Goal: Information Seeking & Learning: Learn about a topic

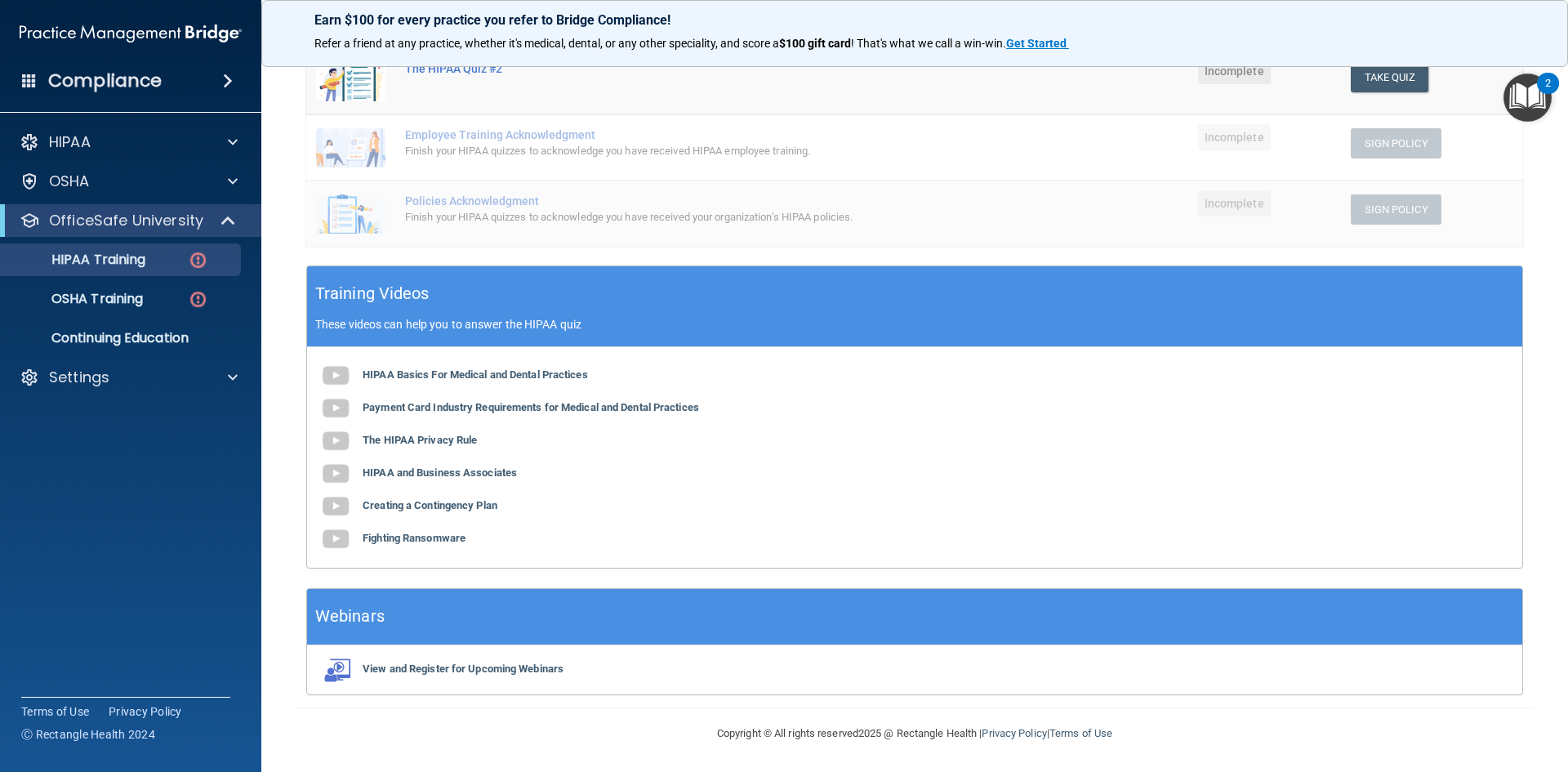
scroll to position [373, 0]
click at [556, 406] on b "Payment Card Industry Requirements for Medical and Dental Practices" at bounding box center [531, 406] width 337 height 12
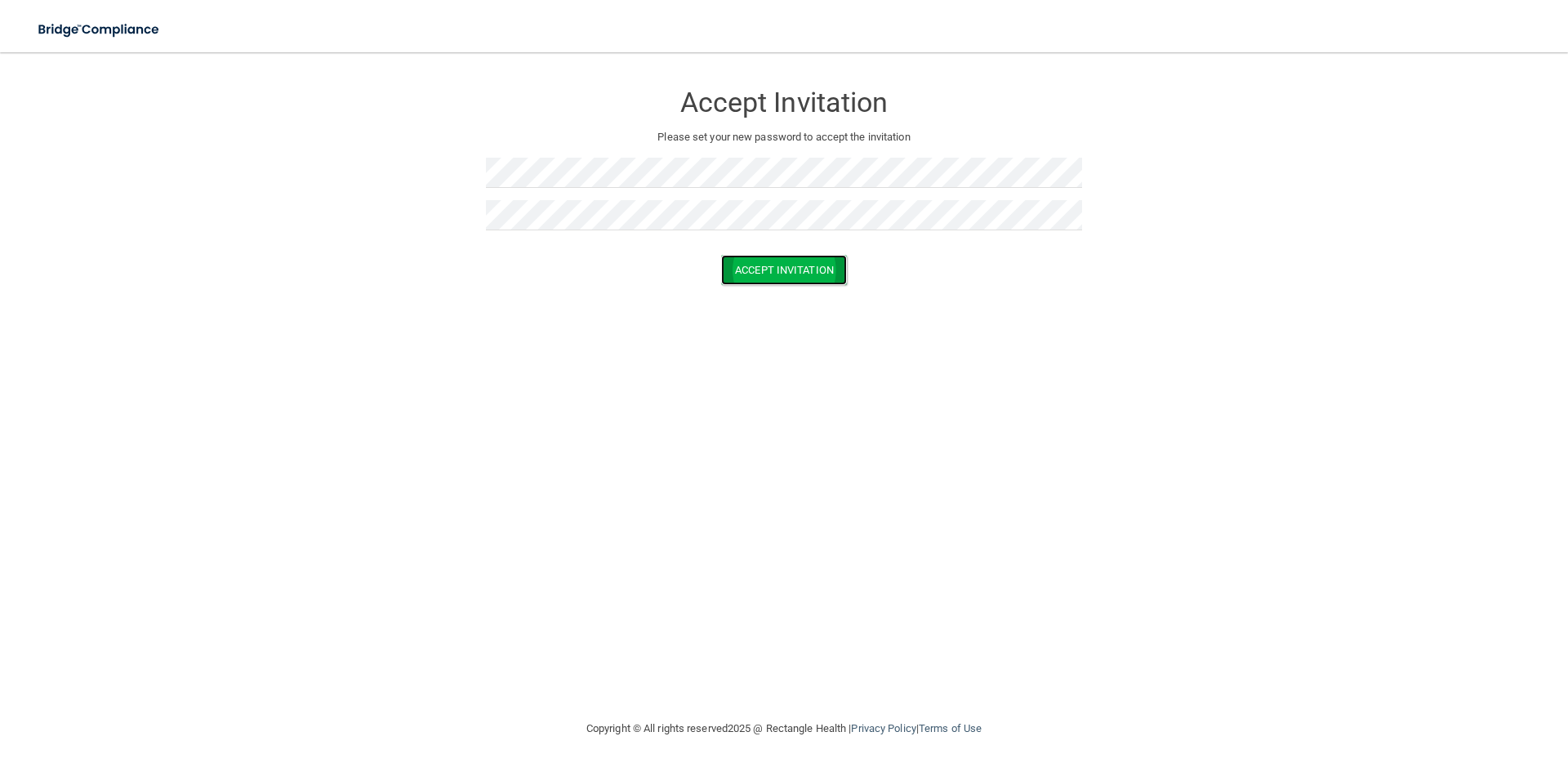
click at [752, 274] on button "Accept Invitation" at bounding box center [784, 270] width 126 height 30
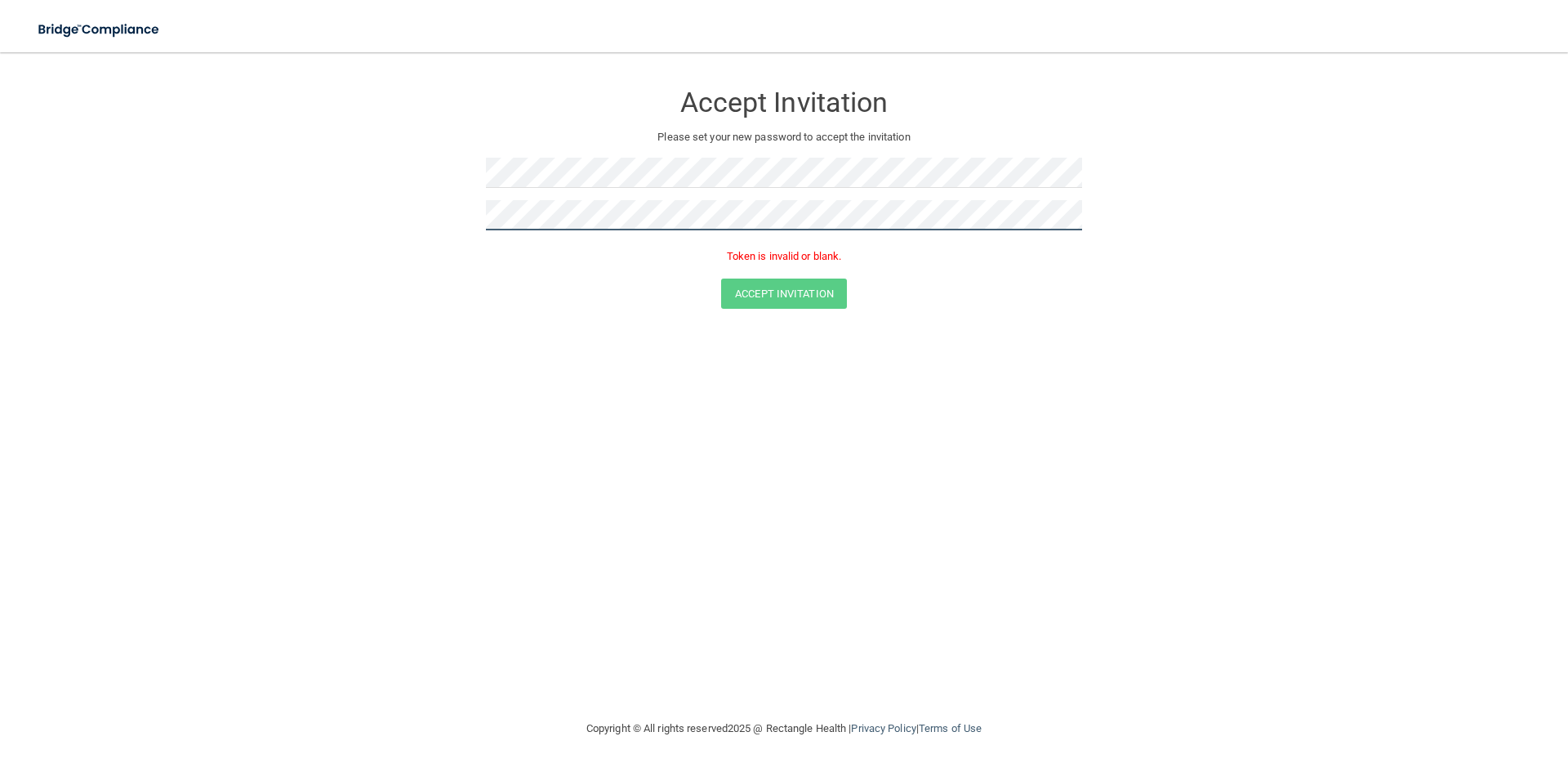
click at [447, 214] on form "Accept Invitation Please set your new password to accept the invitation Token i…" at bounding box center [784, 199] width 1503 height 259
click at [772, 292] on button "Accept Invitation" at bounding box center [784, 294] width 126 height 30
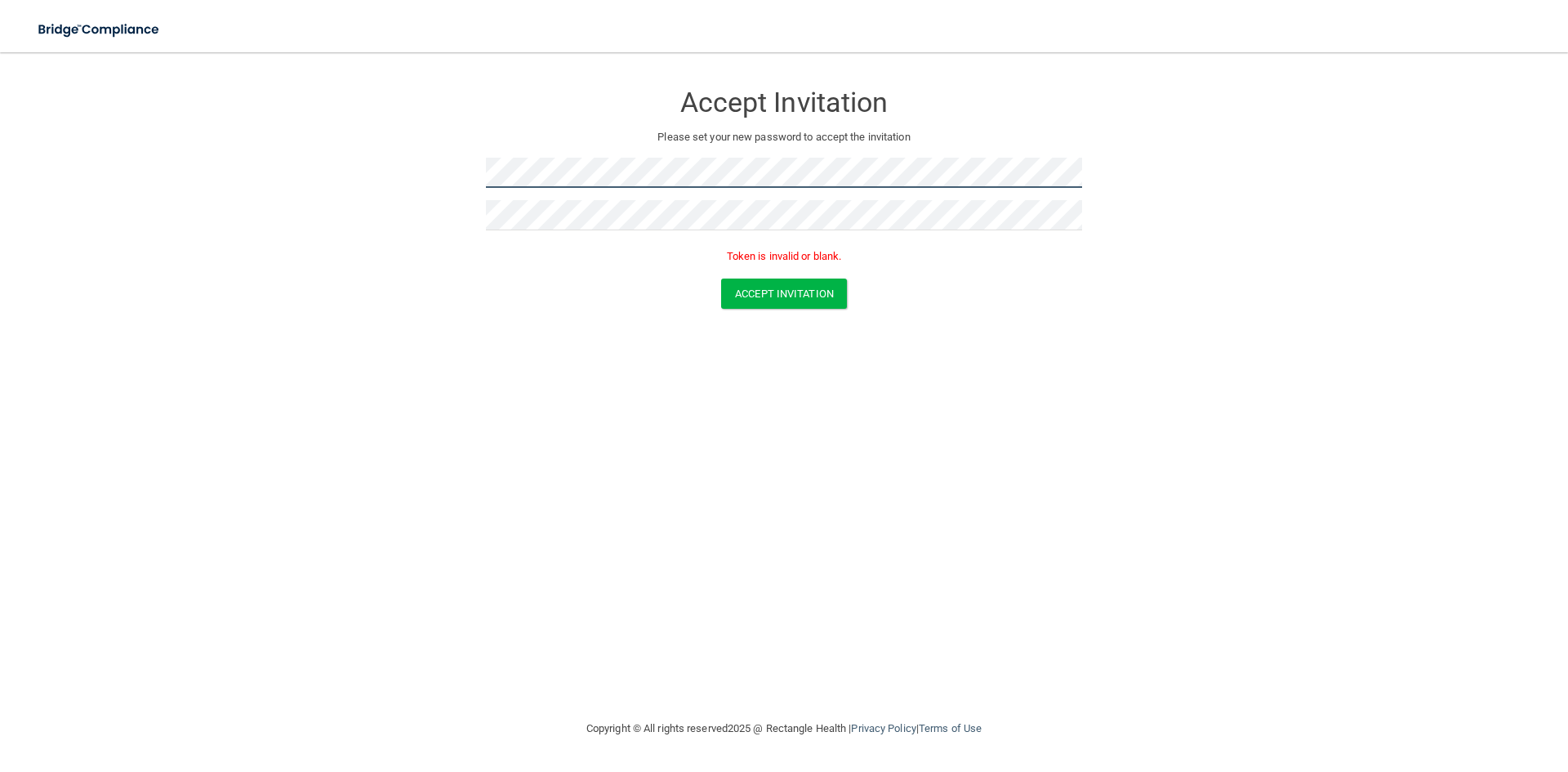
click at [397, 178] on form "Accept Invitation Please set your new password to accept the invitation Token i…" at bounding box center [784, 199] width 1503 height 259
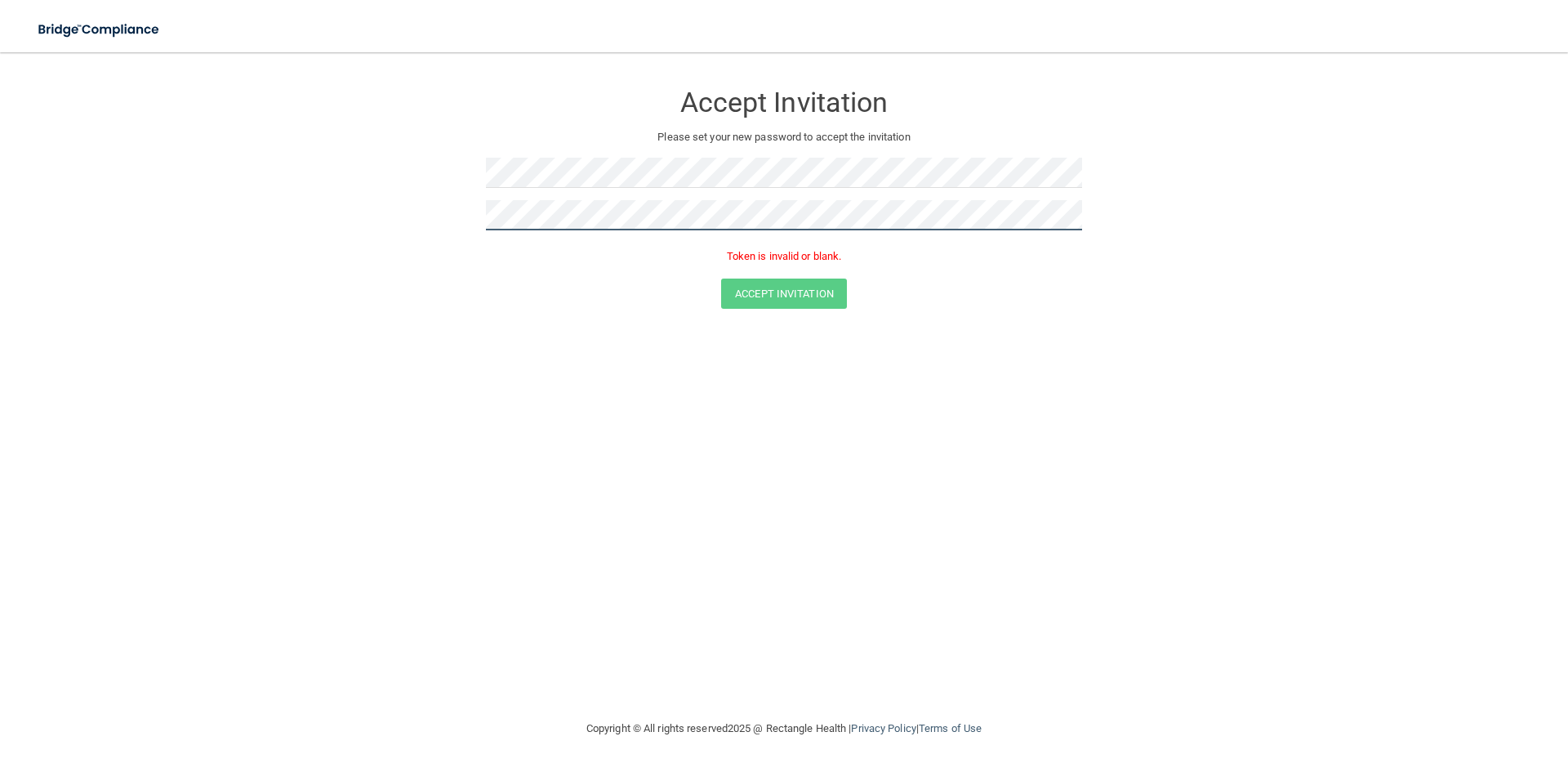
click at [451, 213] on form "Accept Invitation Please set your new password to accept the invitation Token i…" at bounding box center [784, 199] width 1503 height 259
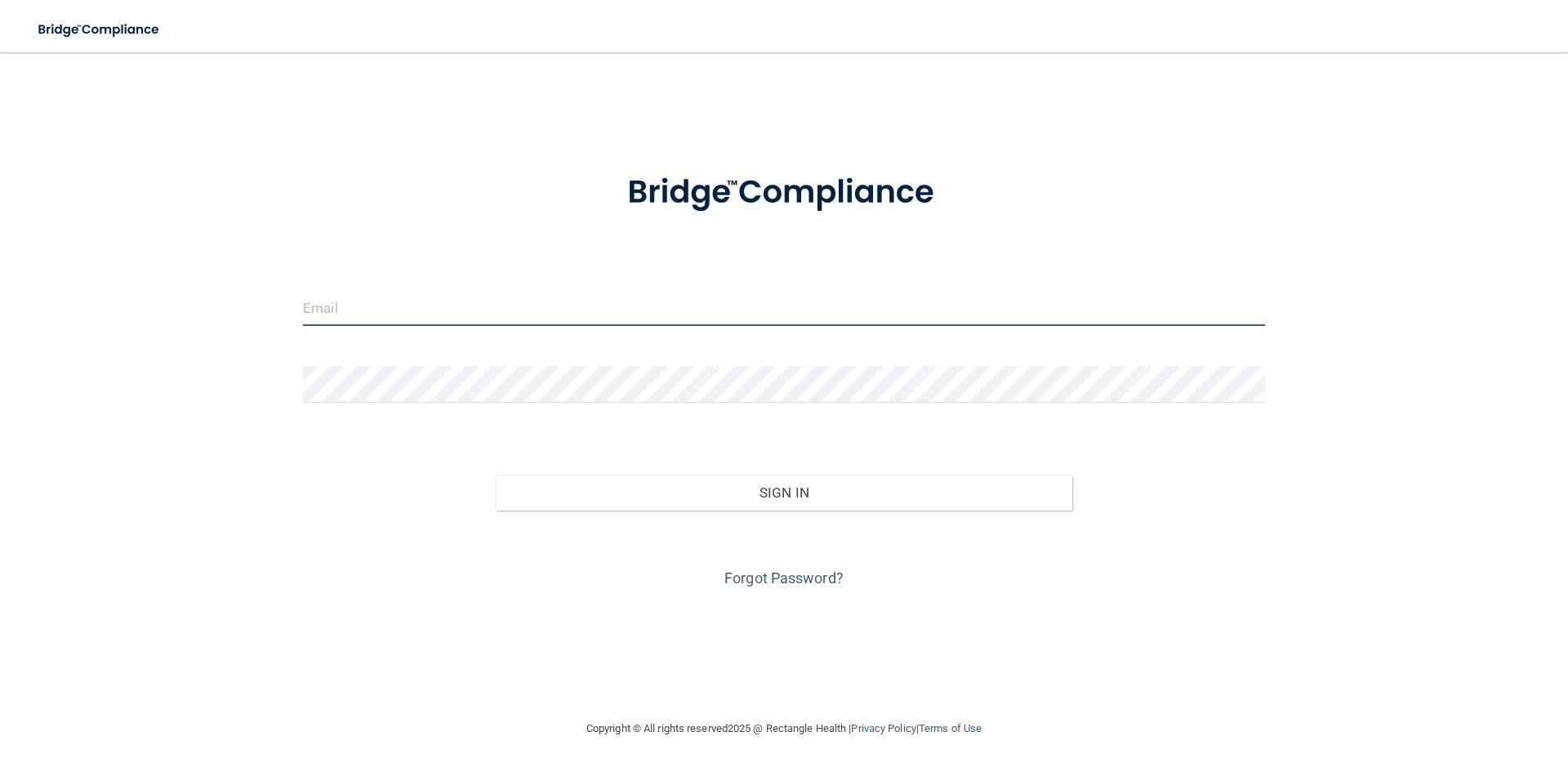
click at [411, 301] on input "email" at bounding box center [784, 307] width 963 height 37
type input "[EMAIL_ADDRESS][DOMAIN_NAME]"
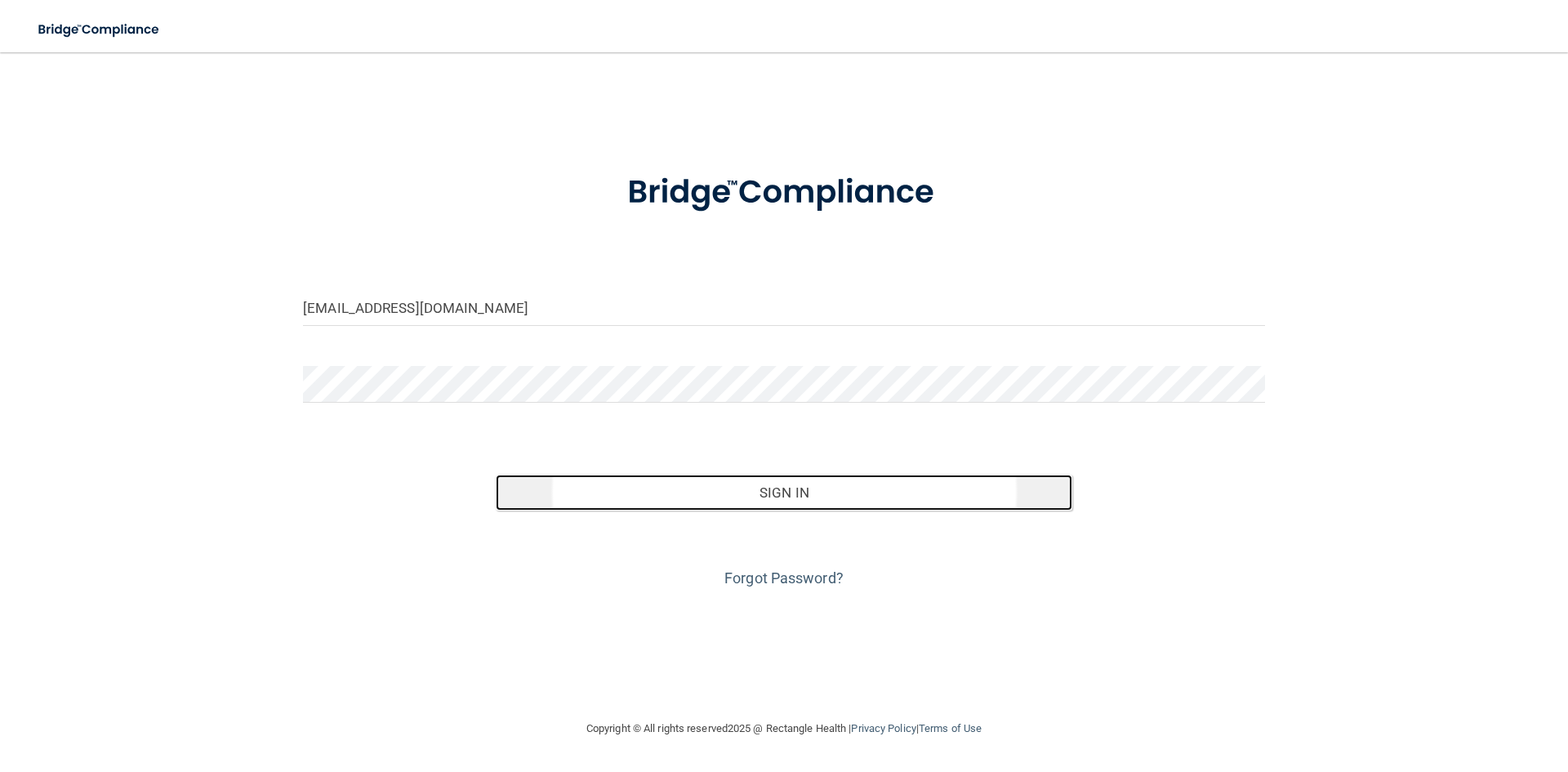
click at [745, 497] on button "Sign In" at bounding box center [785, 492] width 578 height 36
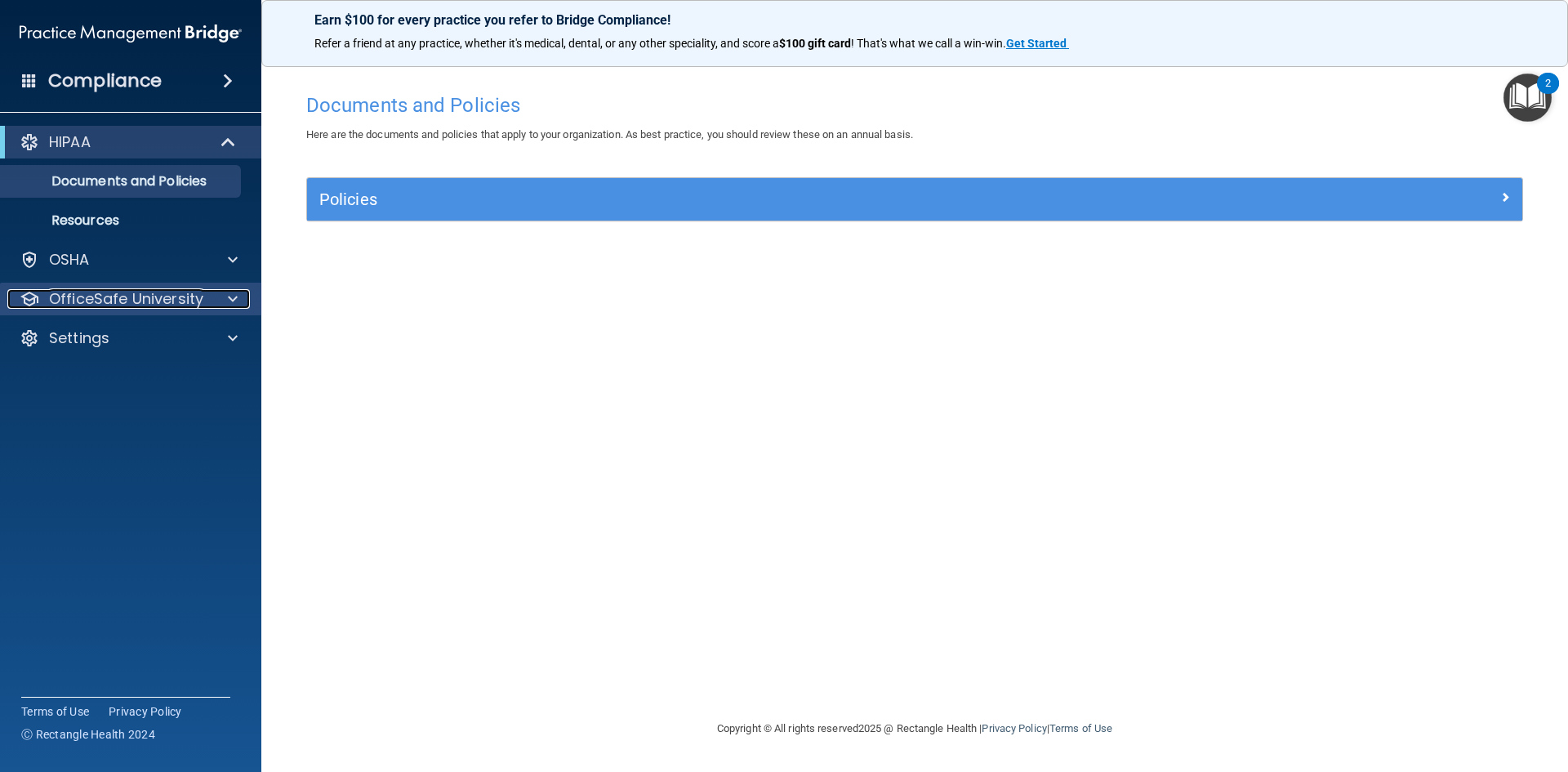
click at [235, 296] on span at bounding box center [233, 298] width 10 height 19
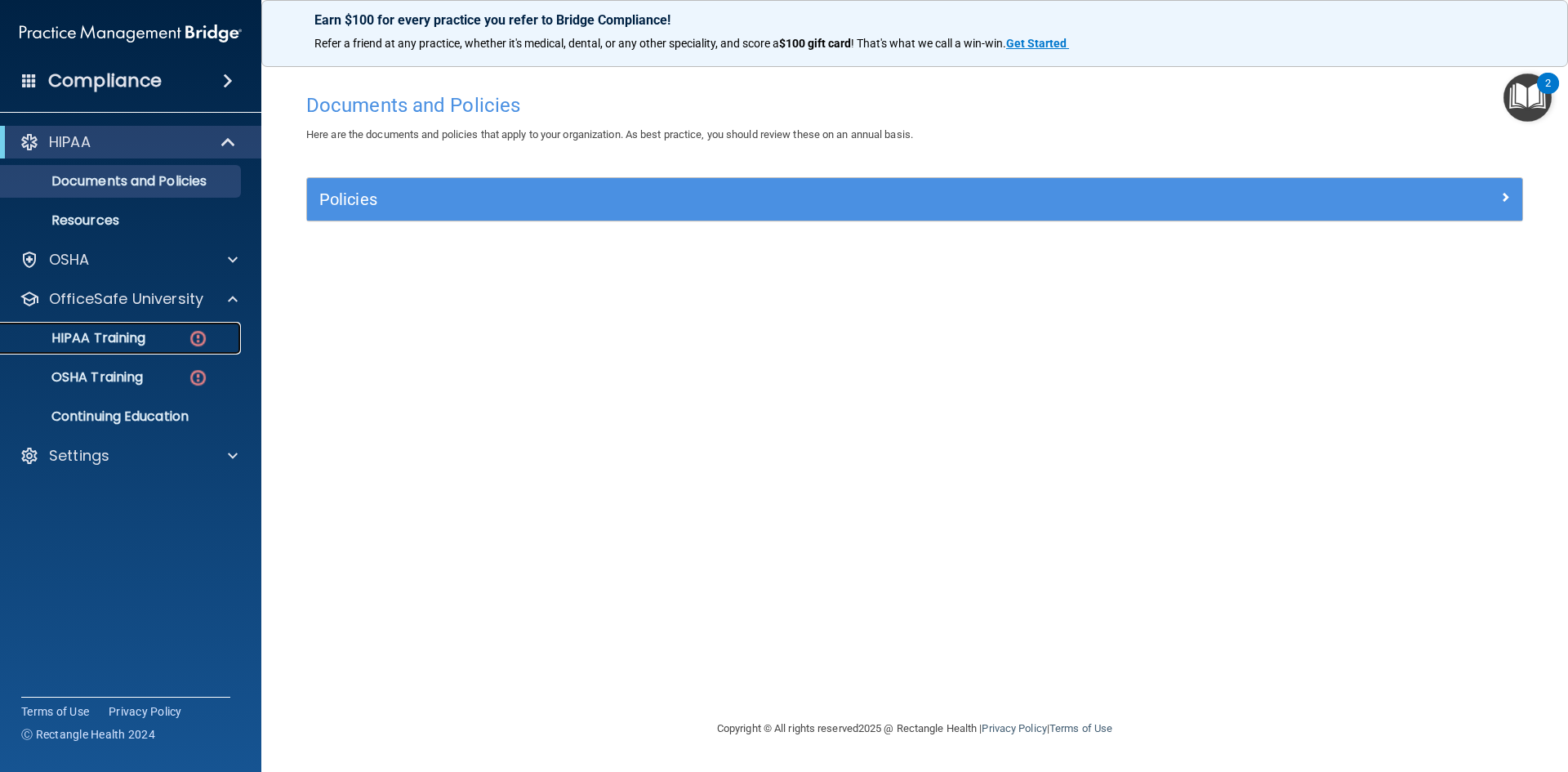
click at [106, 330] on p "HIPAA Training" at bounding box center [78, 339] width 134 height 17
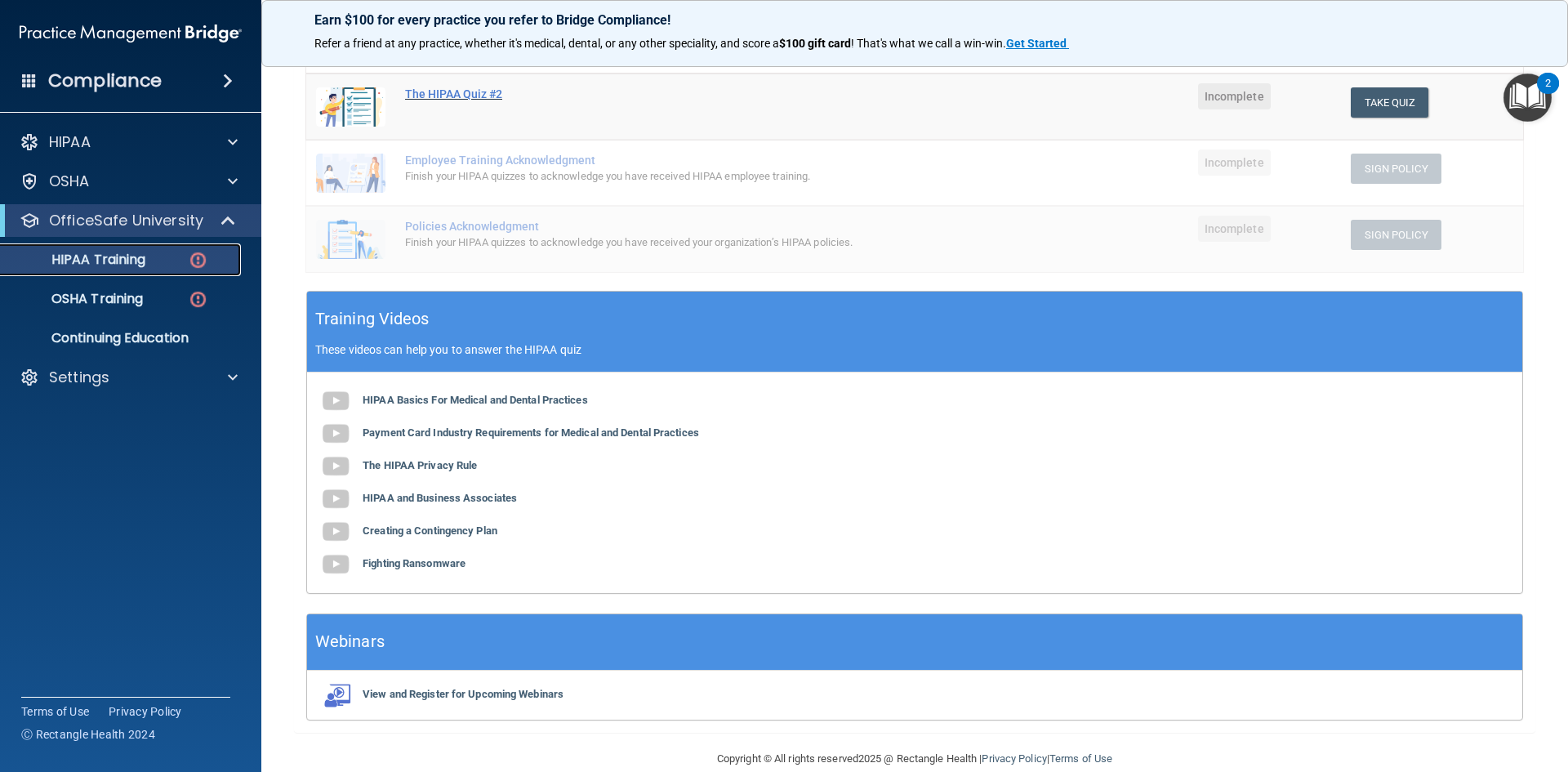
scroll to position [373, 0]
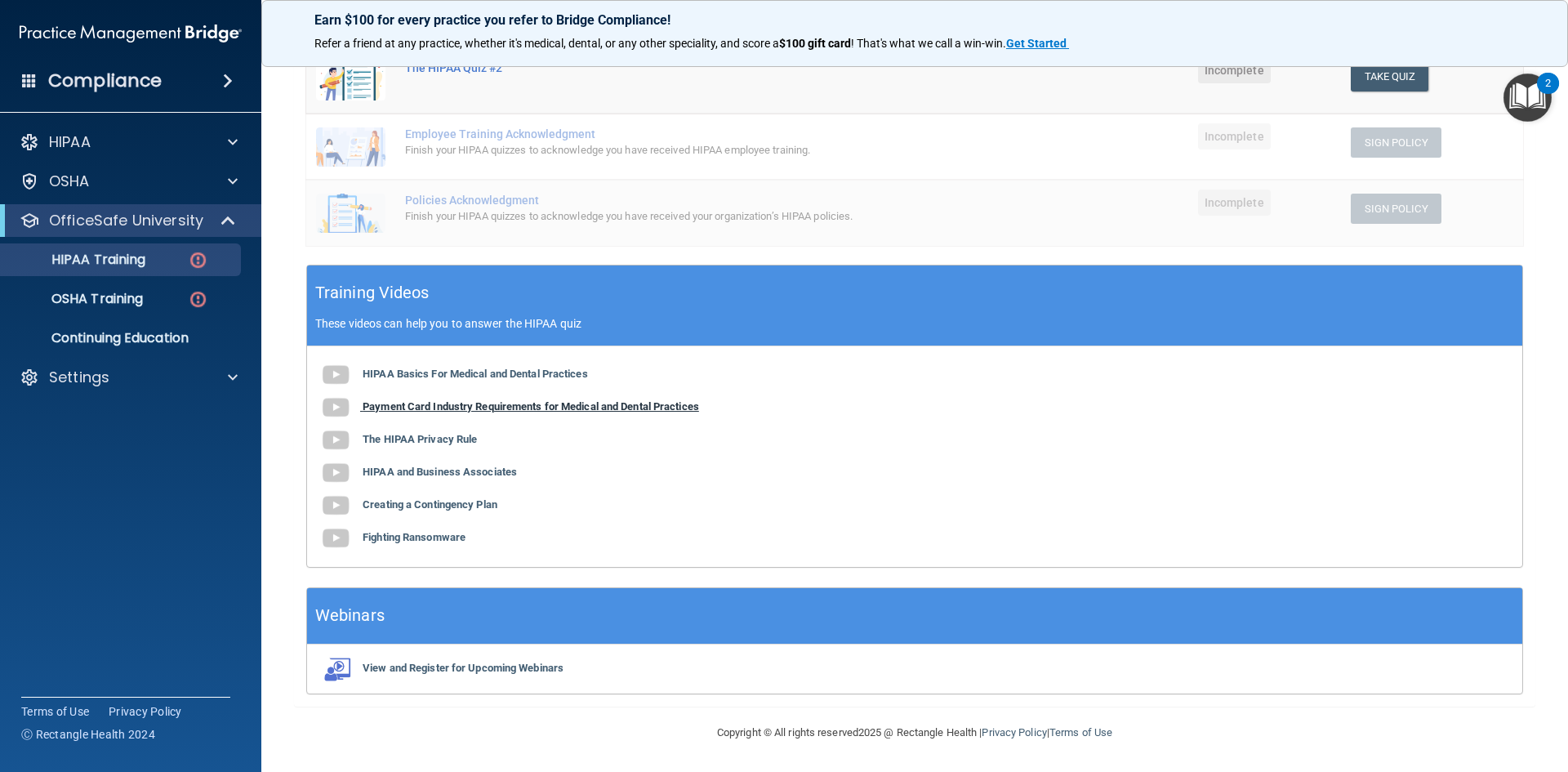
click at [482, 410] on b "Payment Card Industry Requirements for Medical and Dental Practices" at bounding box center [531, 406] width 337 height 12
click at [440, 436] on b "The HIPAA Privacy Rule" at bounding box center [420, 438] width 114 height 12
click at [445, 471] on b "HIPAA and Business Associates" at bounding box center [440, 471] width 155 height 12
click at [484, 505] on b "Creating a Contingency Plan" at bounding box center [430, 503] width 134 height 12
click at [425, 537] on b "Fighting Ransomware" at bounding box center [414, 536] width 103 height 12
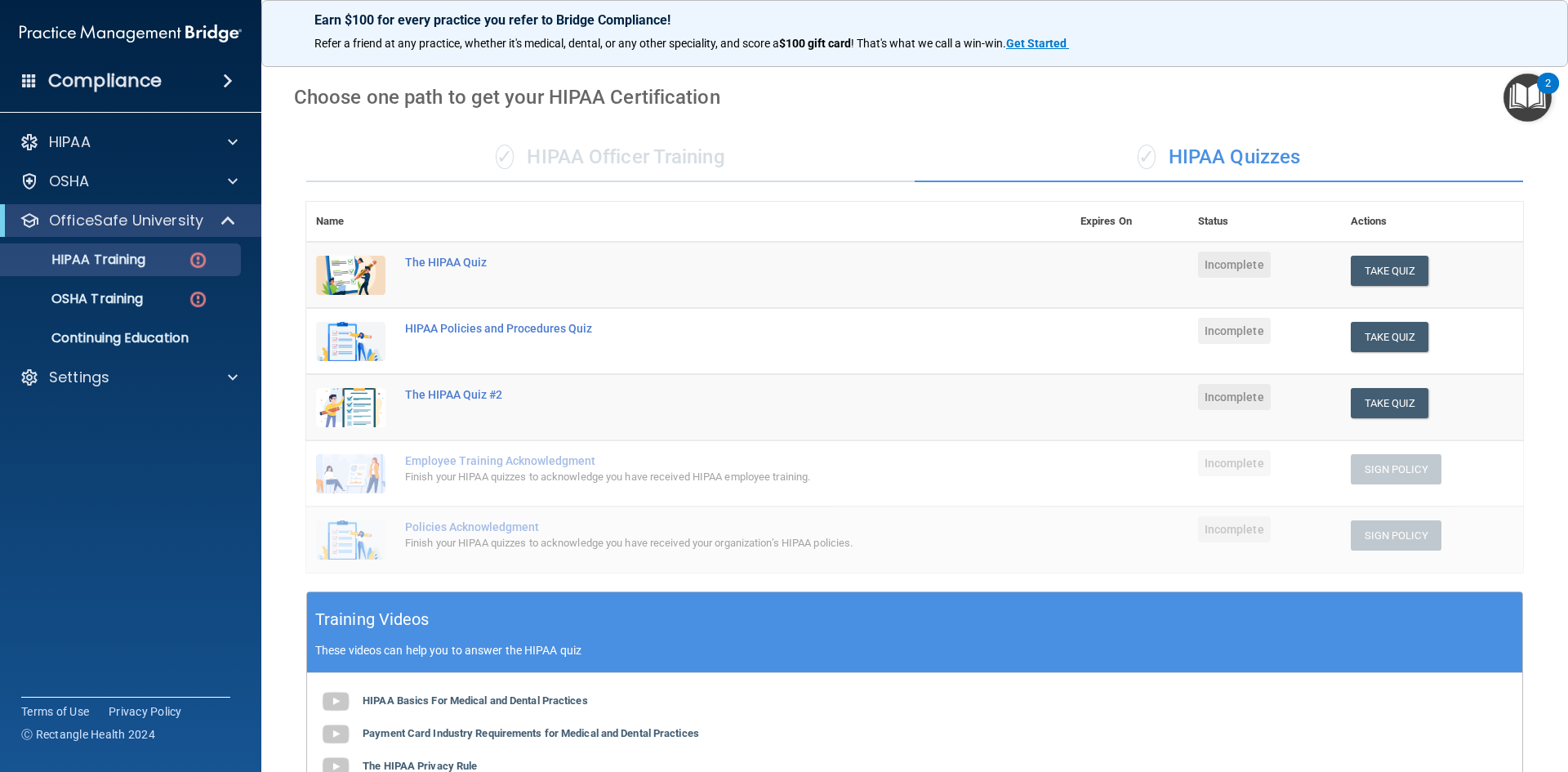
scroll to position [0, 0]
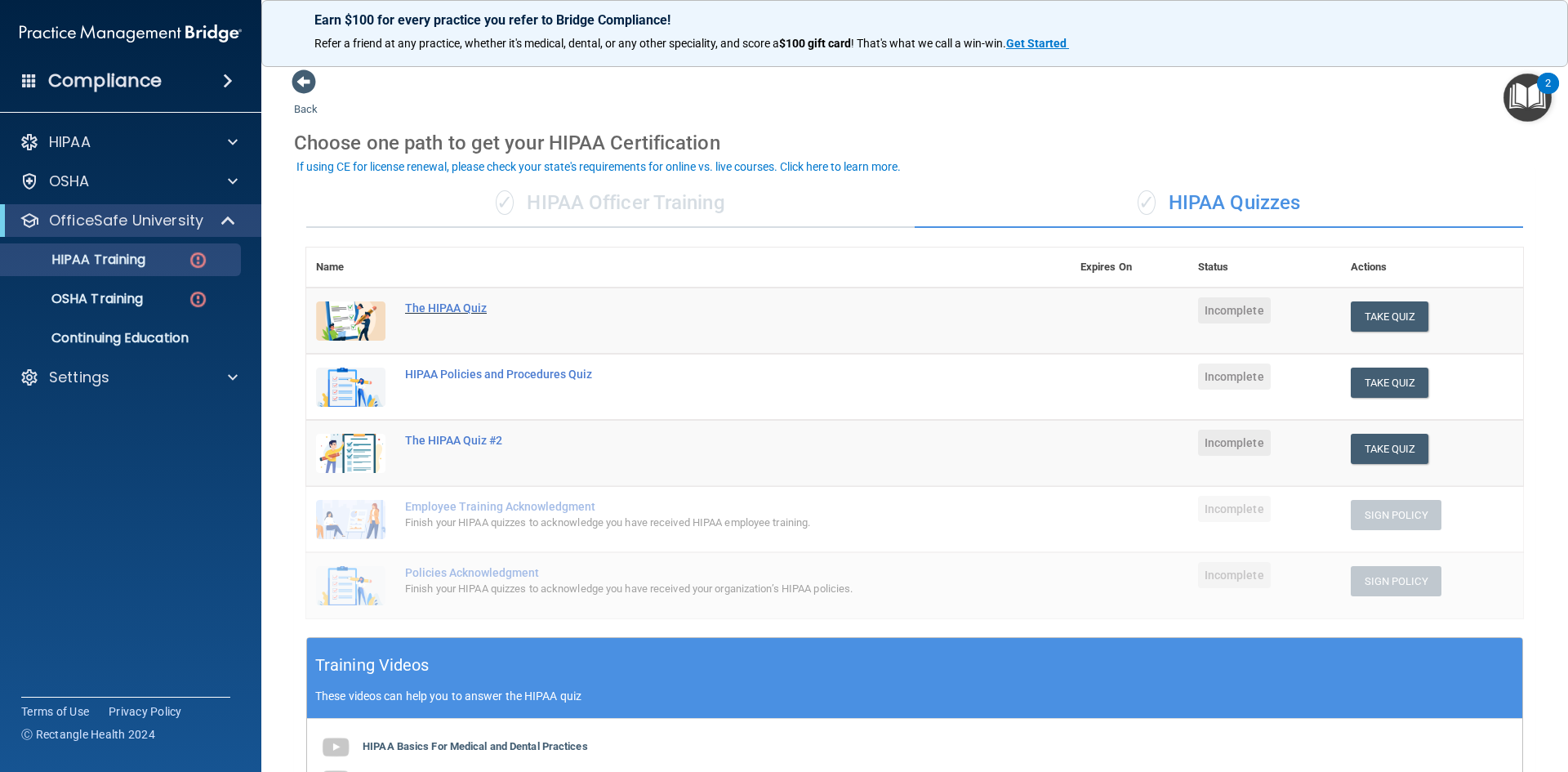
click at [462, 310] on div "The HIPAA Quiz" at bounding box center [697, 308] width 584 height 13
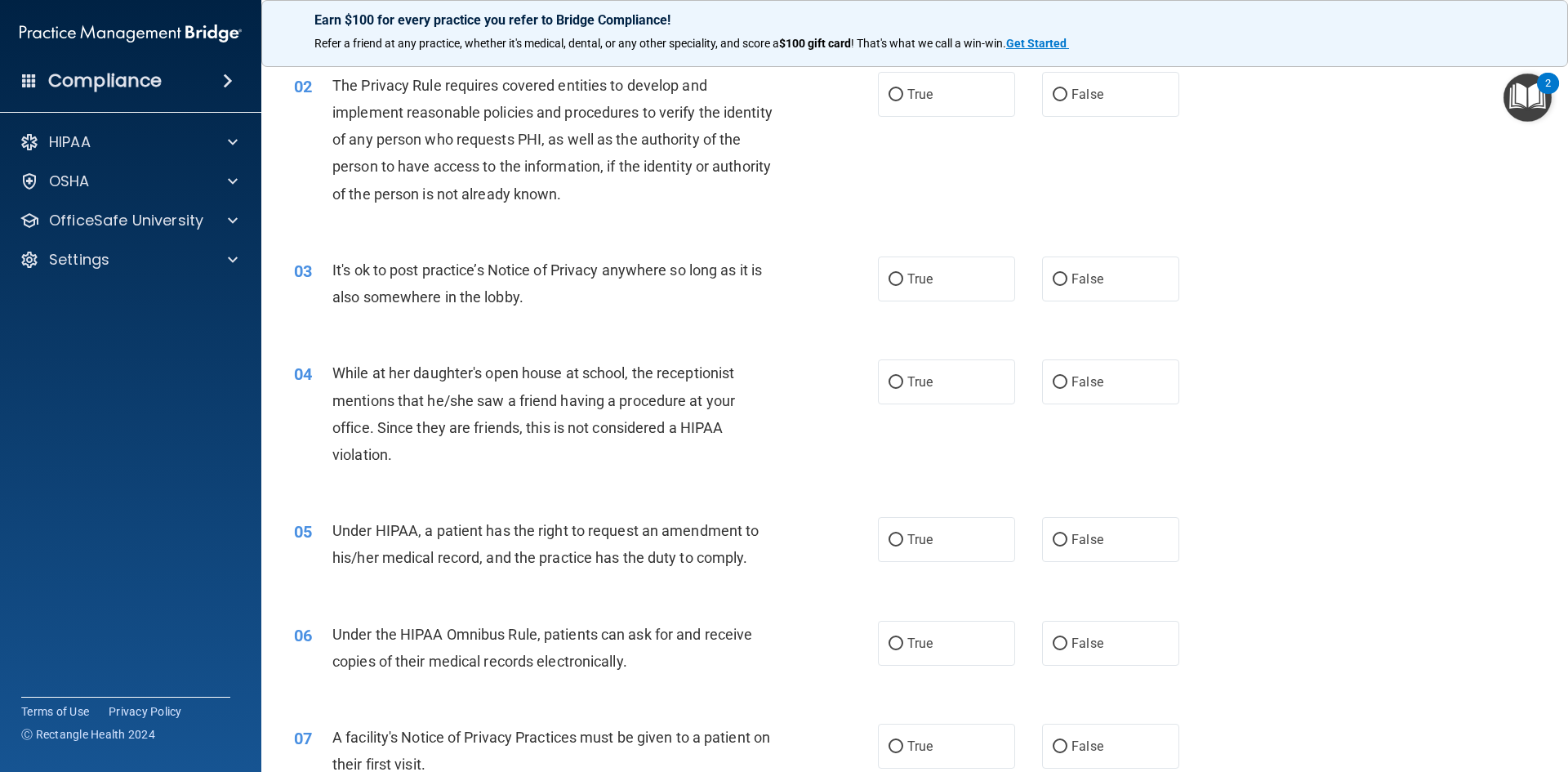
scroll to position [164, 0]
click at [890, 377] on input "True" at bounding box center [896, 380] width 15 height 12
radio input "true"
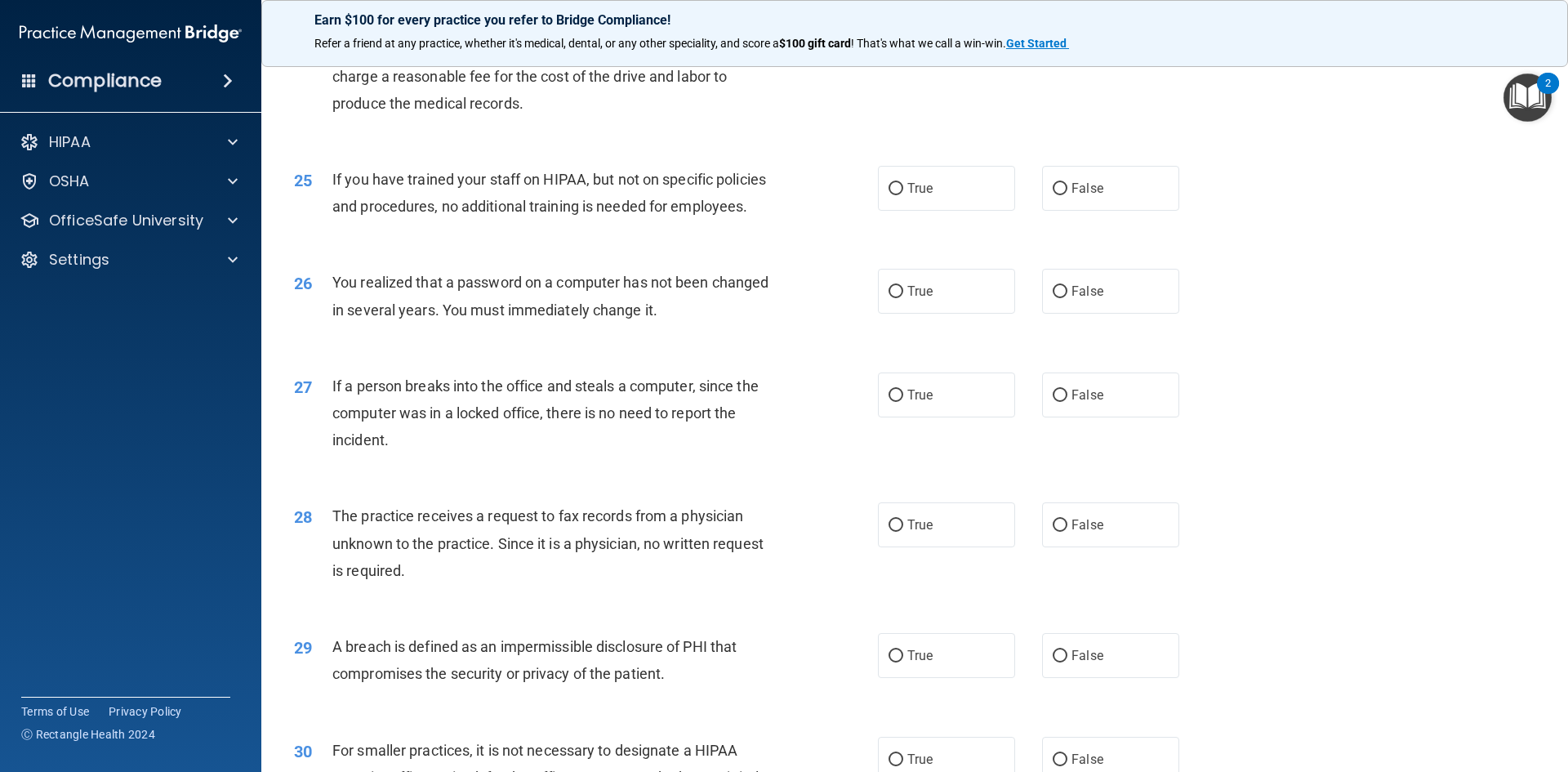
scroll to position [3094, 0]
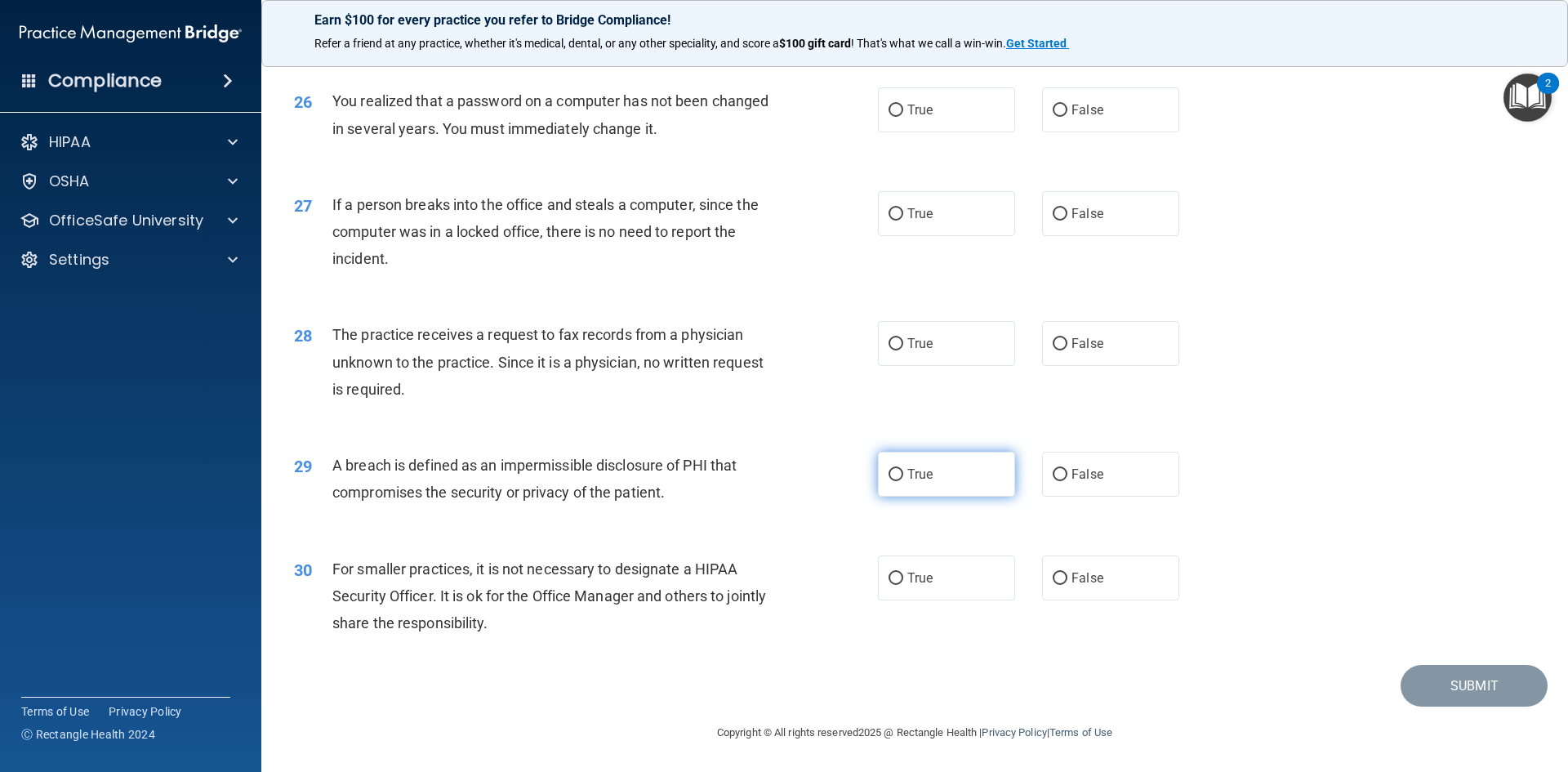
click at [891, 475] on input "True" at bounding box center [896, 475] width 15 height 12
radio input "true"
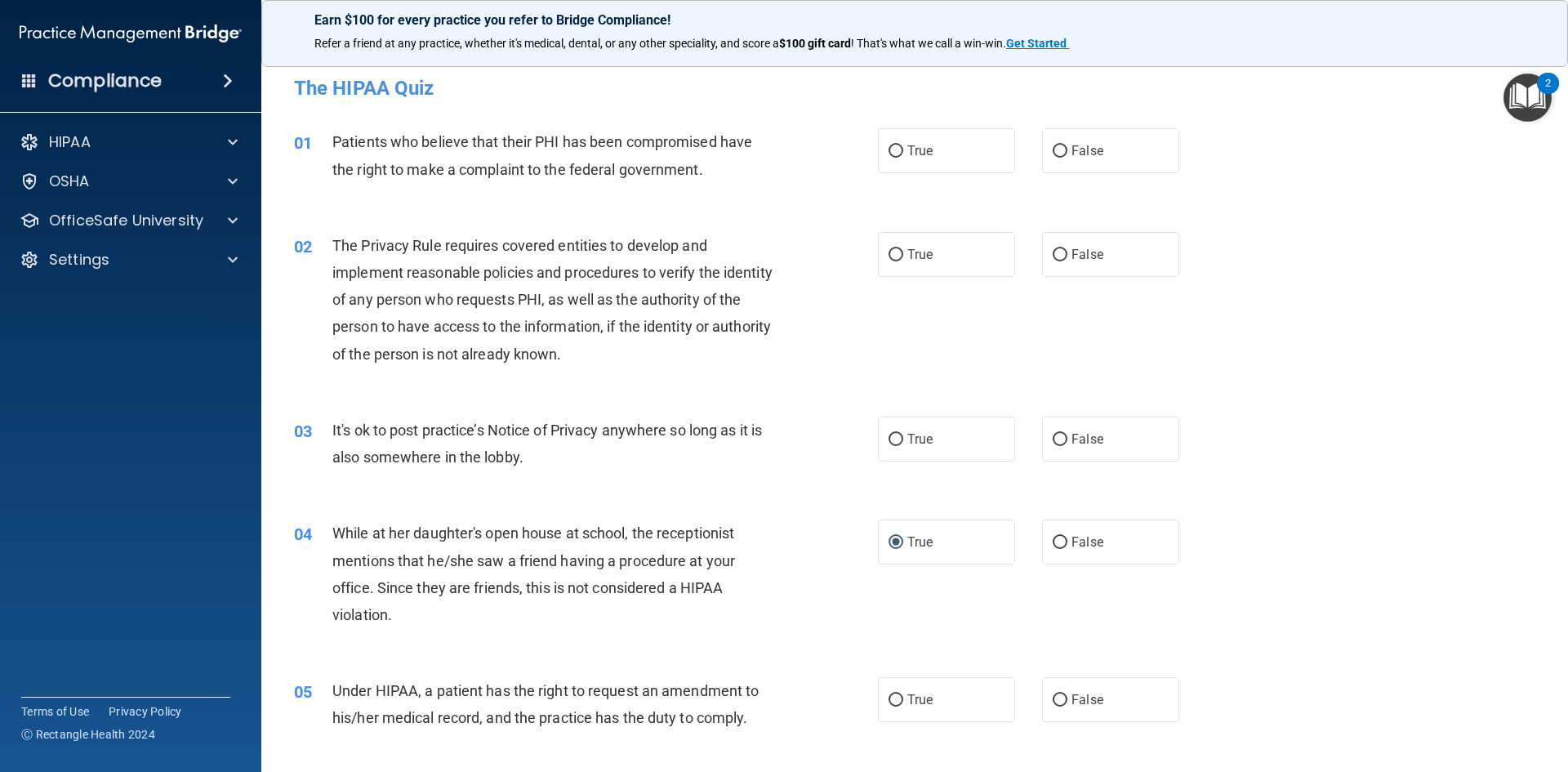
scroll to position [0, 0]
click at [890, 438] on input "True" at bounding box center [896, 440] width 15 height 12
radio input "true"
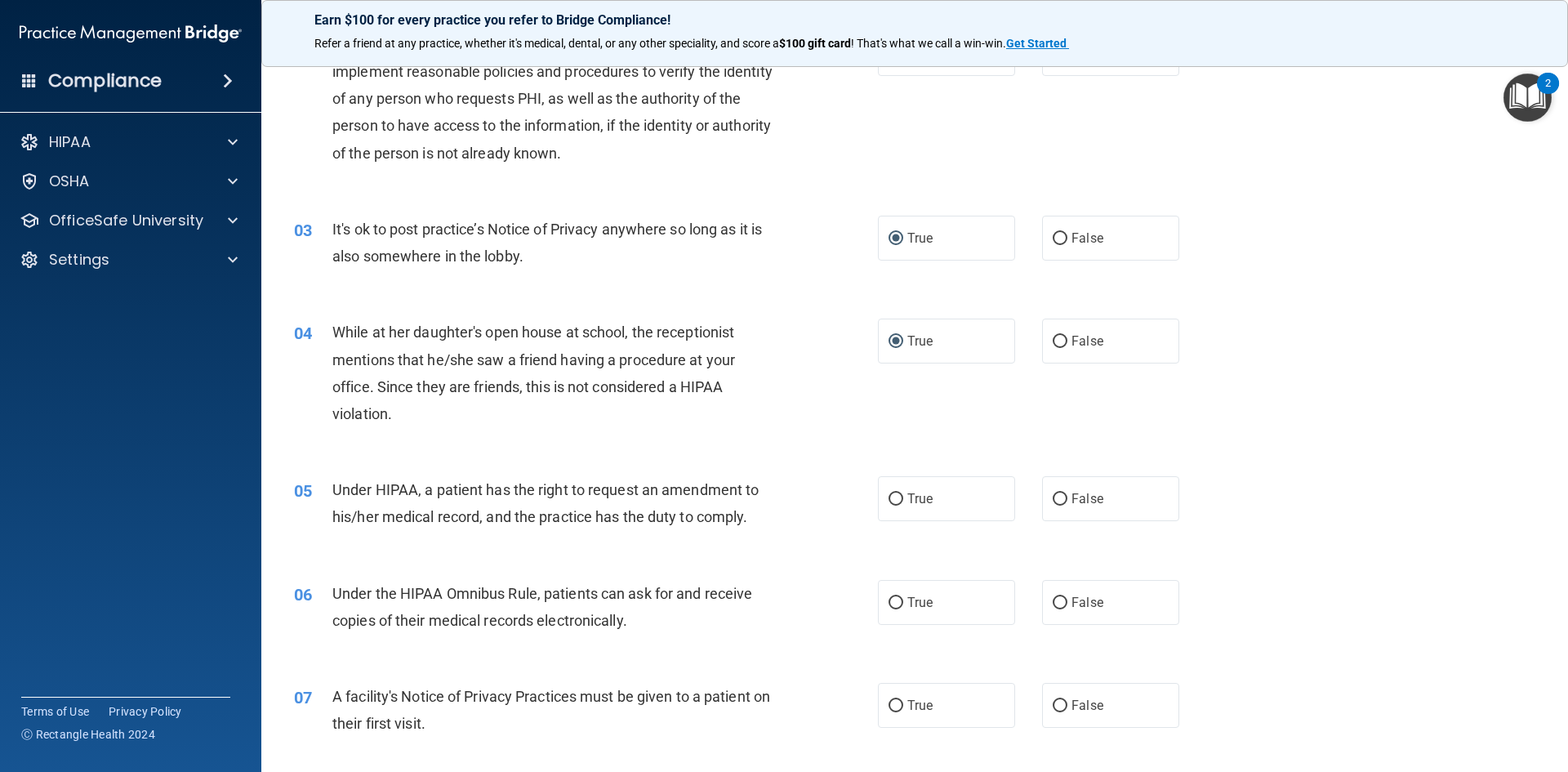
scroll to position [245, 0]
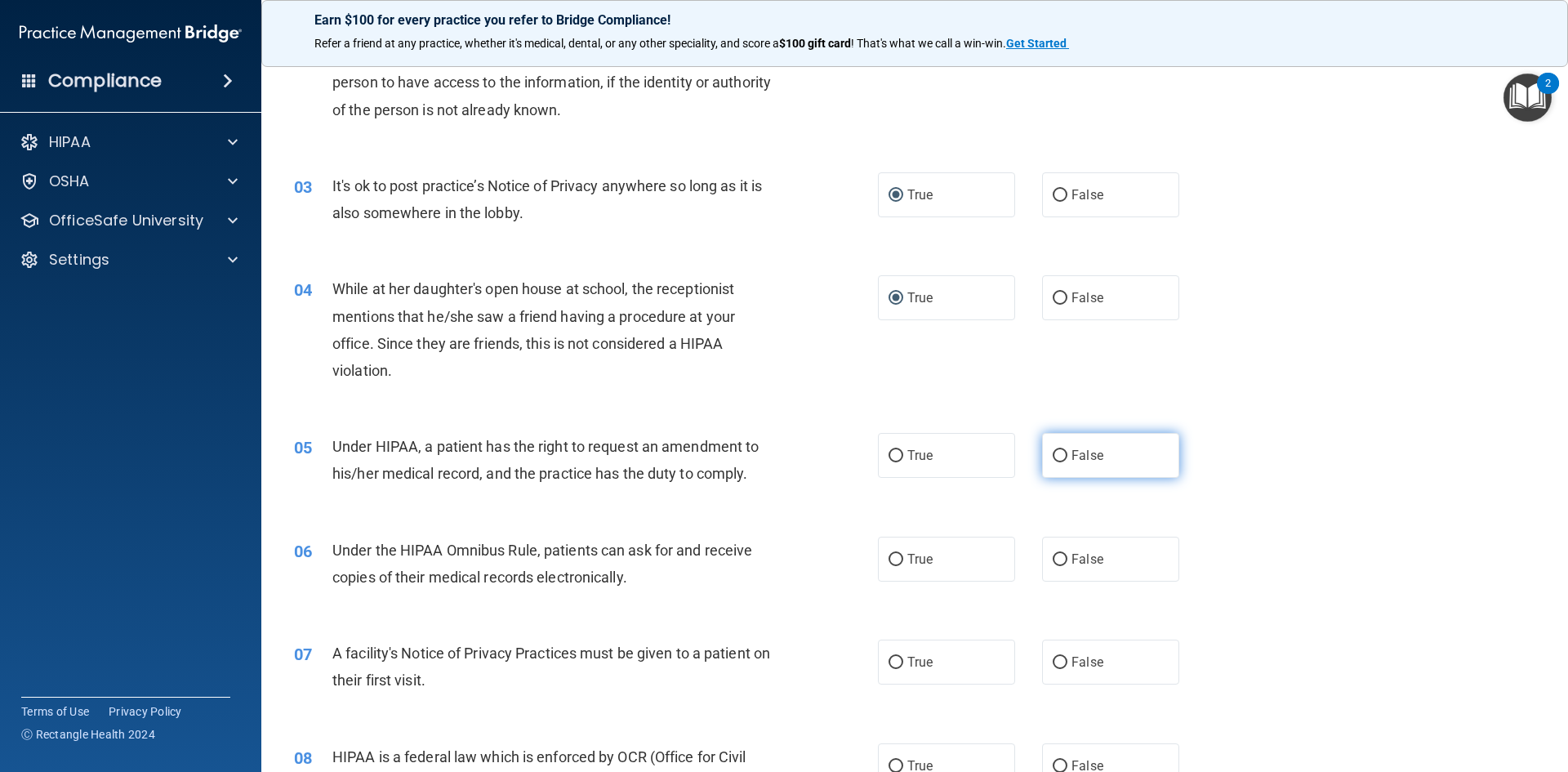
click at [1053, 455] on input "False" at bounding box center [1060, 455] width 15 height 12
radio input "true"
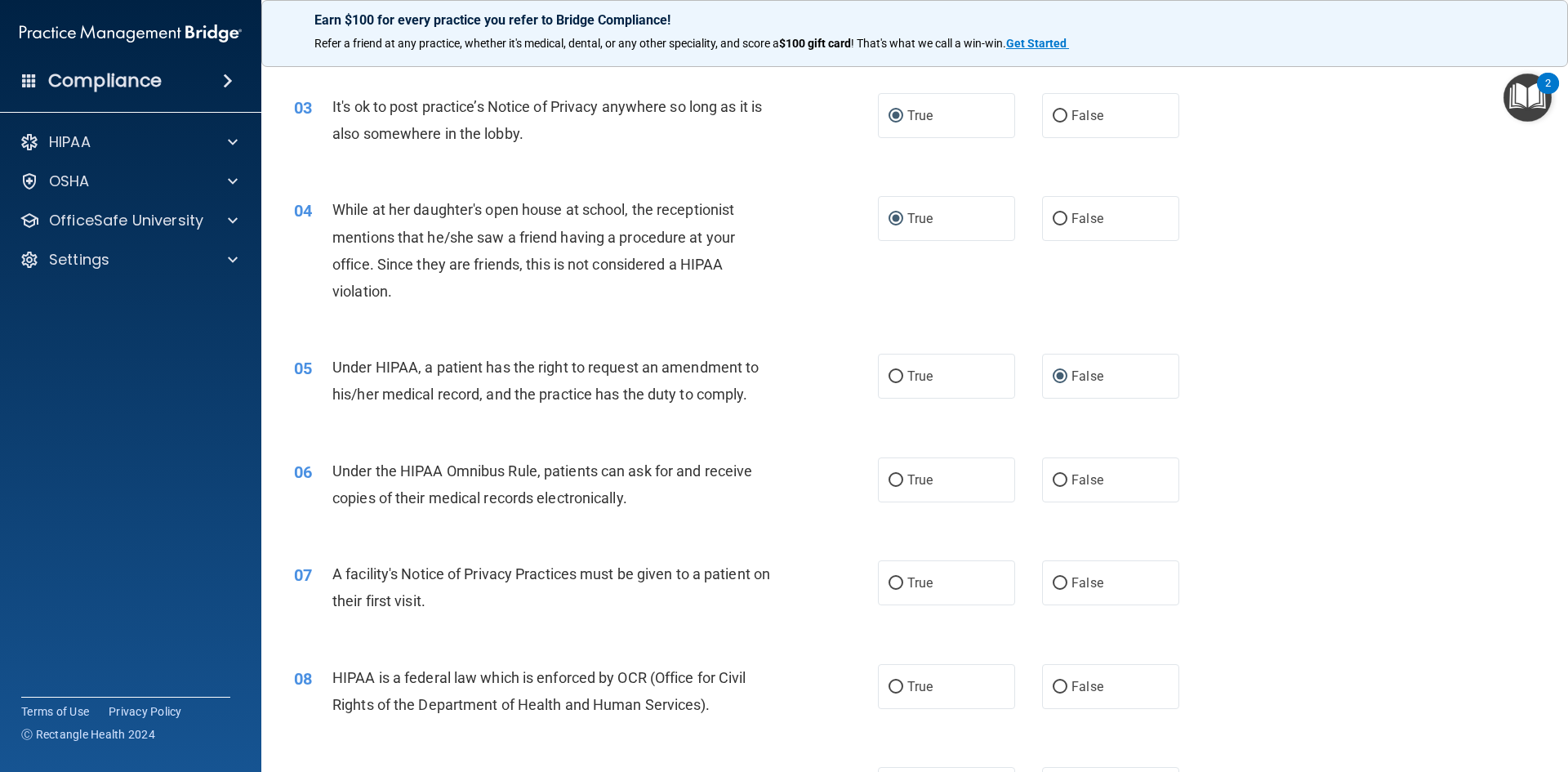
scroll to position [327, 0]
click at [889, 481] on input "True" at bounding box center [896, 478] width 15 height 12
radio input "true"
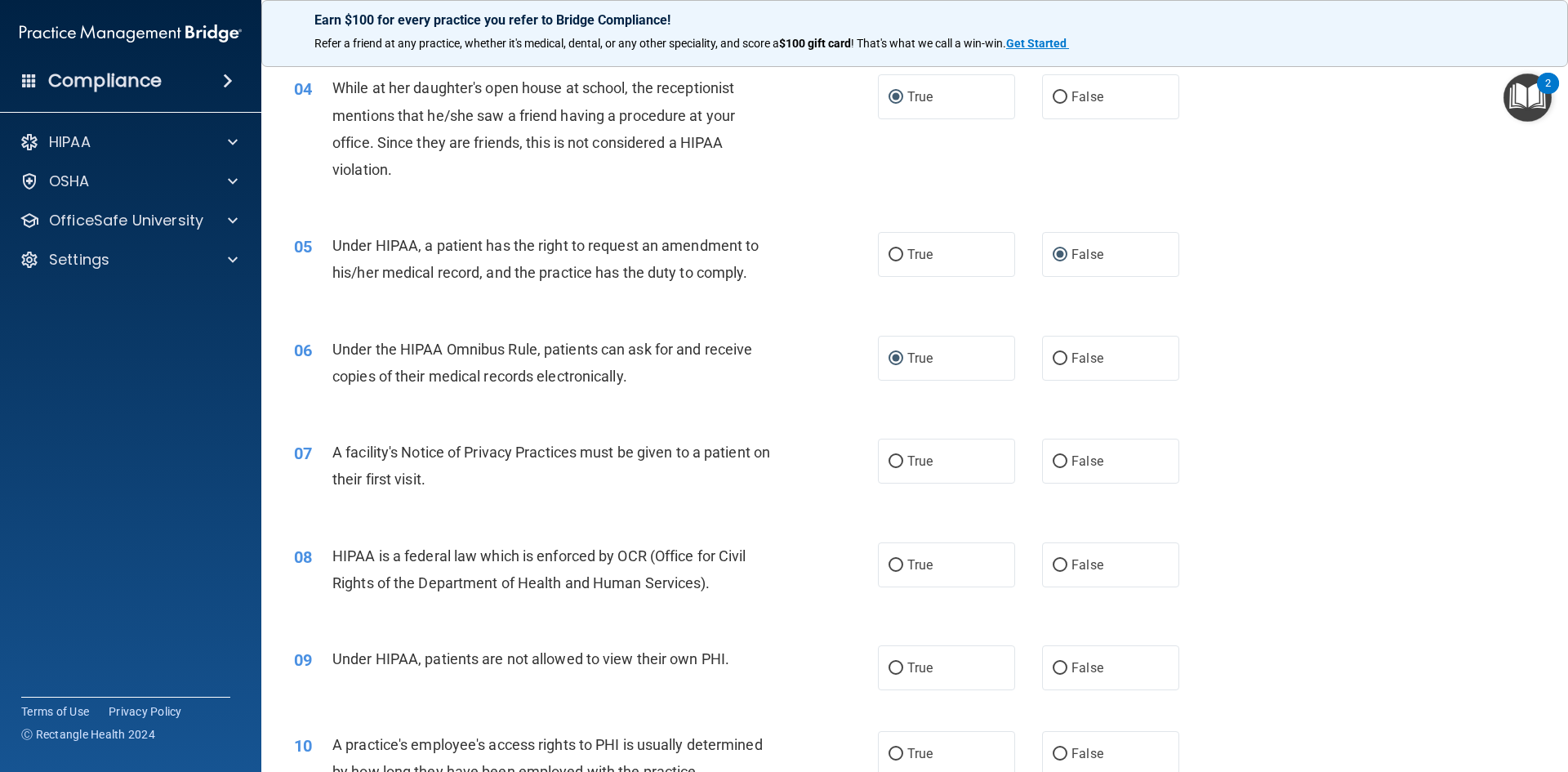
scroll to position [490, 0]
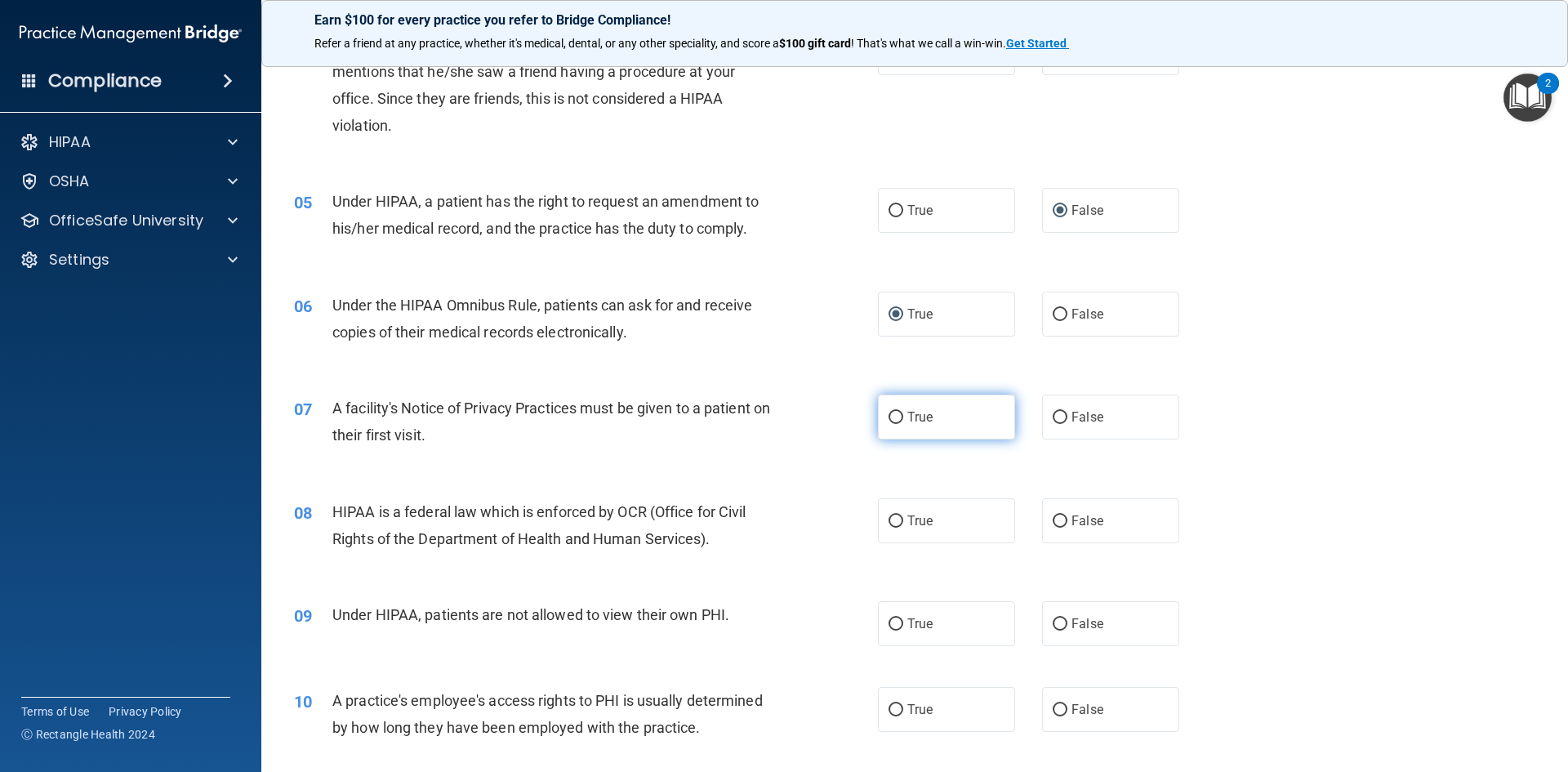
click at [891, 419] on input "True" at bounding box center [896, 417] width 15 height 12
radio input "true"
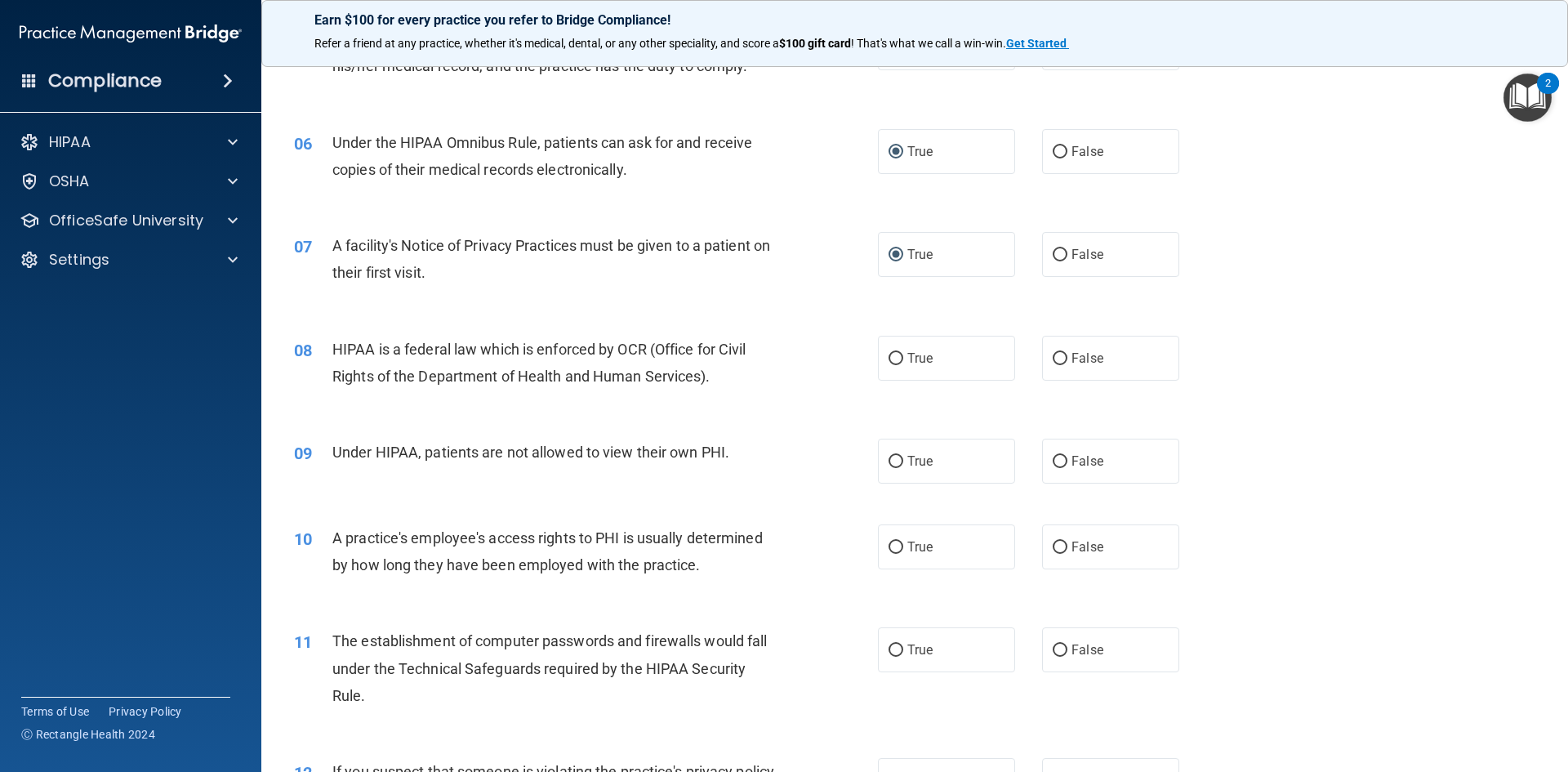
scroll to position [653, 0]
click at [891, 460] on input "True" at bounding box center [896, 460] width 15 height 12
radio input "true"
click at [231, 219] on span at bounding box center [233, 220] width 10 height 19
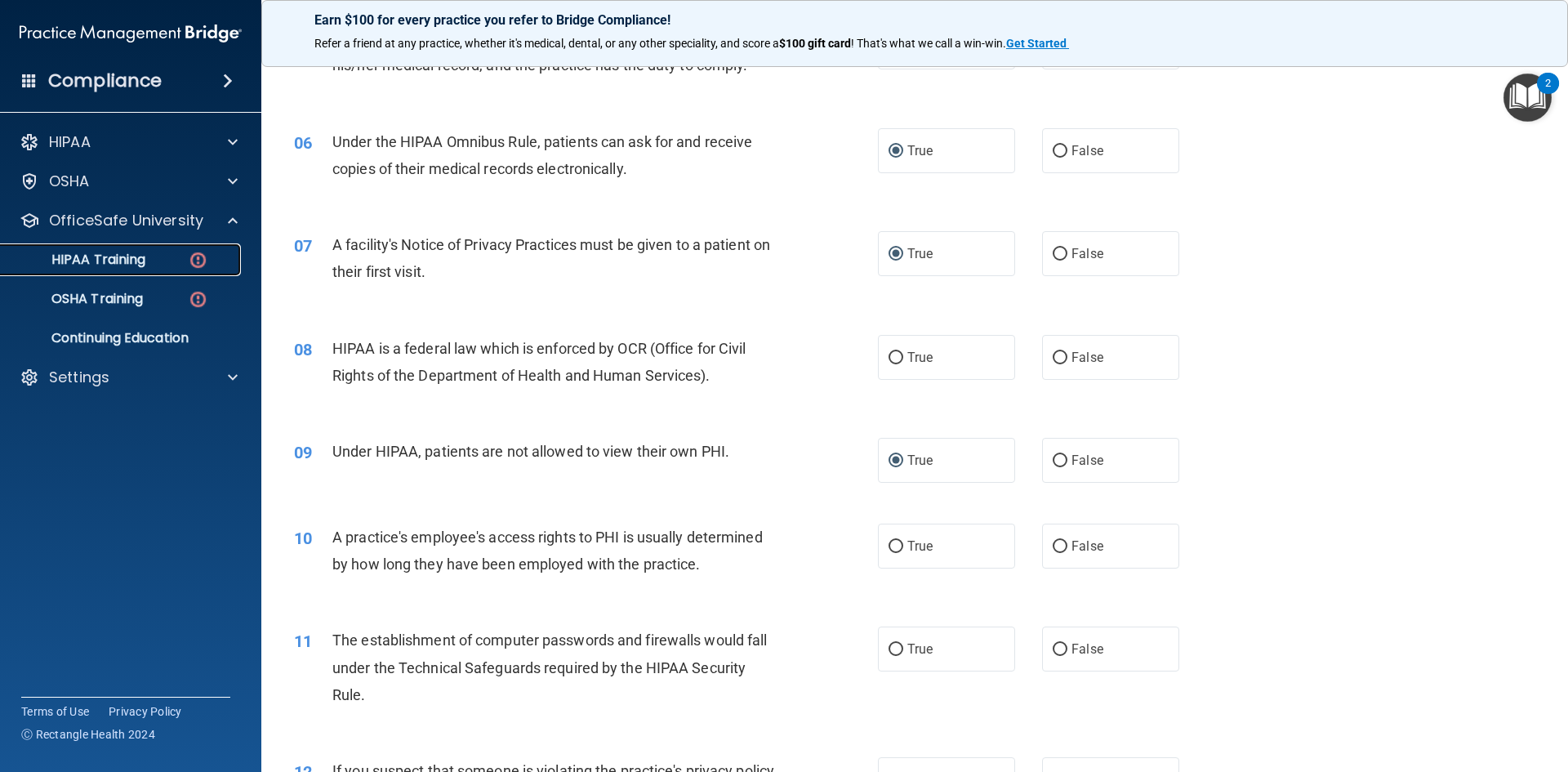
click at [135, 259] on p "HIPAA Training" at bounding box center [78, 259] width 134 height 17
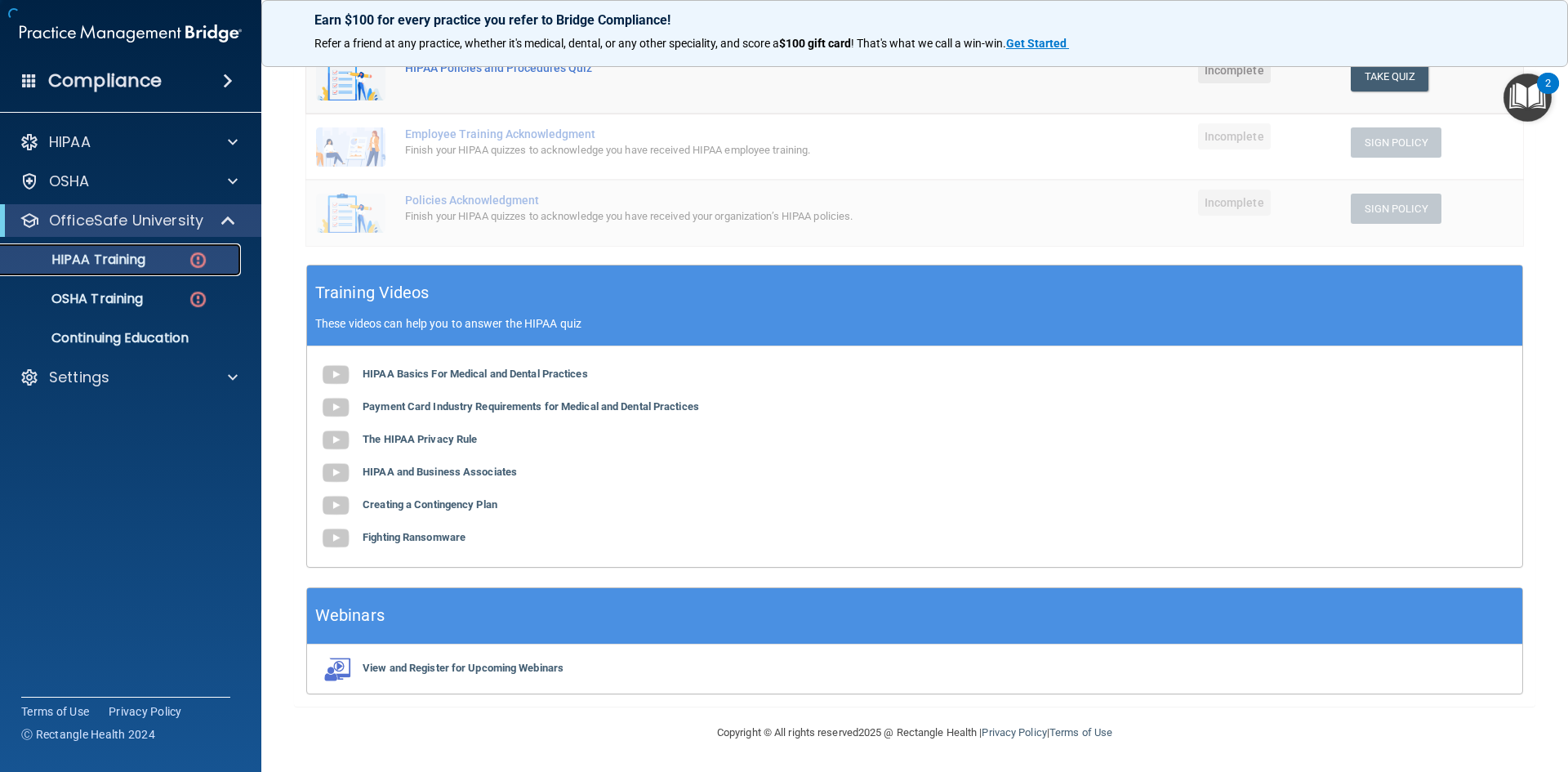
scroll to position [373, 0]
click at [423, 374] on b "HIPAA Basics For Medical and Dental Practices" at bounding box center [475, 373] width 225 height 12
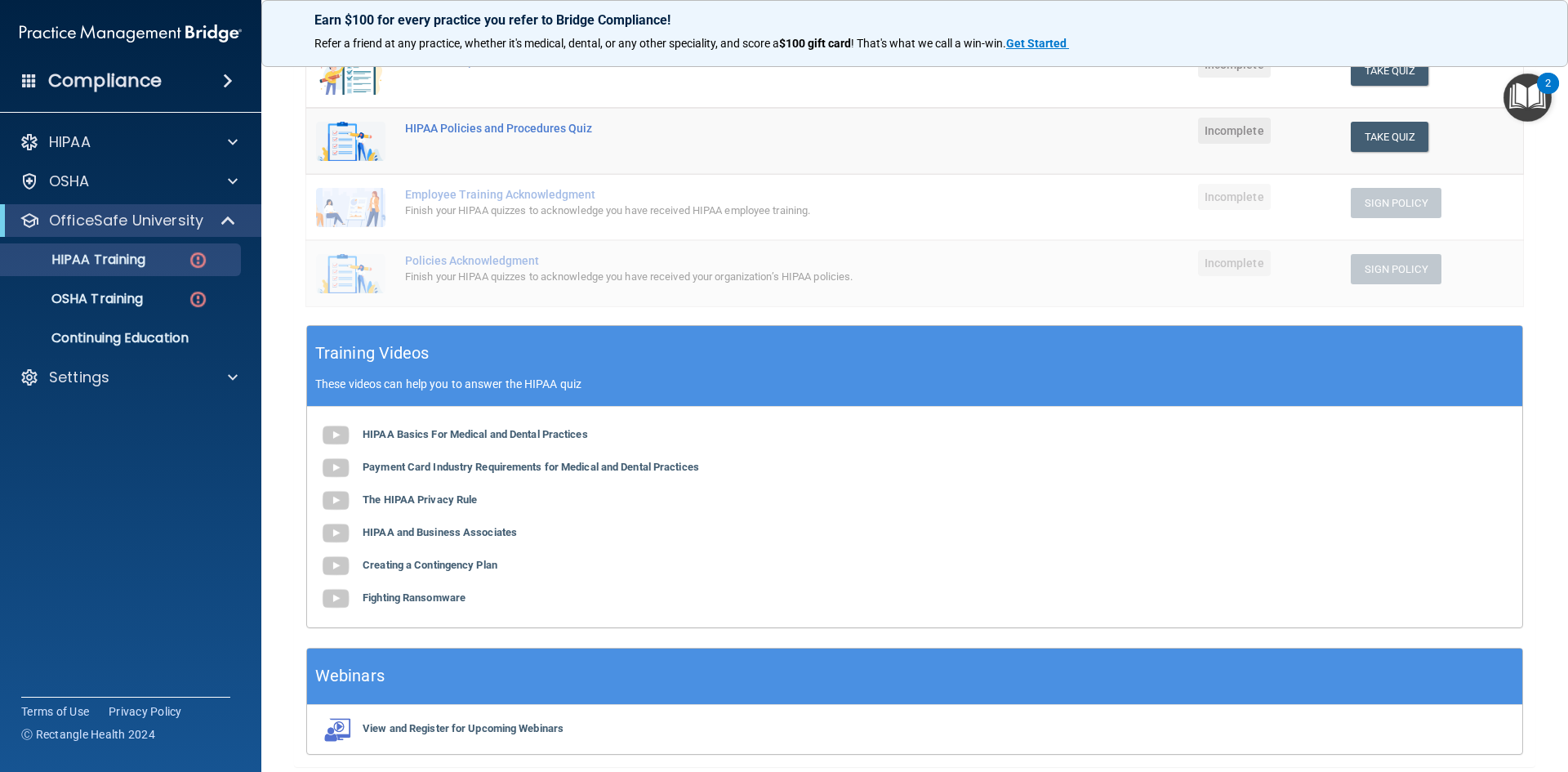
scroll to position [46, 0]
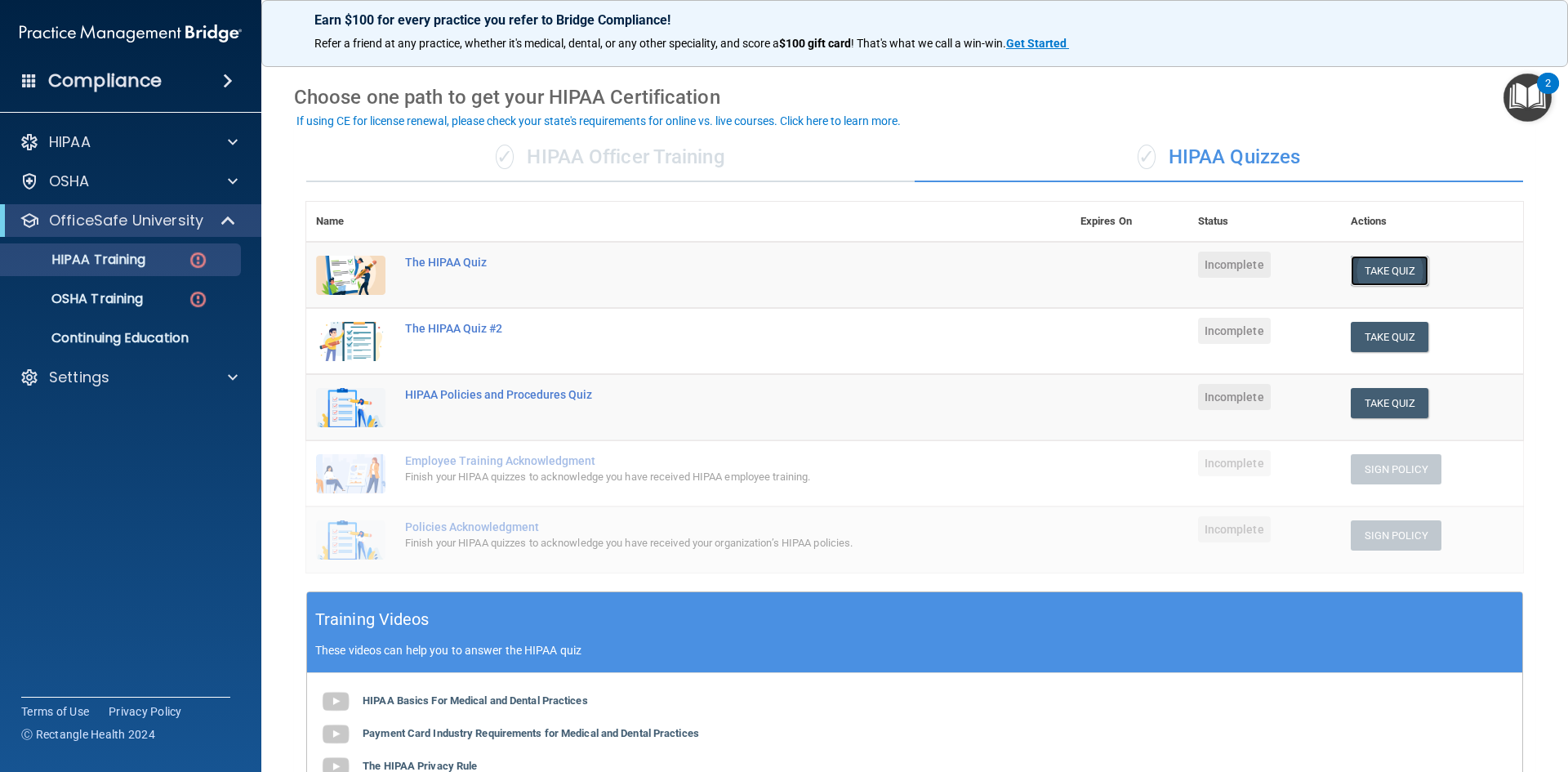
click at [1401, 267] on button "Take Quiz" at bounding box center [1389, 271] width 78 height 30
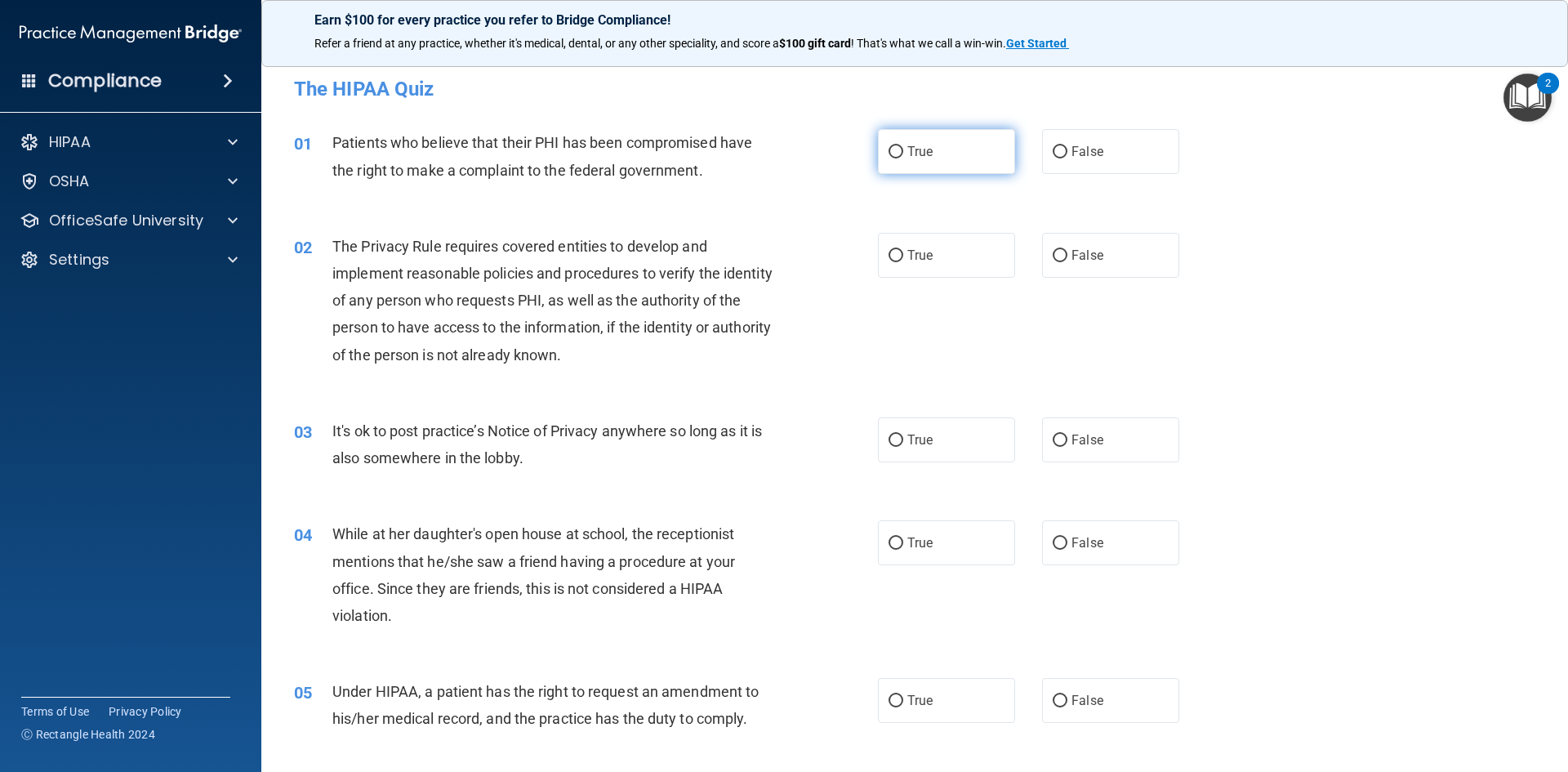
click at [896, 147] on input "True" at bounding box center [896, 152] width 15 height 12
radio input "true"
click at [889, 256] on input "True" at bounding box center [896, 256] width 15 height 12
radio input "true"
click at [1054, 537] on input "False" at bounding box center [1060, 543] width 15 height 12
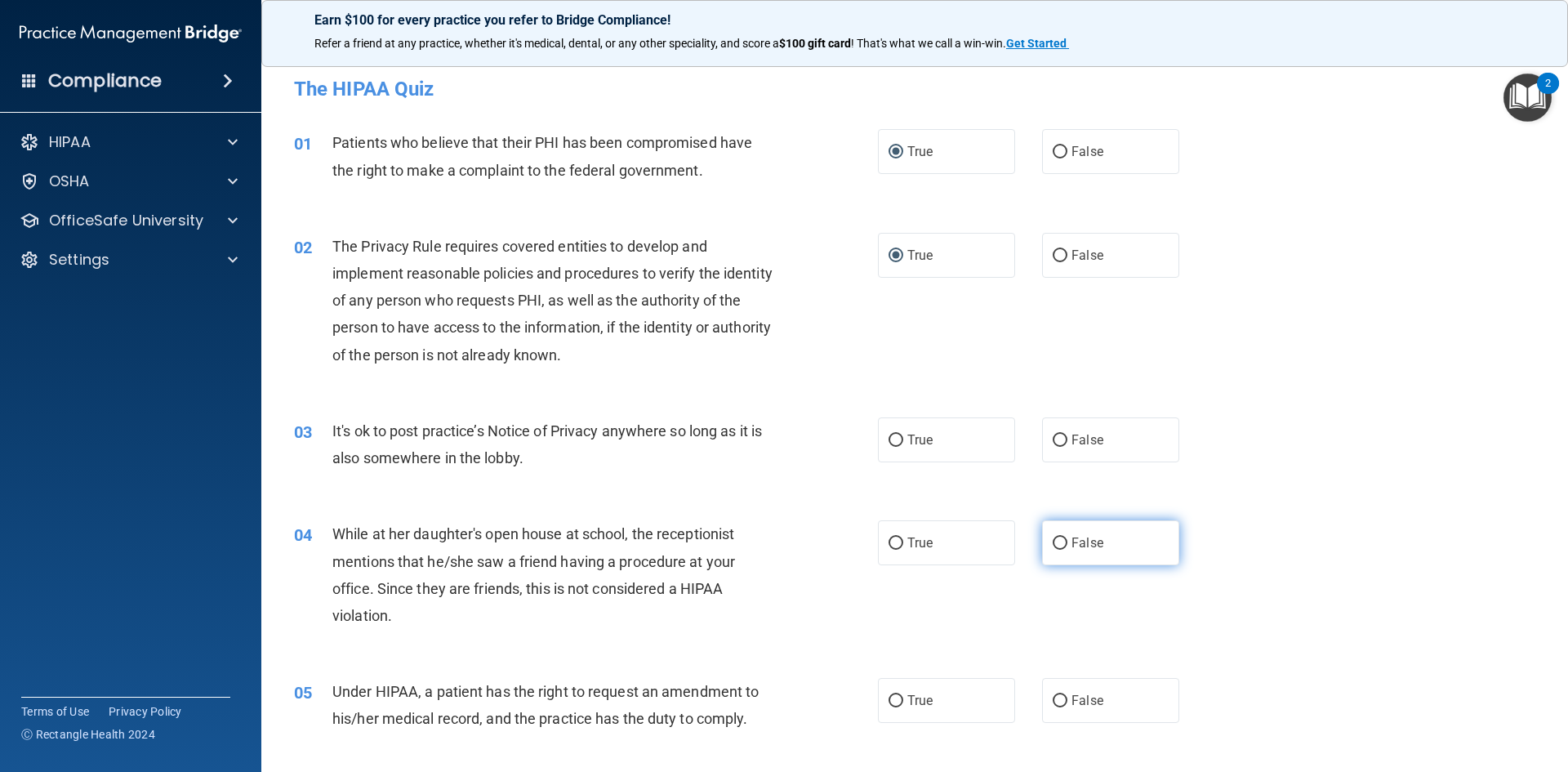
radio input "true"
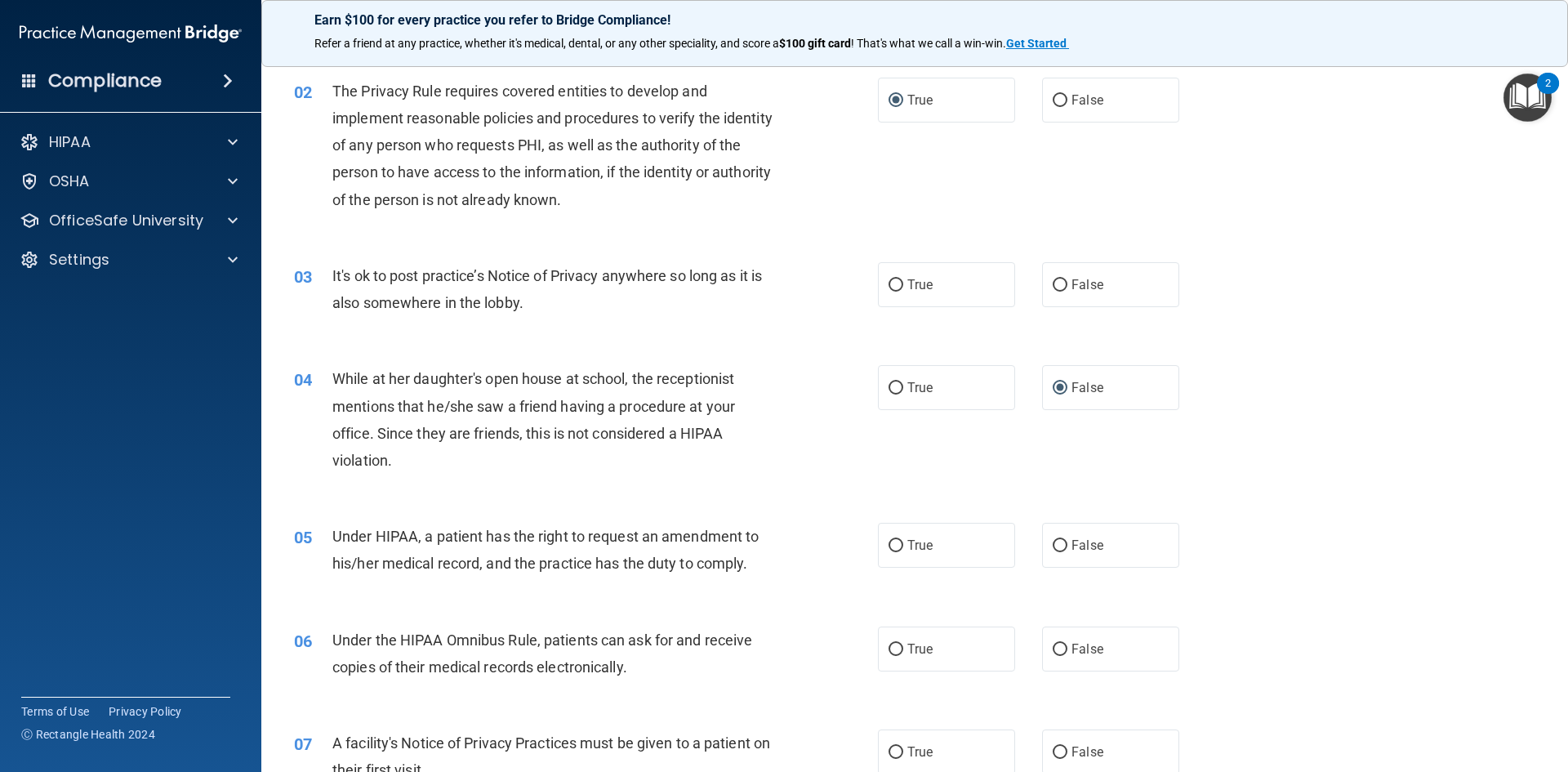
scroll to position [164, 0]
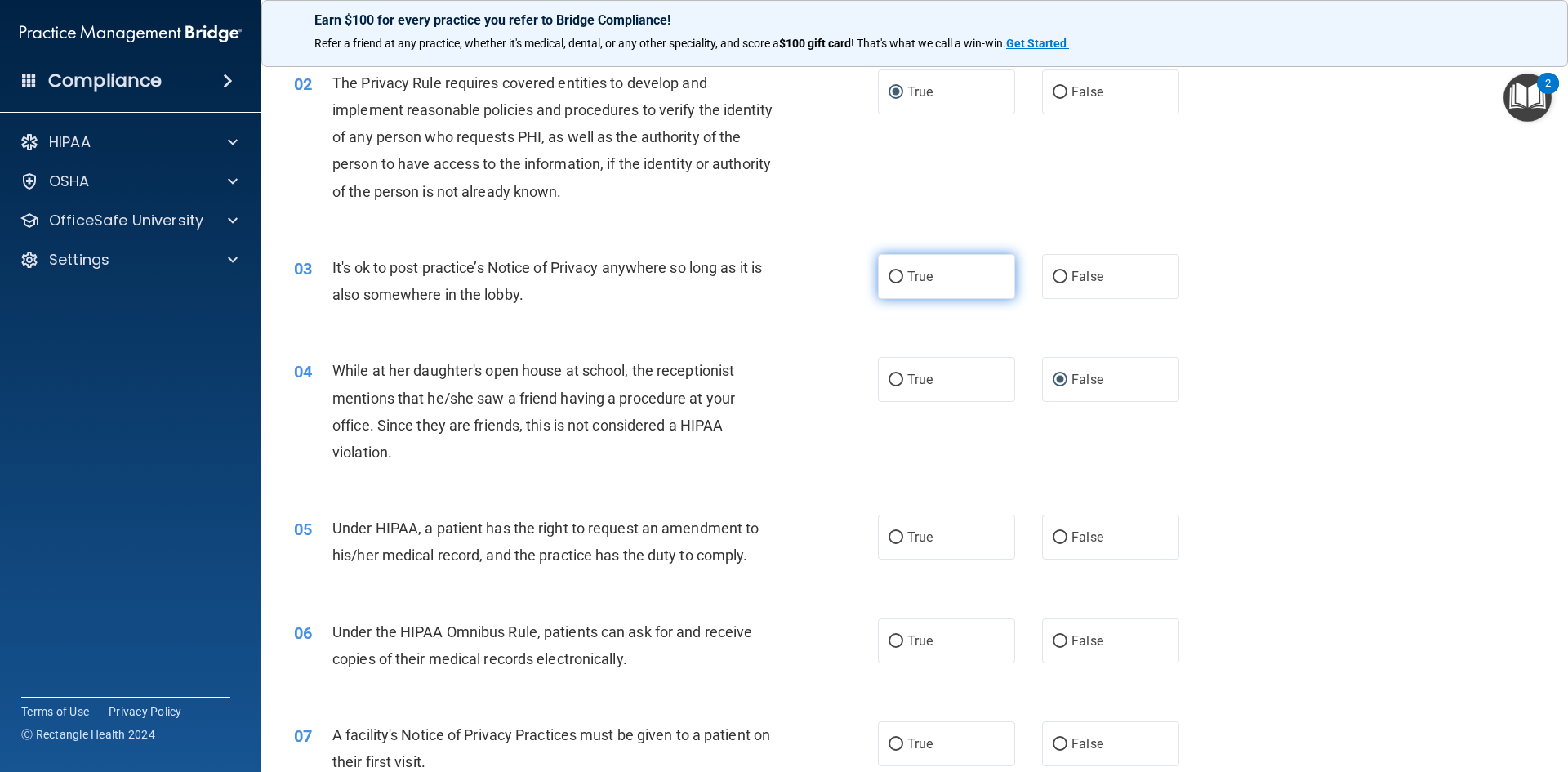
click at [896, 274] on input "True" at bounding box center [896, 277] width 15 height 12
radio input "true"
click at [891, 276] on input "True" at bounding box center [896, 277] width 15 height 12
click at [1058, 278] on input "False" at bounding box center [1060, 277] width 15 height 12
radio input "true"
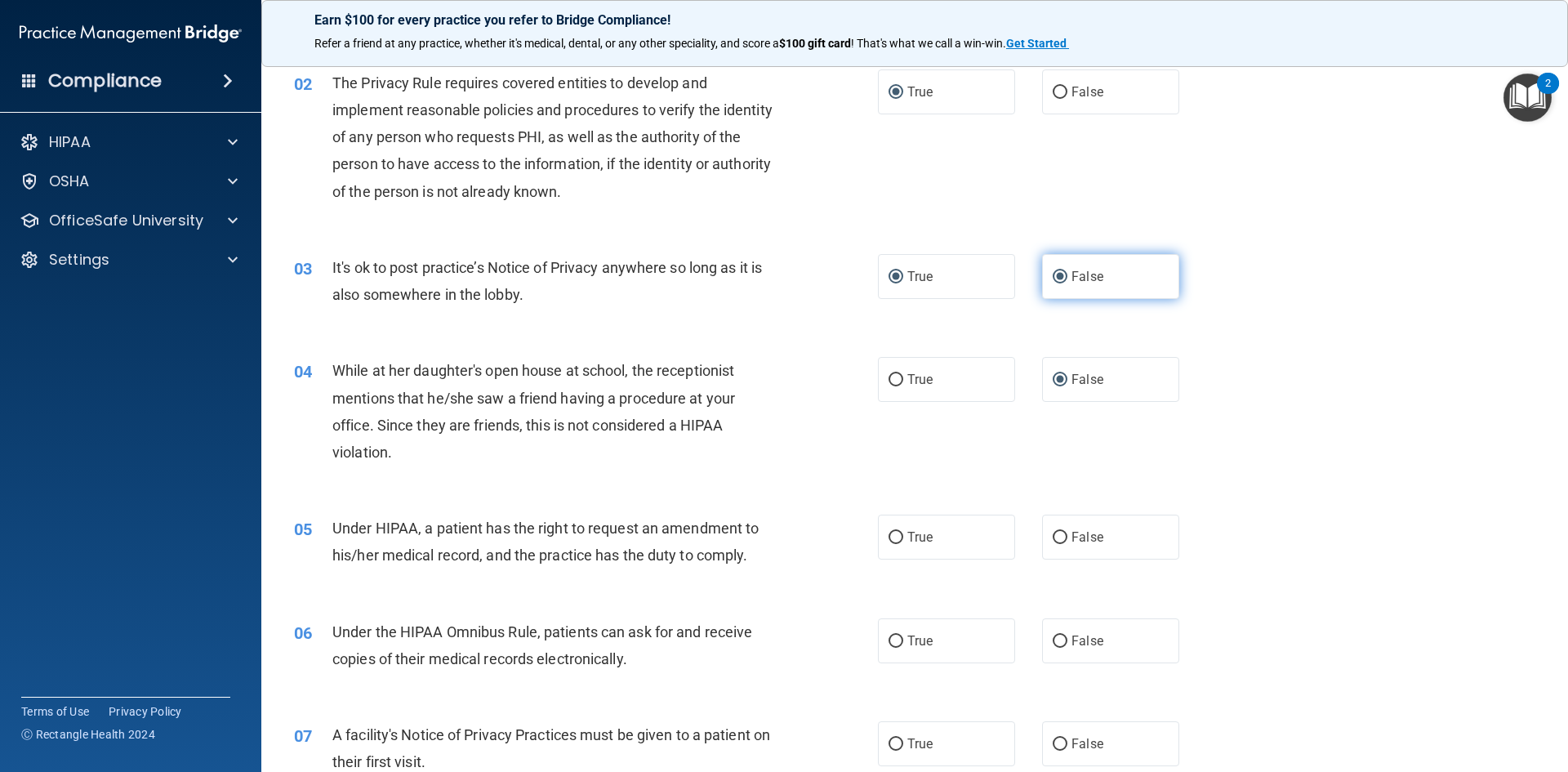
radio input "false"
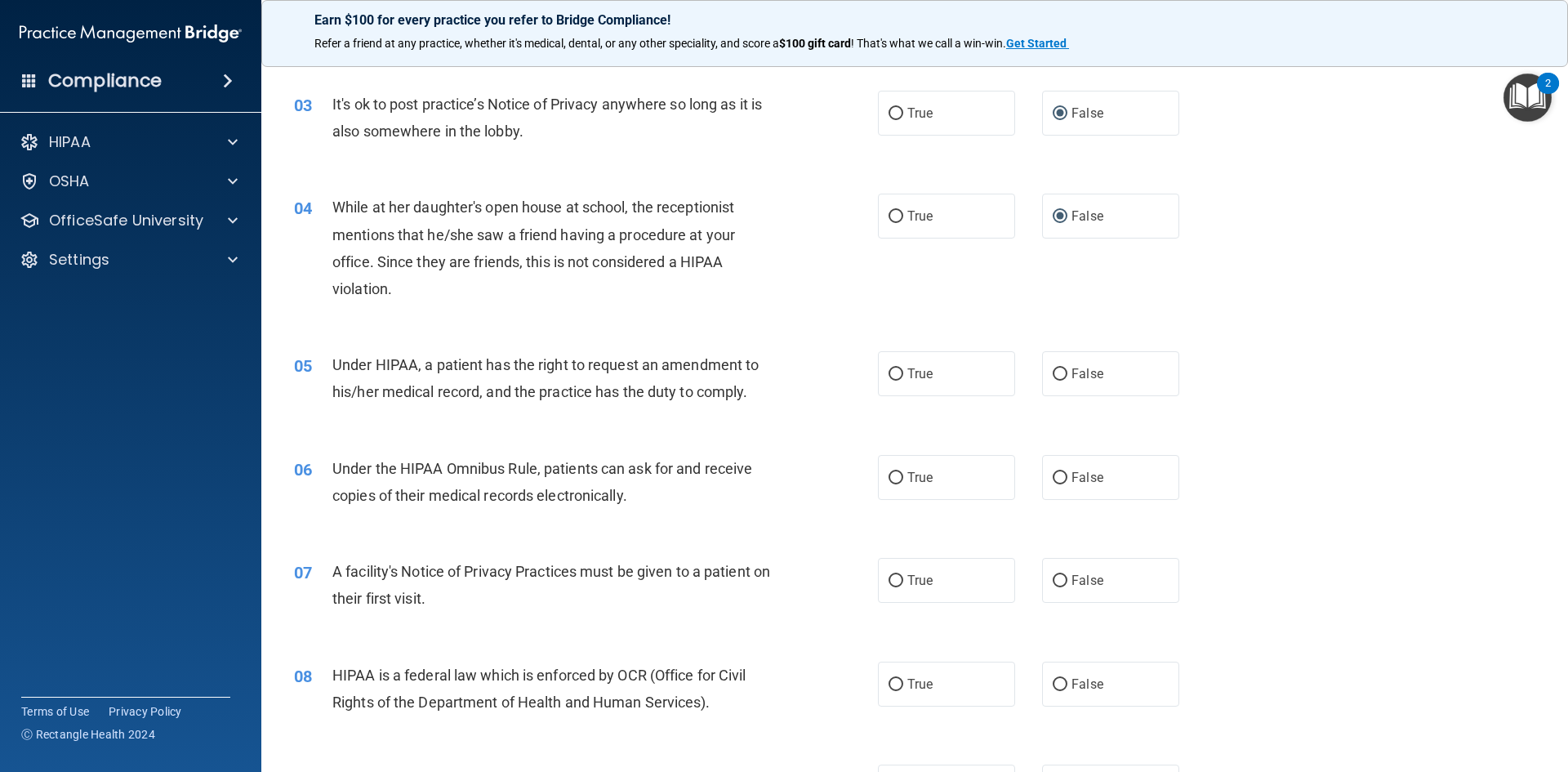
scroll to position [409, 0]
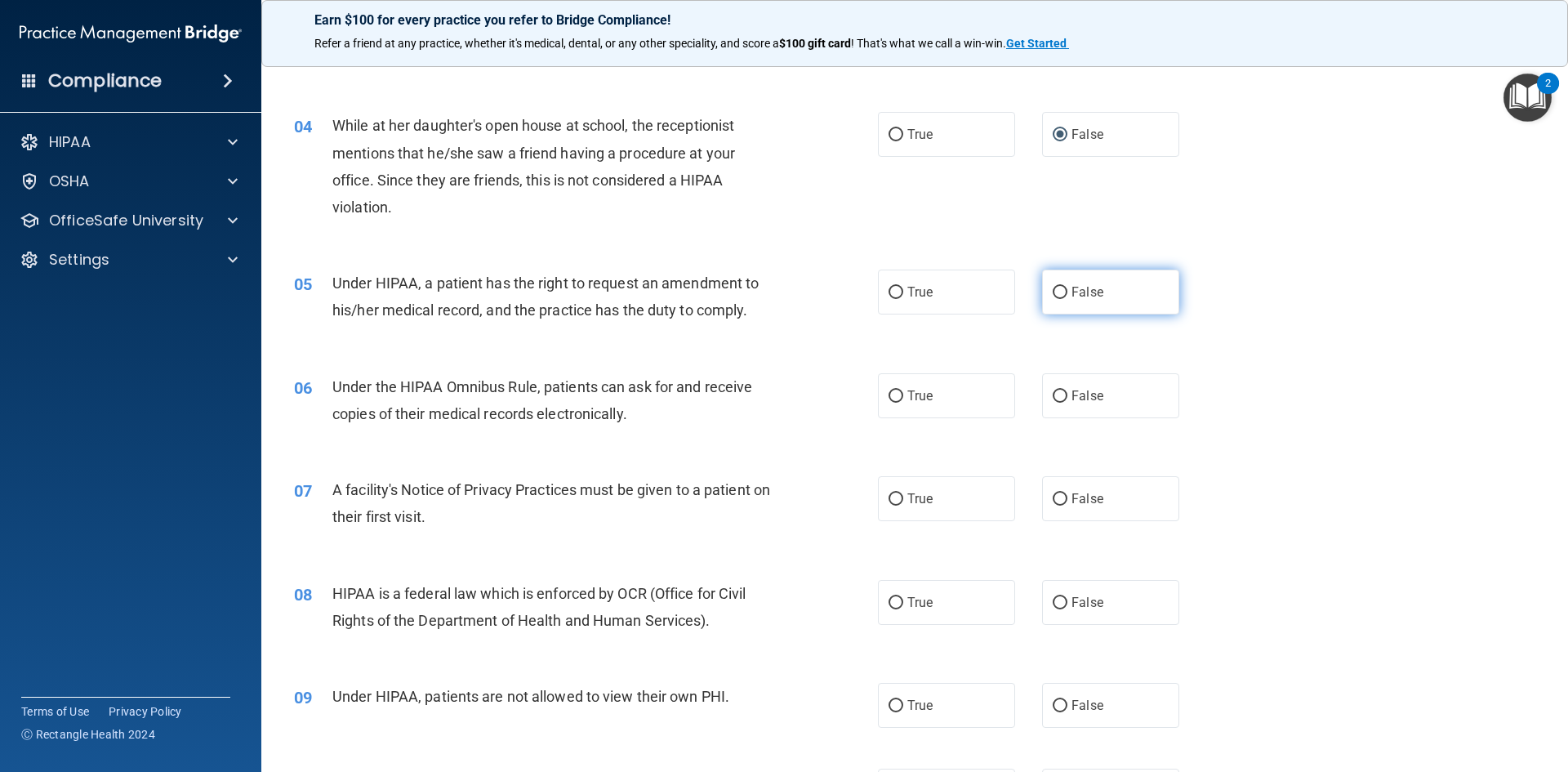
click at [1054, 292] on input "False" at bounding box center [1060, 293] width 15 height 12
radio input "true"
drag, startPoint x: 893, startPoint y: 389, endPoint x: 869, endPoint y: 423, distance: 41.6
click at [894, 390] on input "True" at bounding box center [896, 396] width 15 height 12
radio input "true"
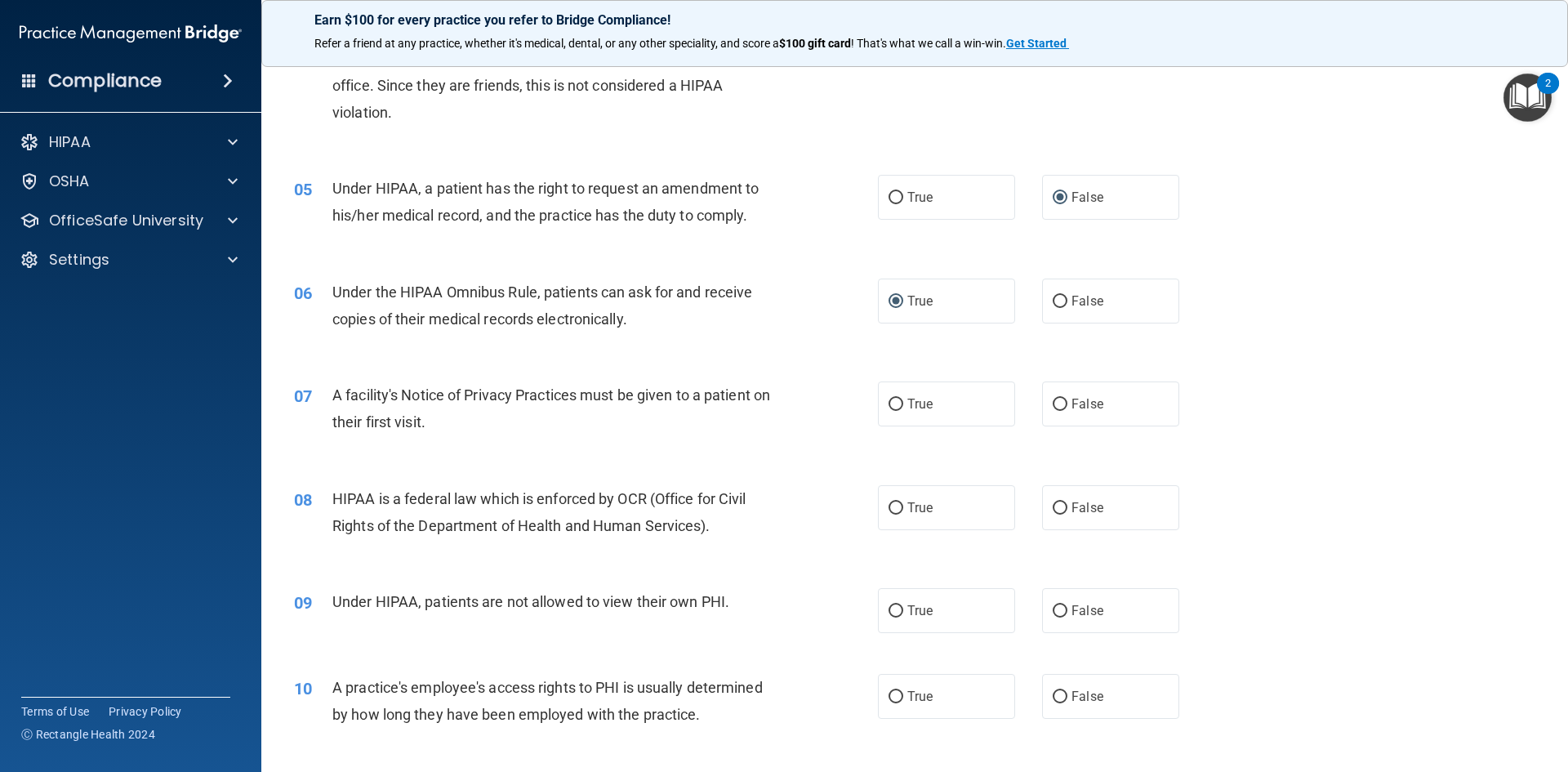
scroll to position [571, 0]
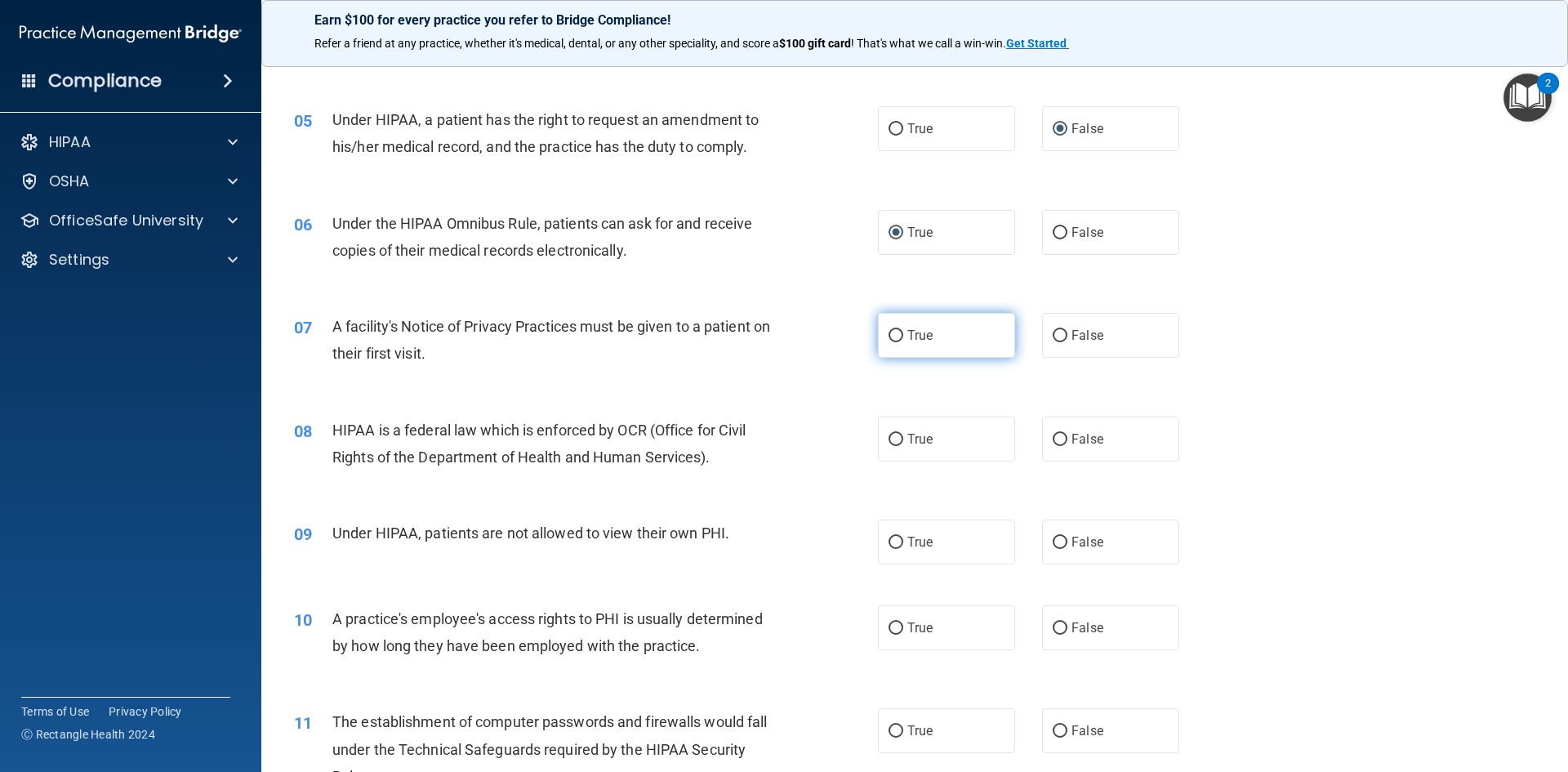
click at [894, 334] on input "True" at bounding box center [896, 336] width 15 height 12
radio input "true"
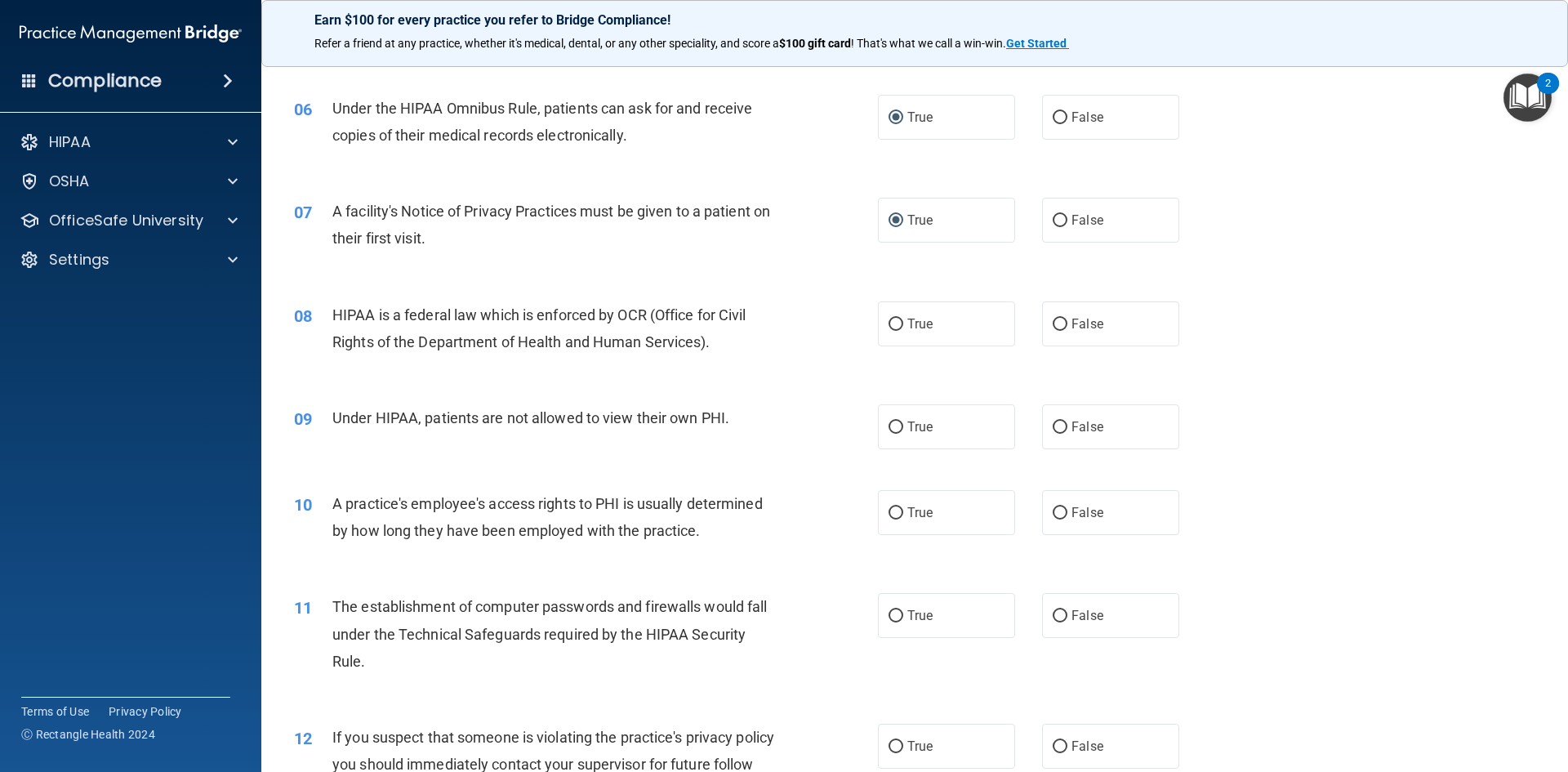
scroll to position [735, 0]
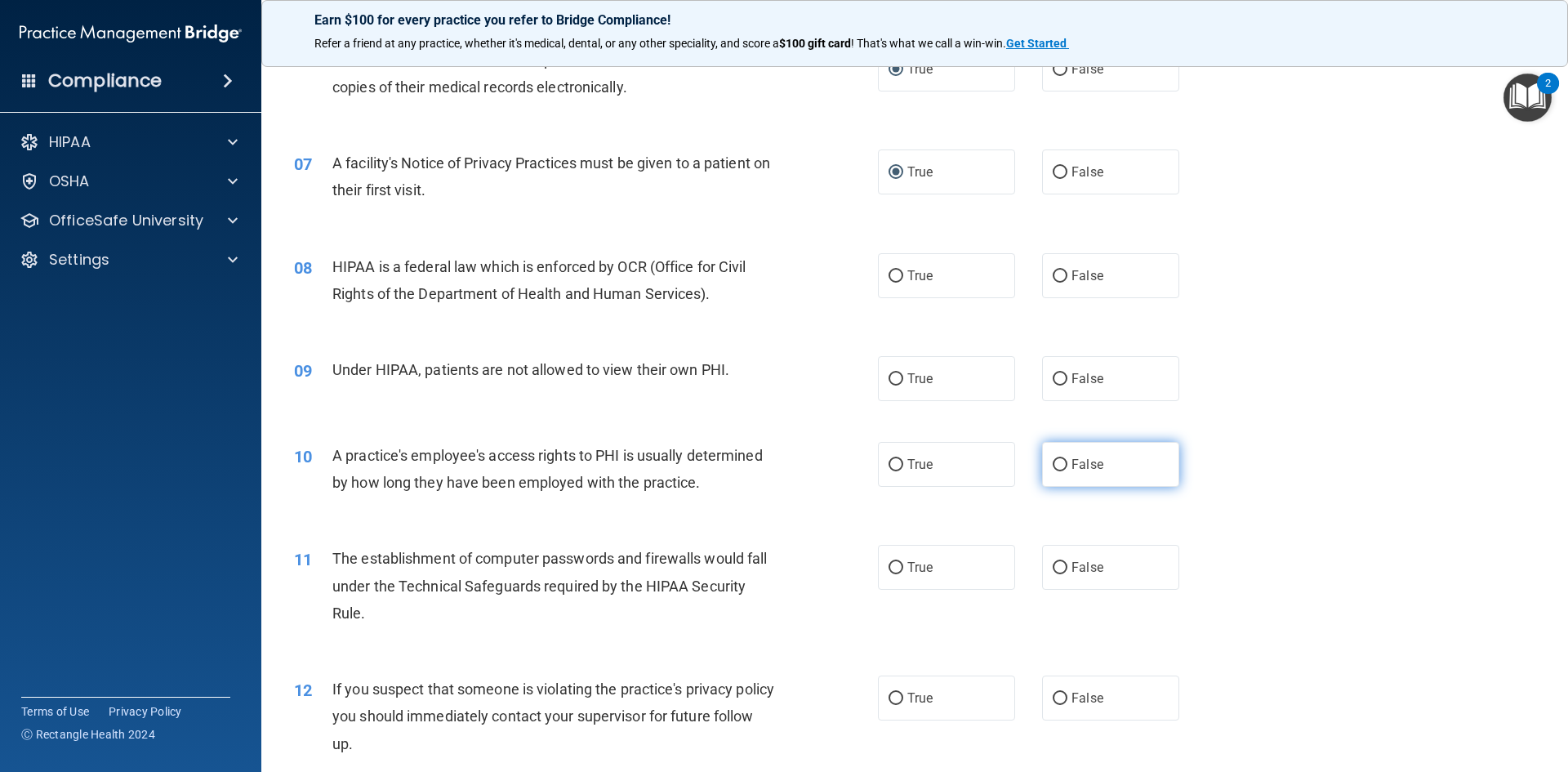
click at [1058, 463] on input "False" at bounding box center [1060, 465] width 15 height 12
radio input "true"
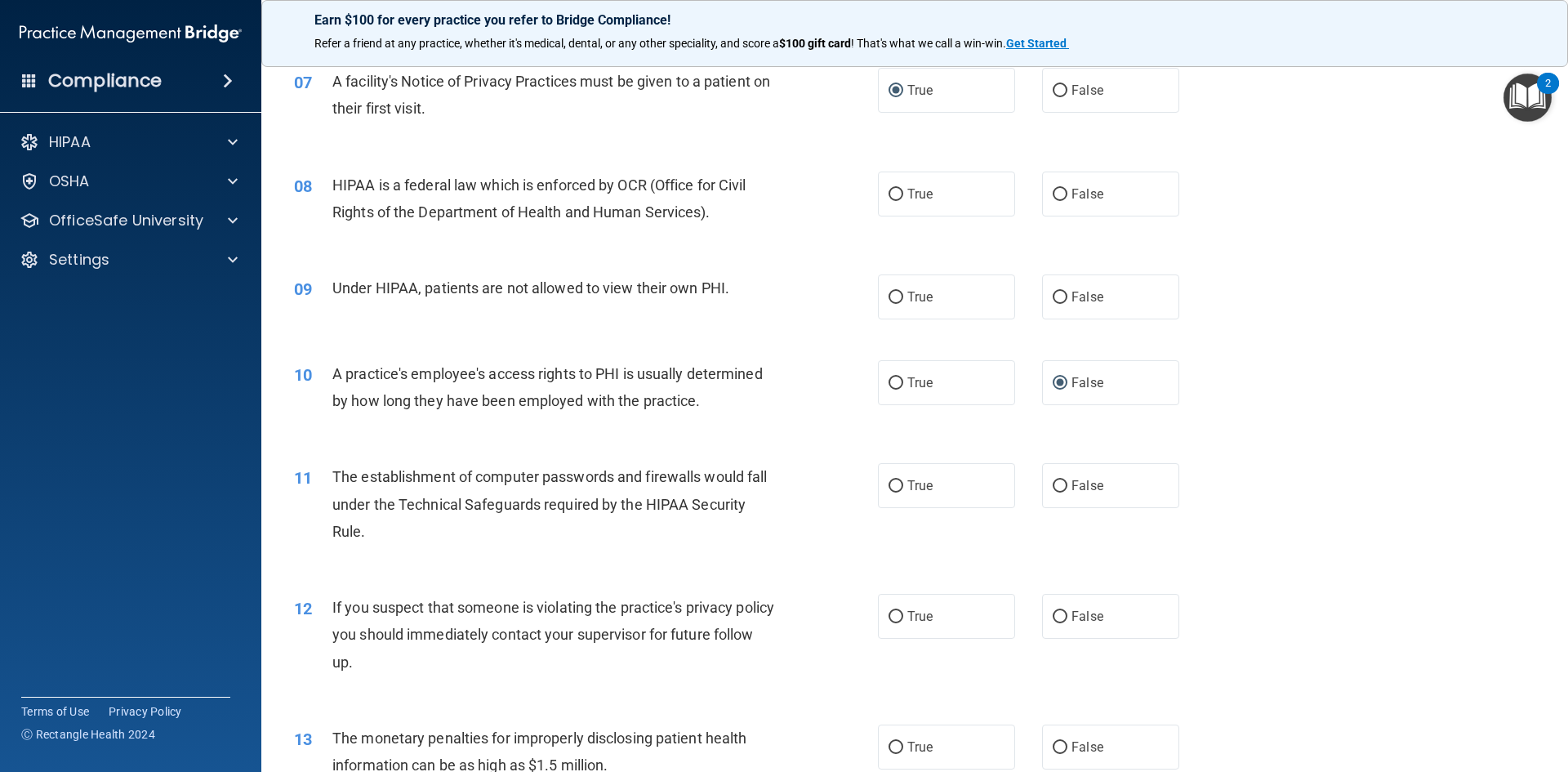
drag, startPoint x: 893, startPoint y: 481, endPoint x: 882, endPoint y: 551, distance: 70.9
click at [891, 484] on input "True" at bounding box center [896, 486] width 15 height 12
radio input "true"
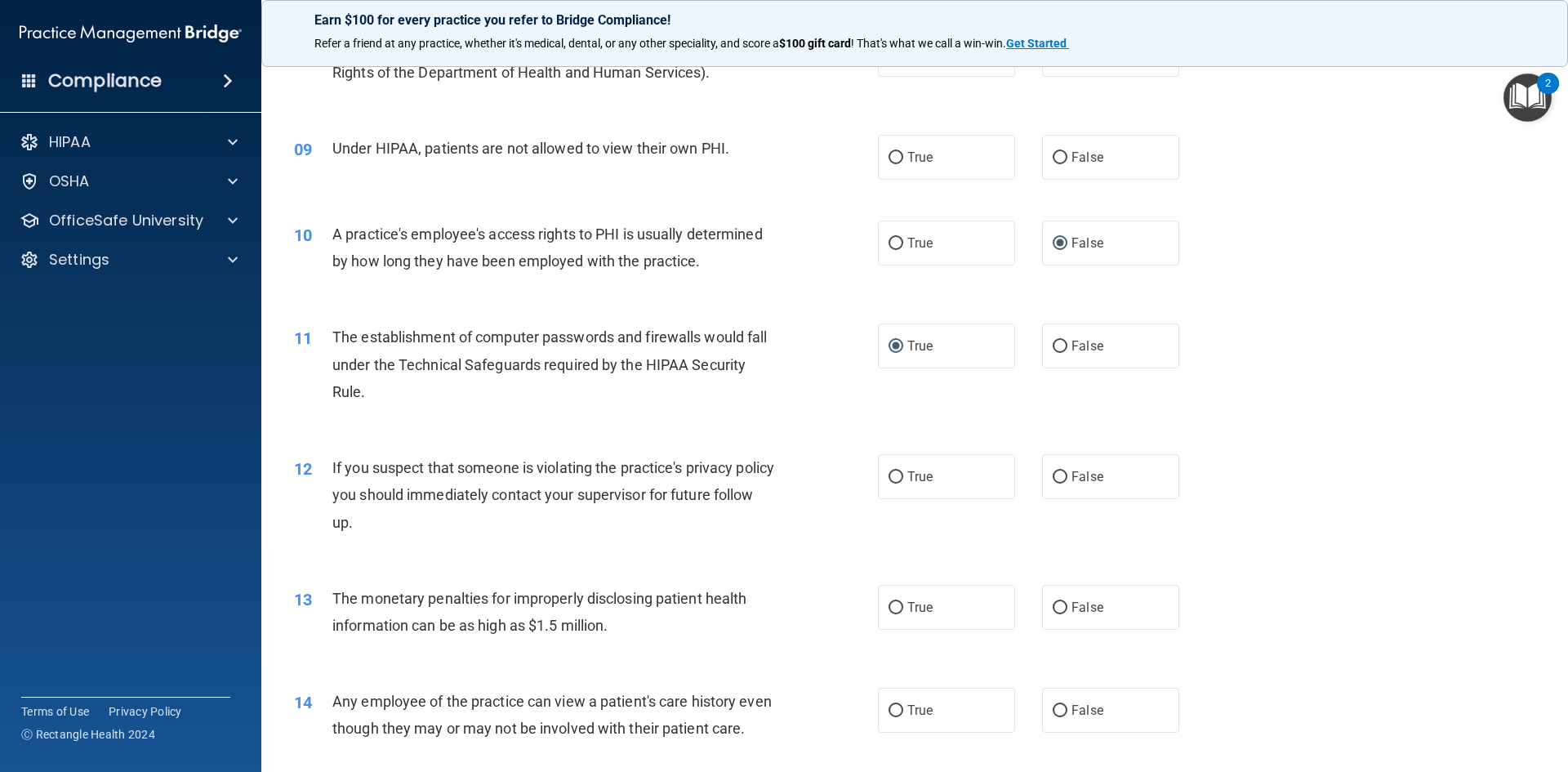
scroll to position [980, 0]
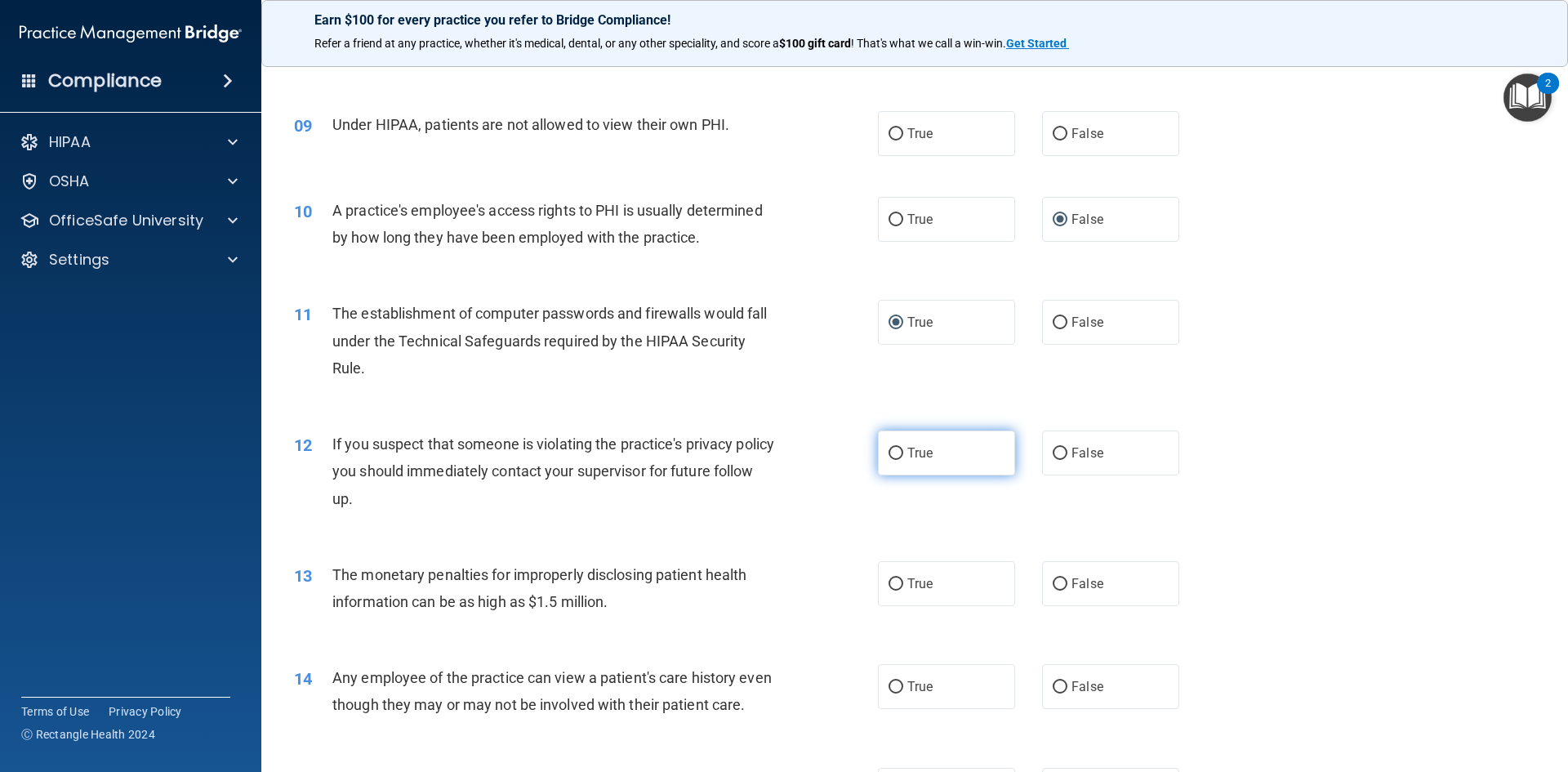
click at [892, 455] on input "True" at bounding box center [896, 453] width 15 height 12
radio input "true"
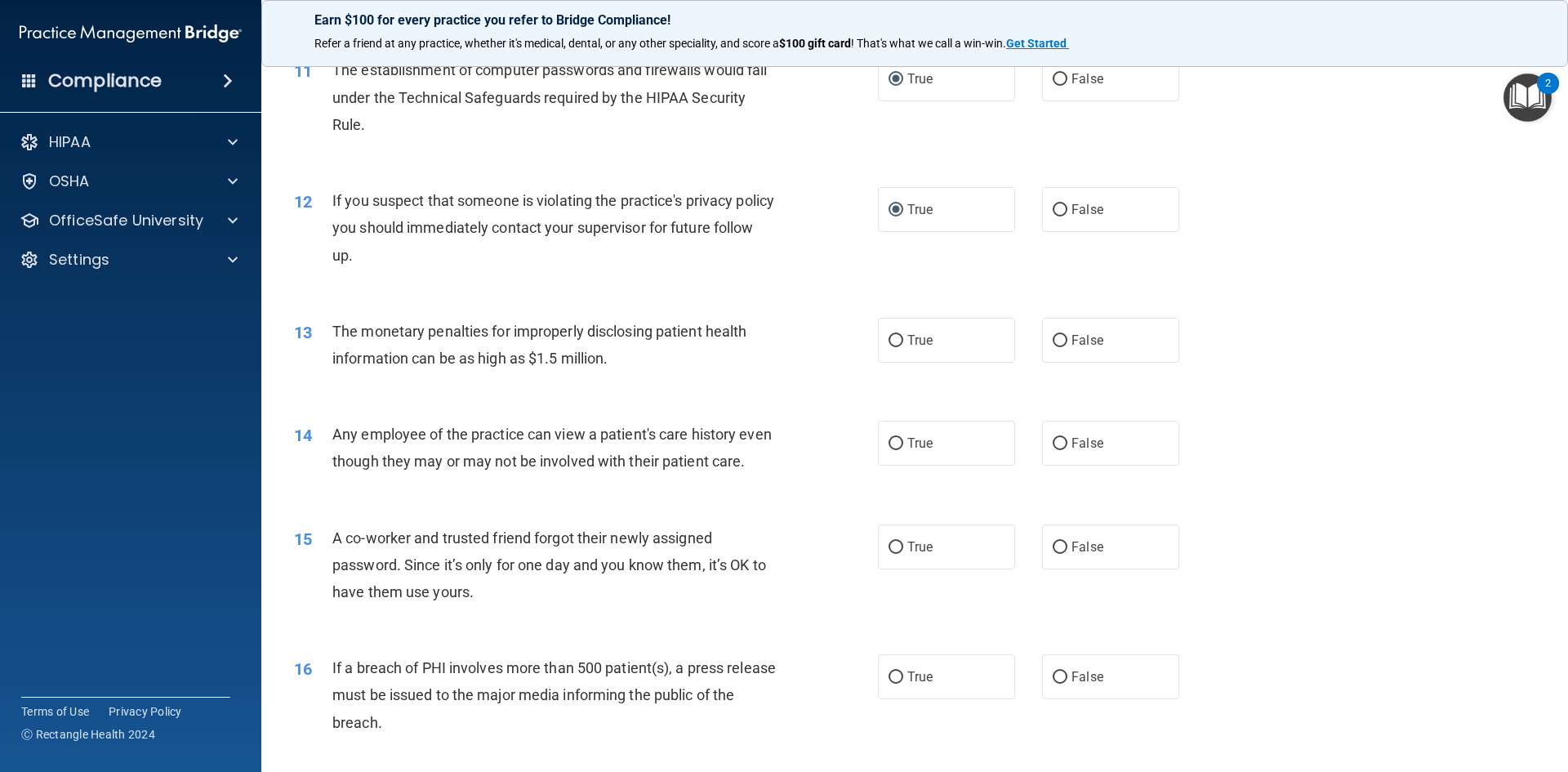
scroll to position [1226, 0]
click at [891, 340] on input "True" at bounding box center [896, 339] width 15 height 12
radio input "true"
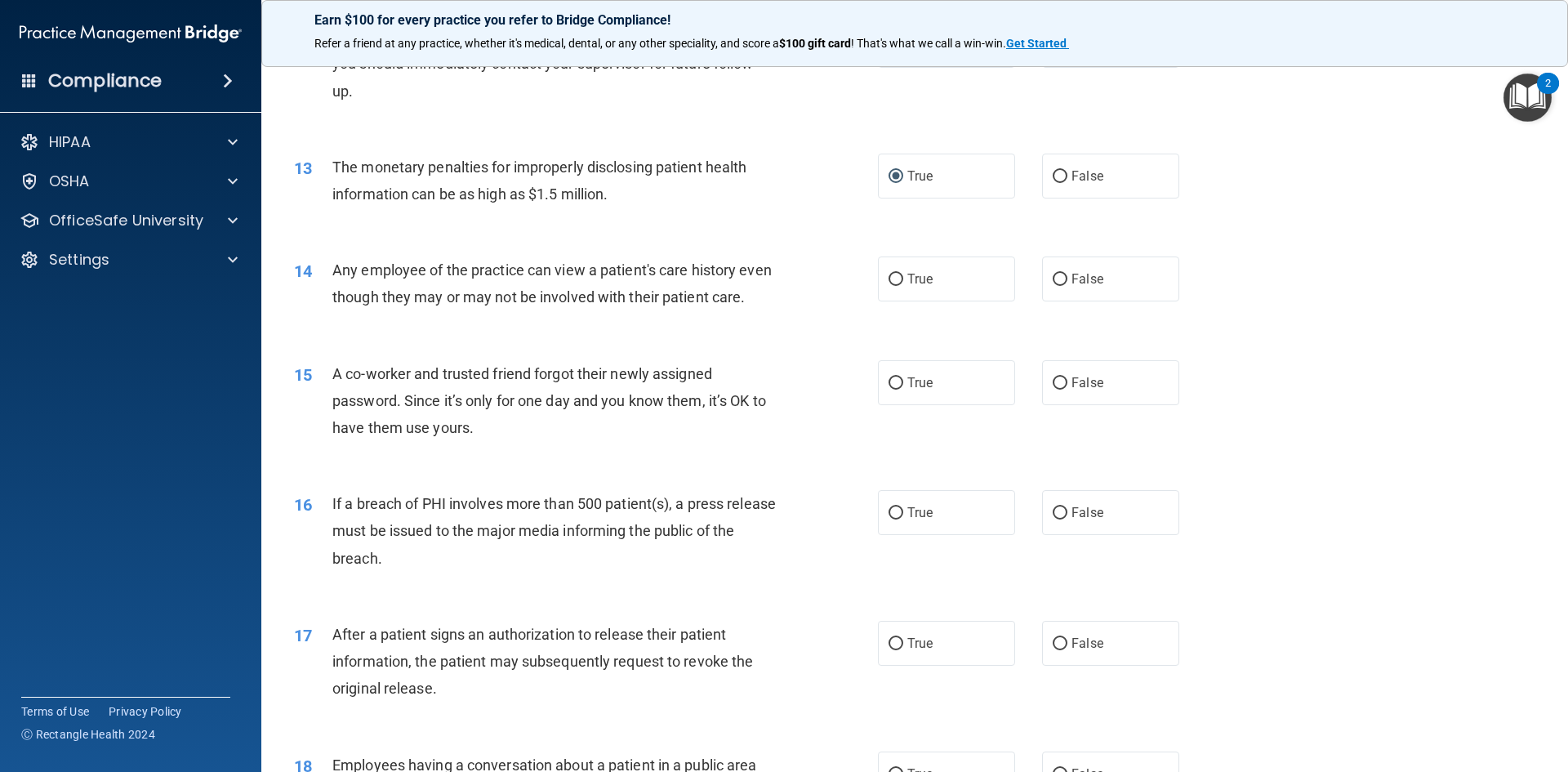
scroll to position [1388, 0]
click at [1056, 389] on input "False" at bounding box center [1060, 382] width 15 height 12
radio input "true"
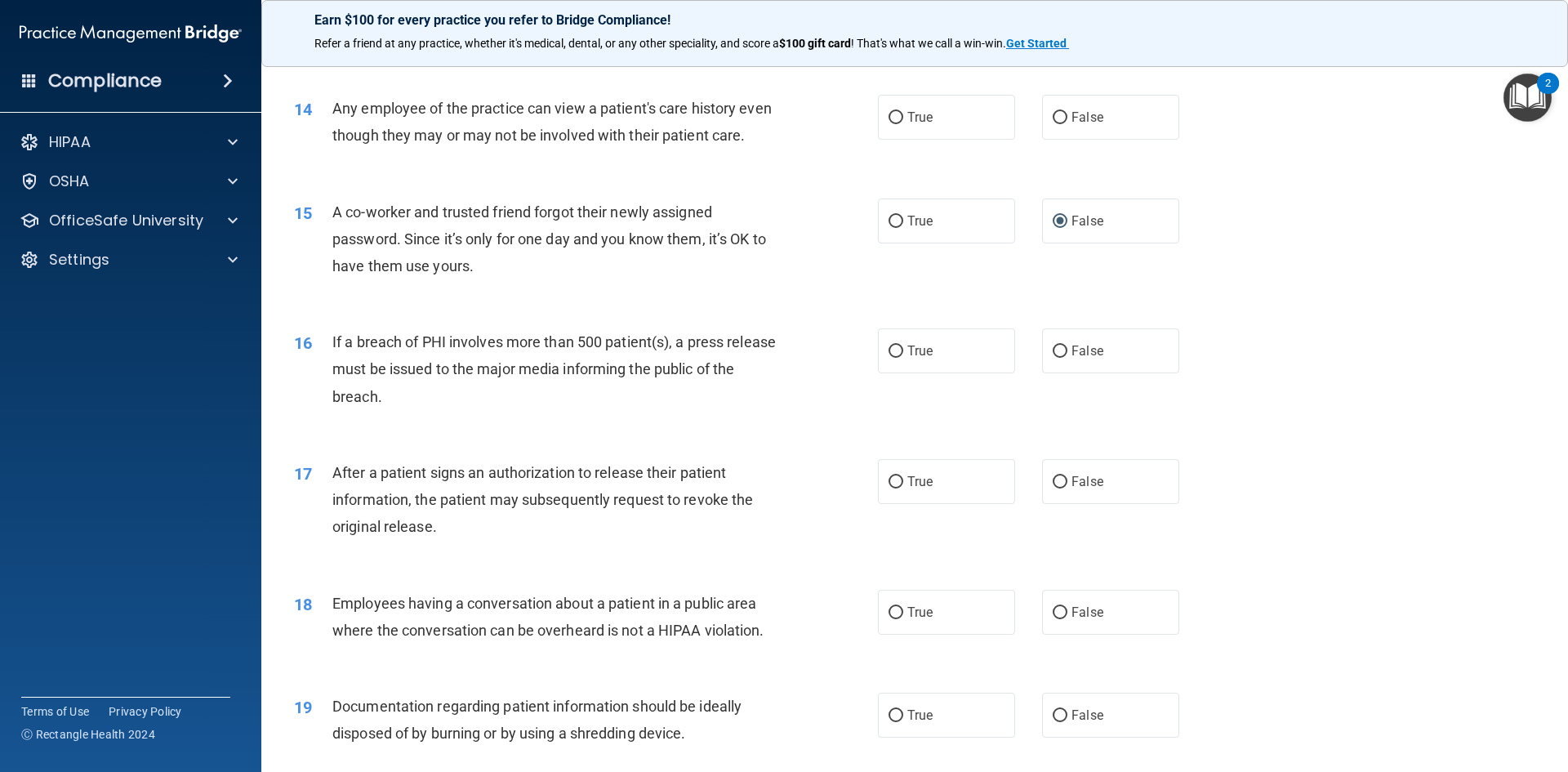
scroll to position [1552, 0]
click at [893, 486] on input "True" at bounding box center [896, 479] width 15 height 12
radio input "true"
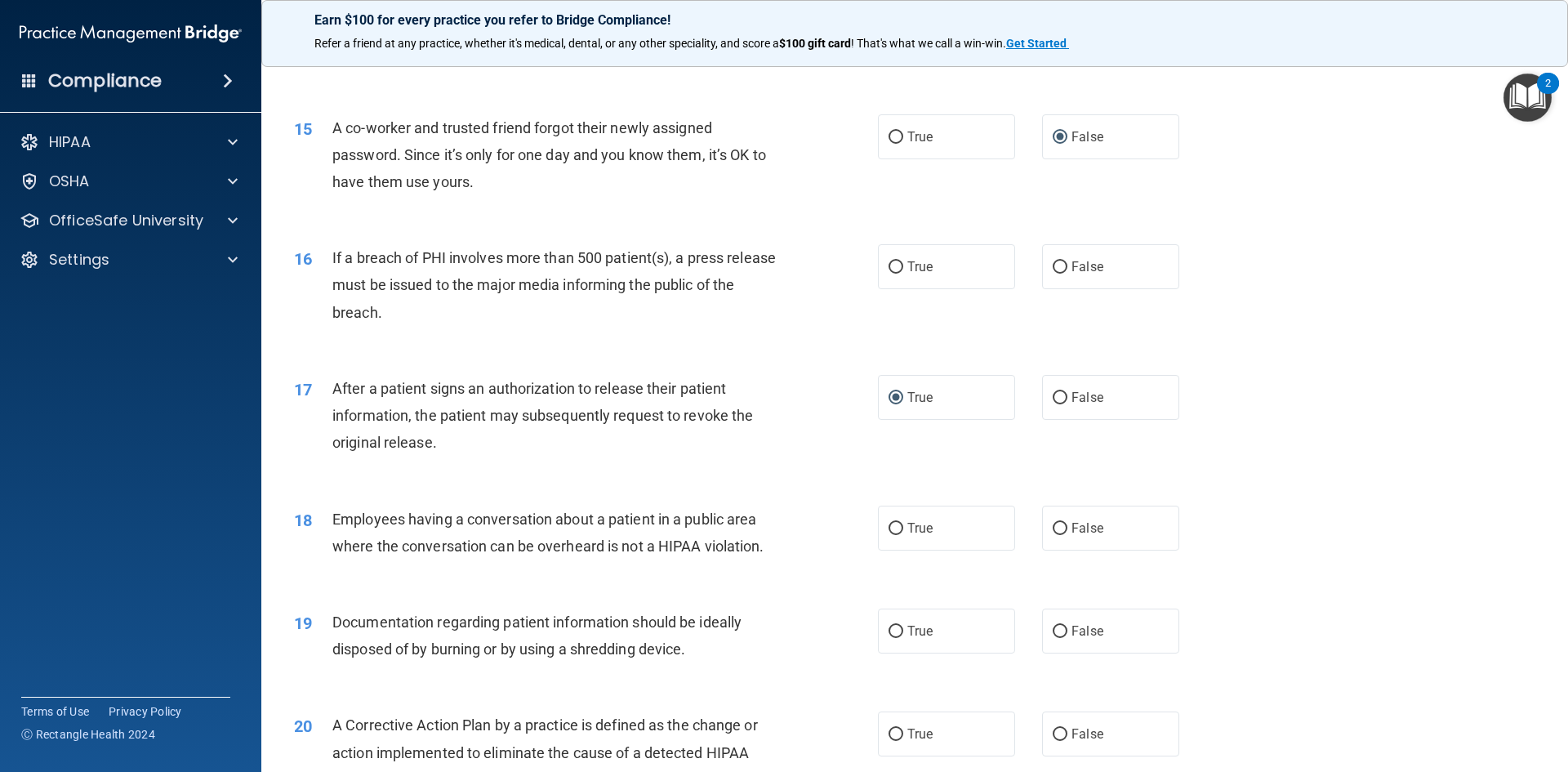
scroll to position [1715, 0]
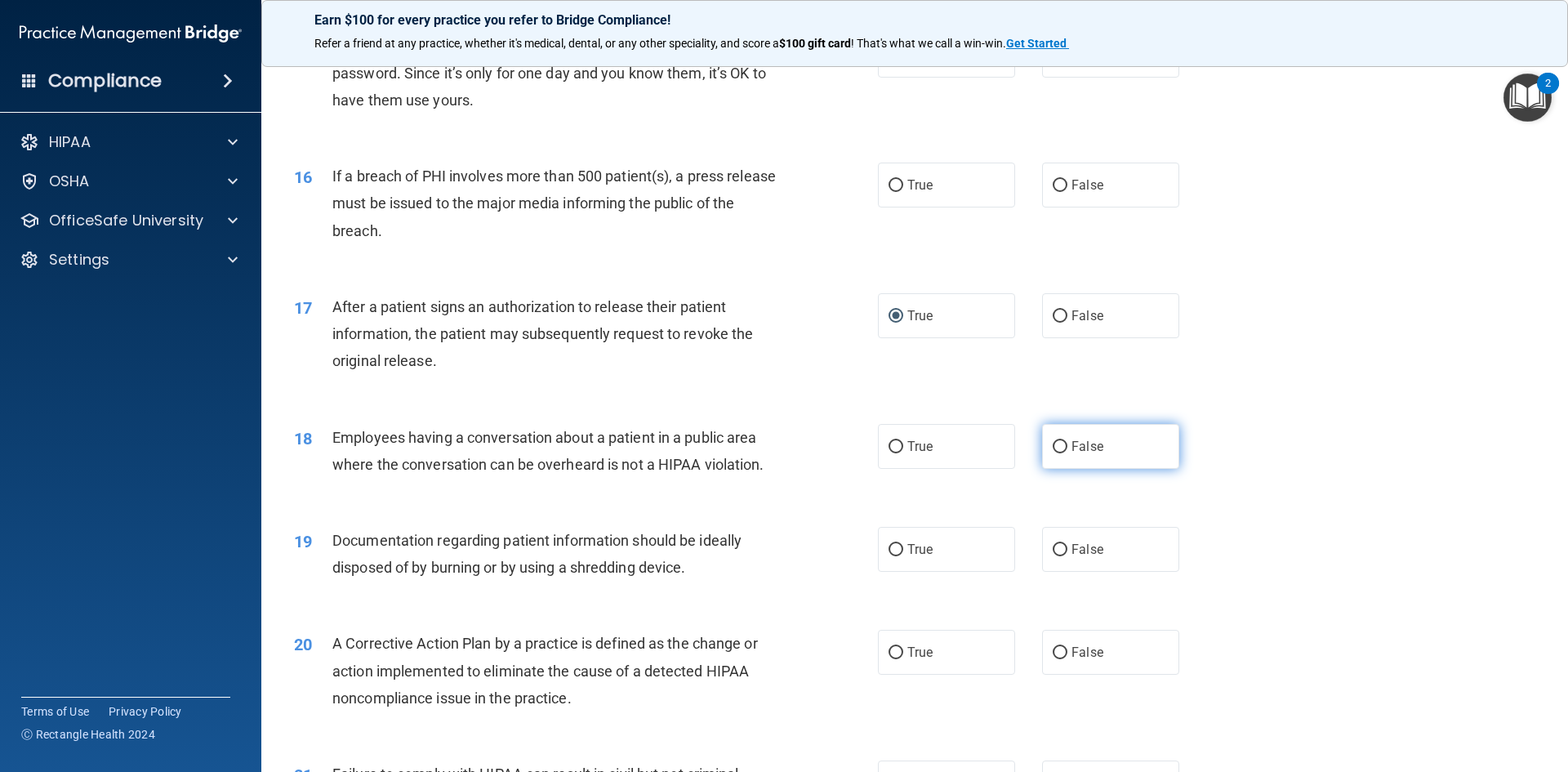
click at [1053, 454] on input "False" at bounding box center [1060, 446] width 15 height 12
radio input "true"
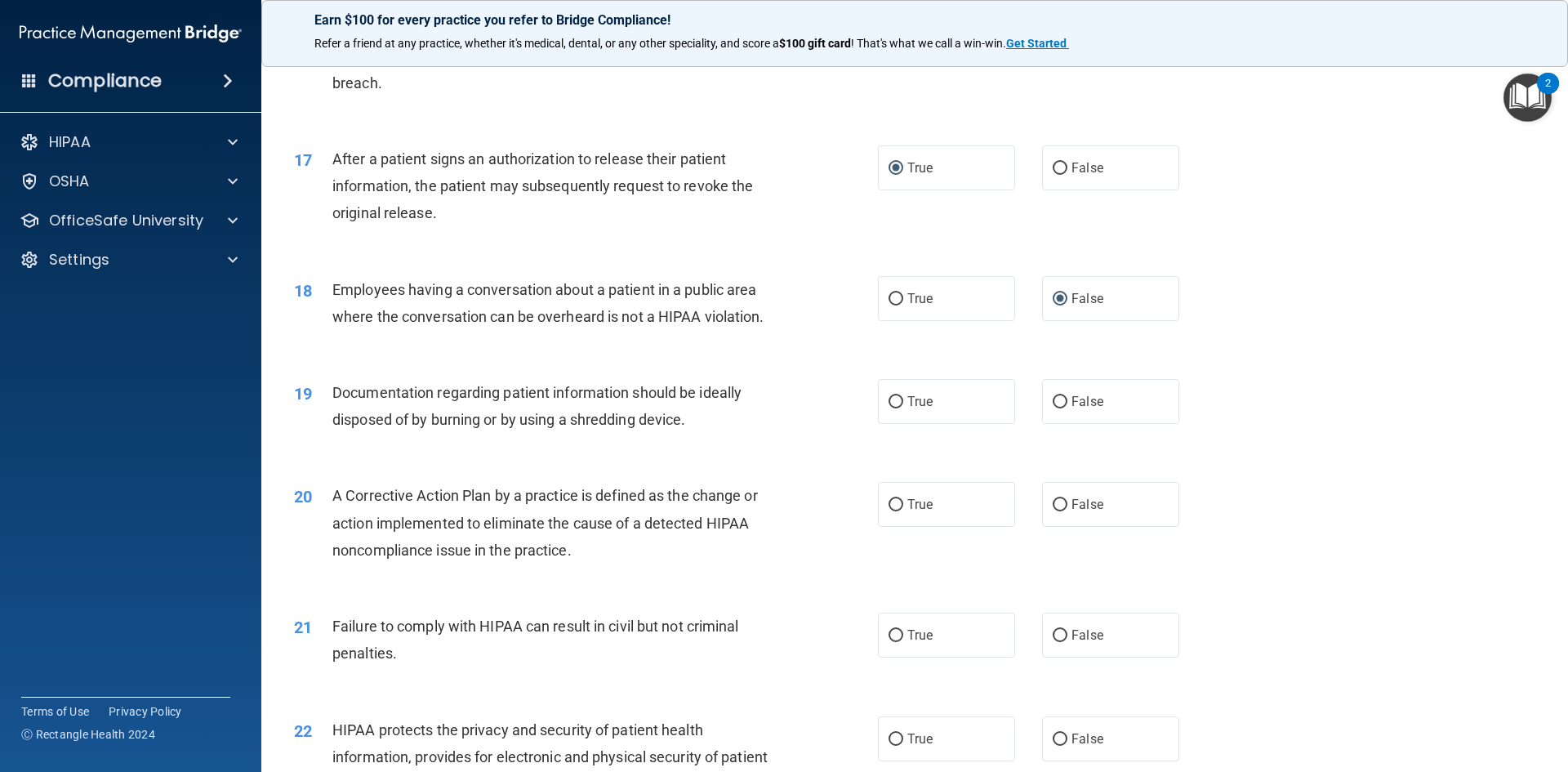
scroll to position [1879, 0]
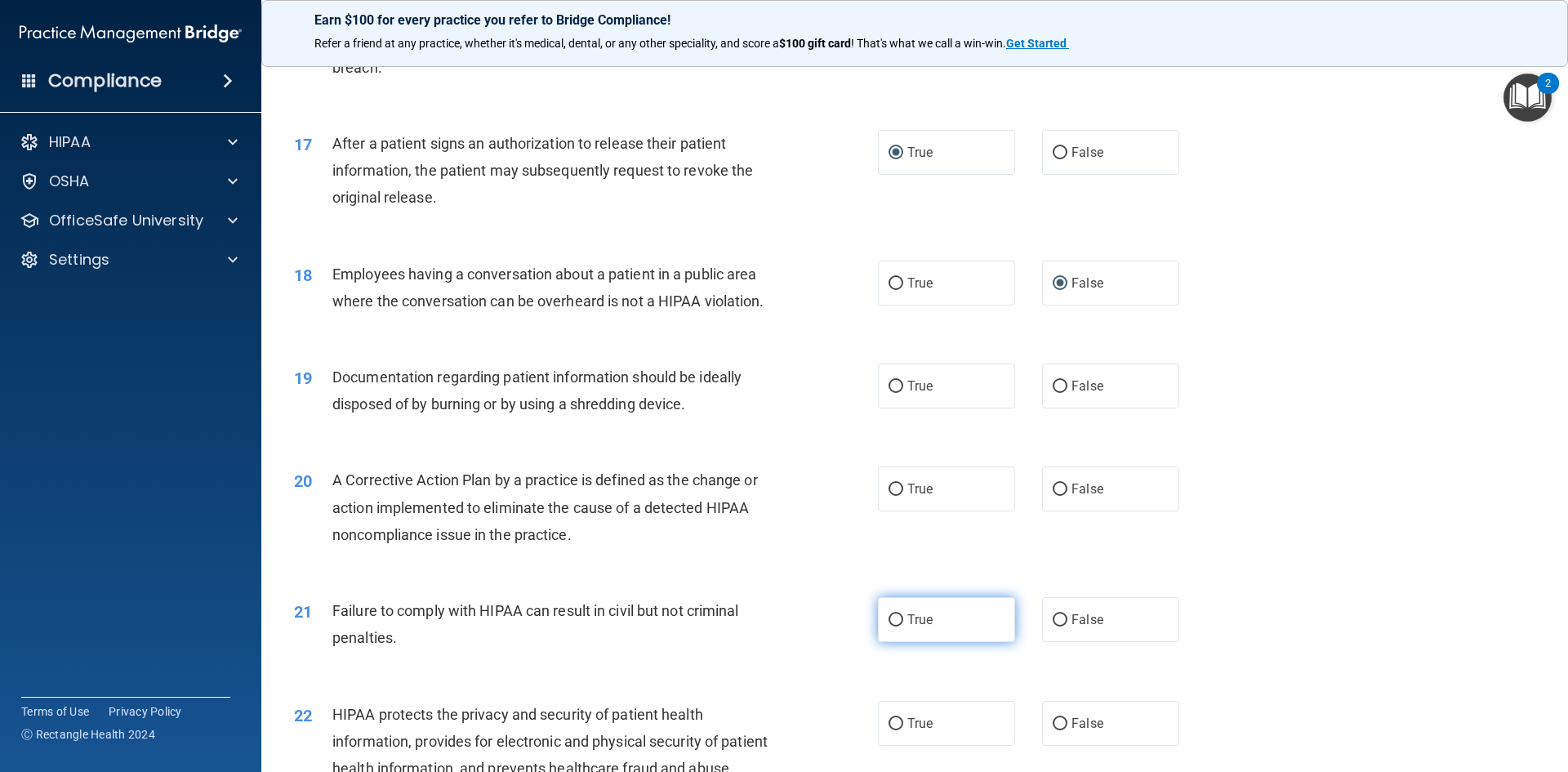
click at [891, 627] on input "True" at bounding box center [896, 620] width 15 height 12
radio input "true"
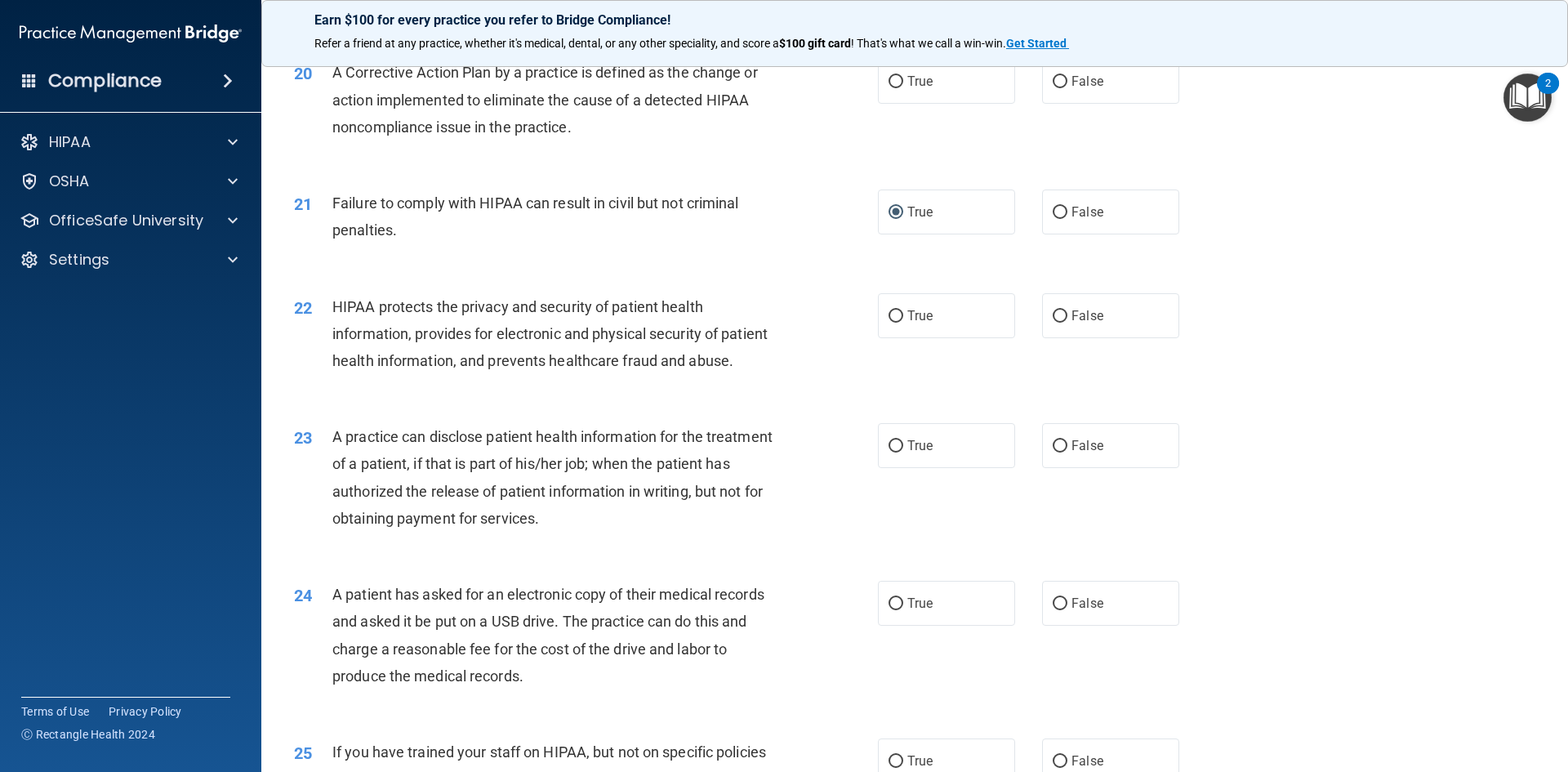
scroll to position [2287, 0]
click at [889, 322] on input "True" at bounding box center [896, 315] width 15 height 12
radio input "true"
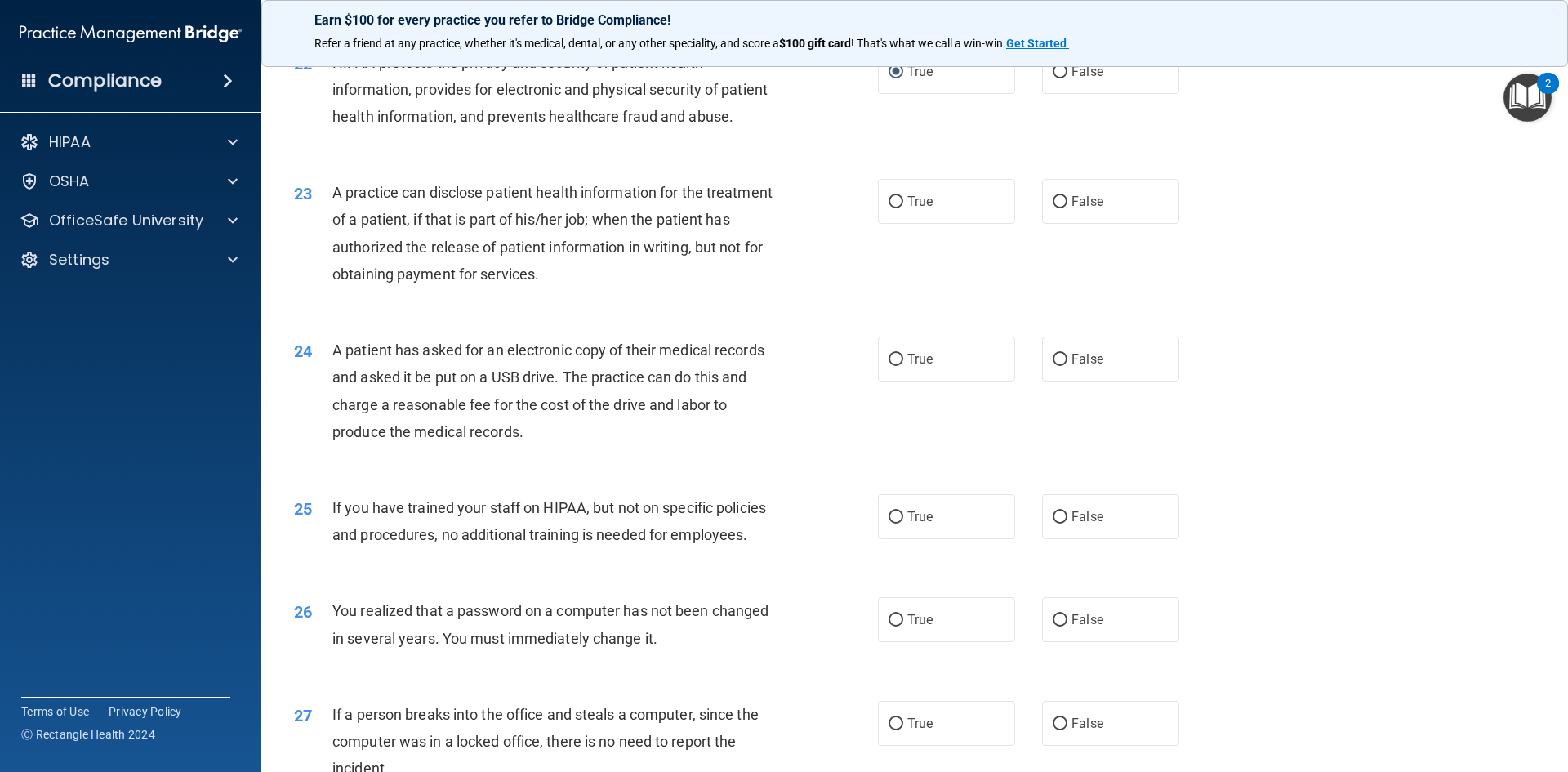
scroll to position [2532, 0]
click at [890, 207] on input "True" at bounding box center [896, 200] width 15 height 12
radio input "true"
click at [891, 364] on input "True" at bounding box center [896, 358] width 15 height 12
radio input "true"
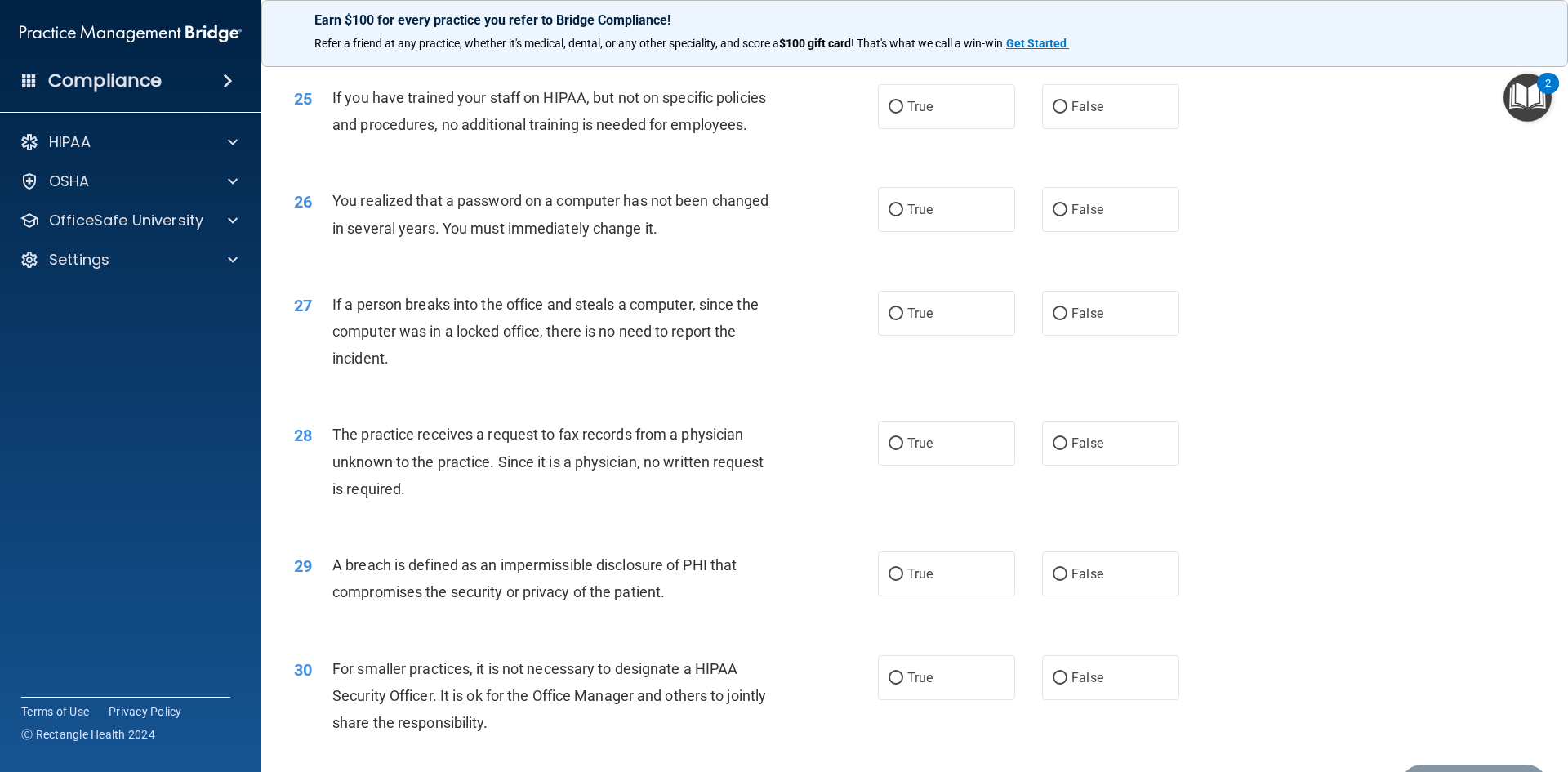
scroll to position [3022, 0]
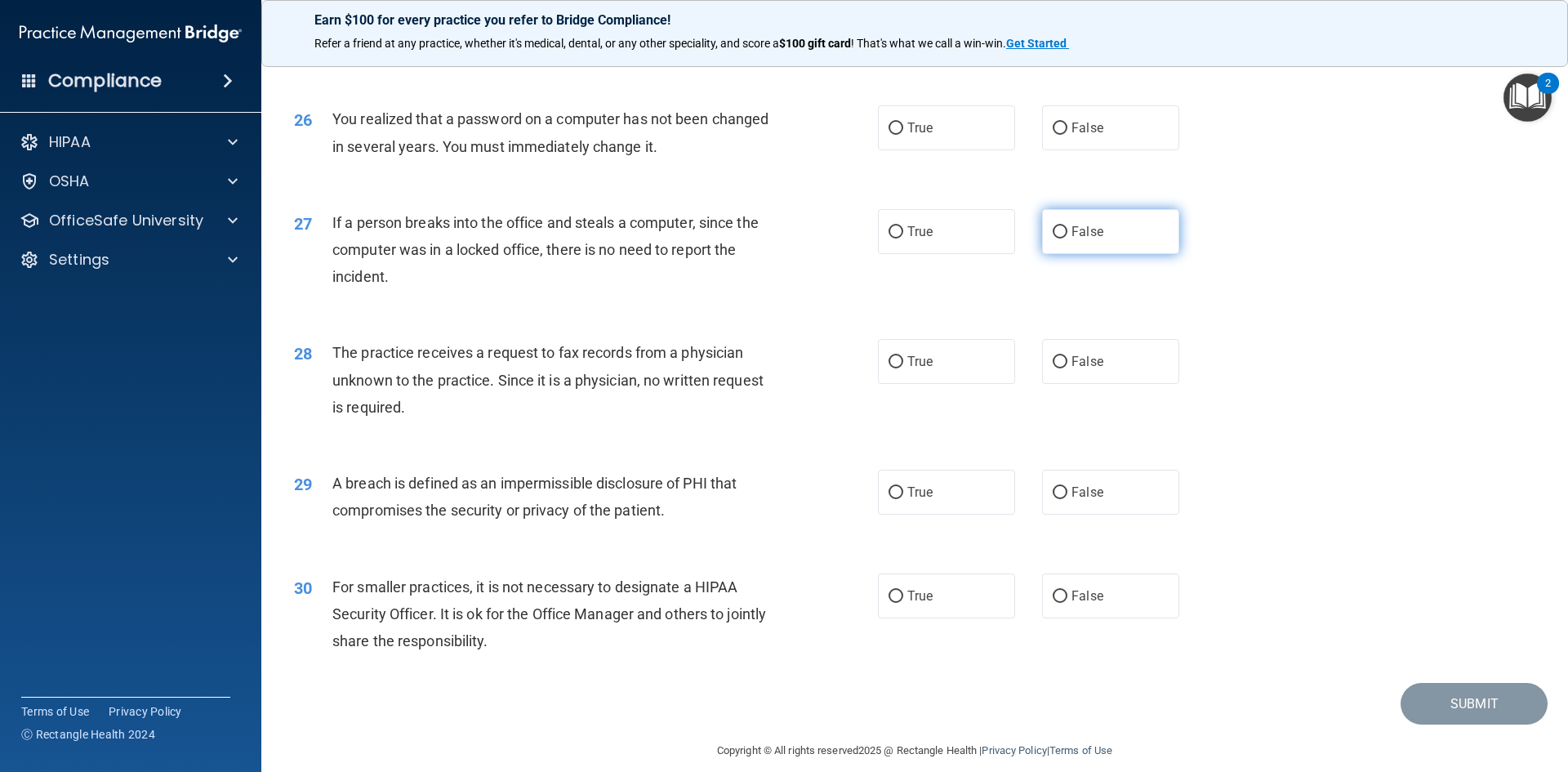
click at [1053, 238] on input "False" at bounding box center [1060, 232] width 15 height 12
radio input "true"
click at [889, 499] on input "True" at bounding box center [896, 492] width 15 height 12
radio input "true"
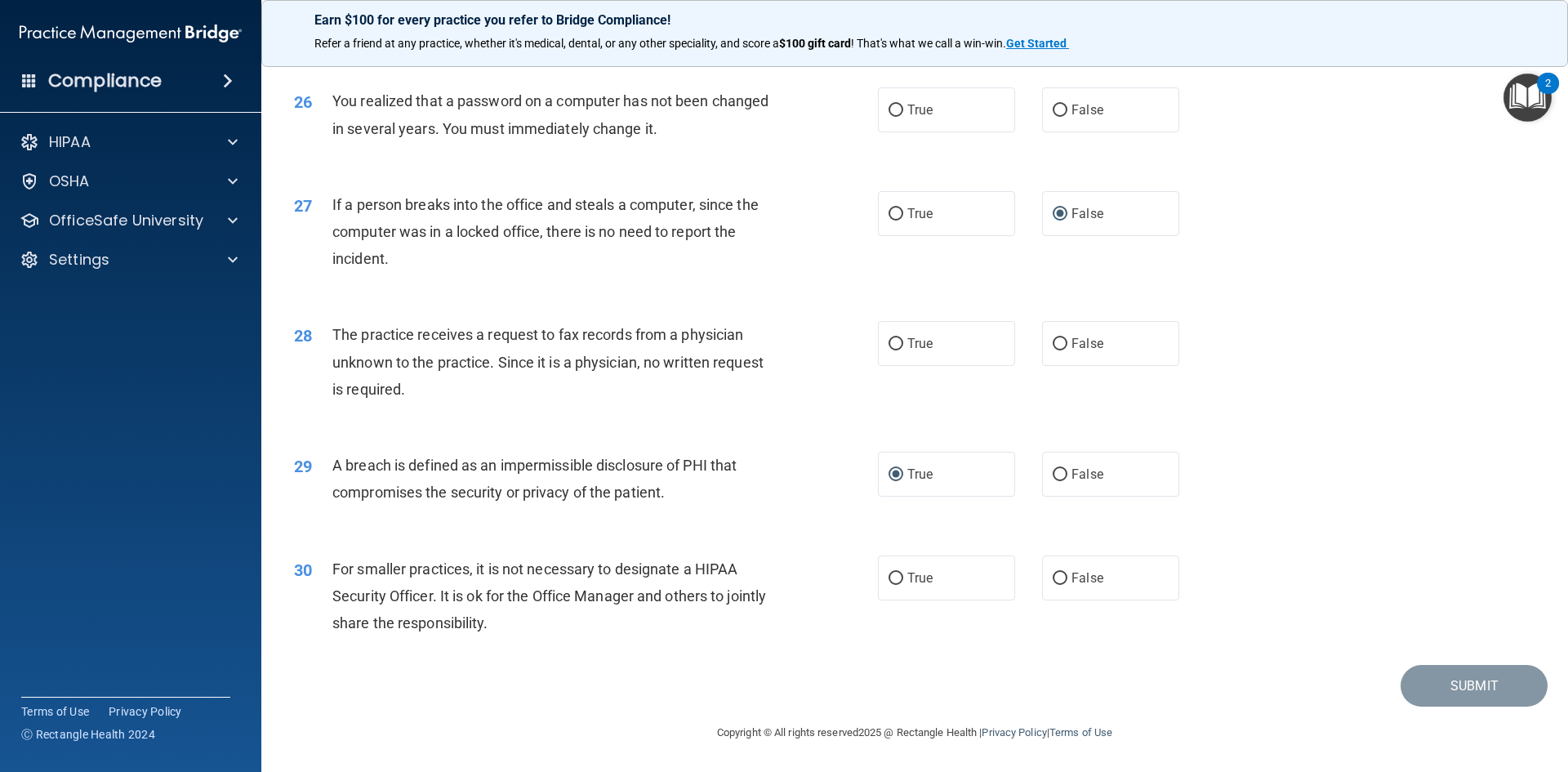
scroll to position [3094, 0]
click at [894, 578] on input "True" at bounding box center [896, 578] width 15 height 12
radio input "true"
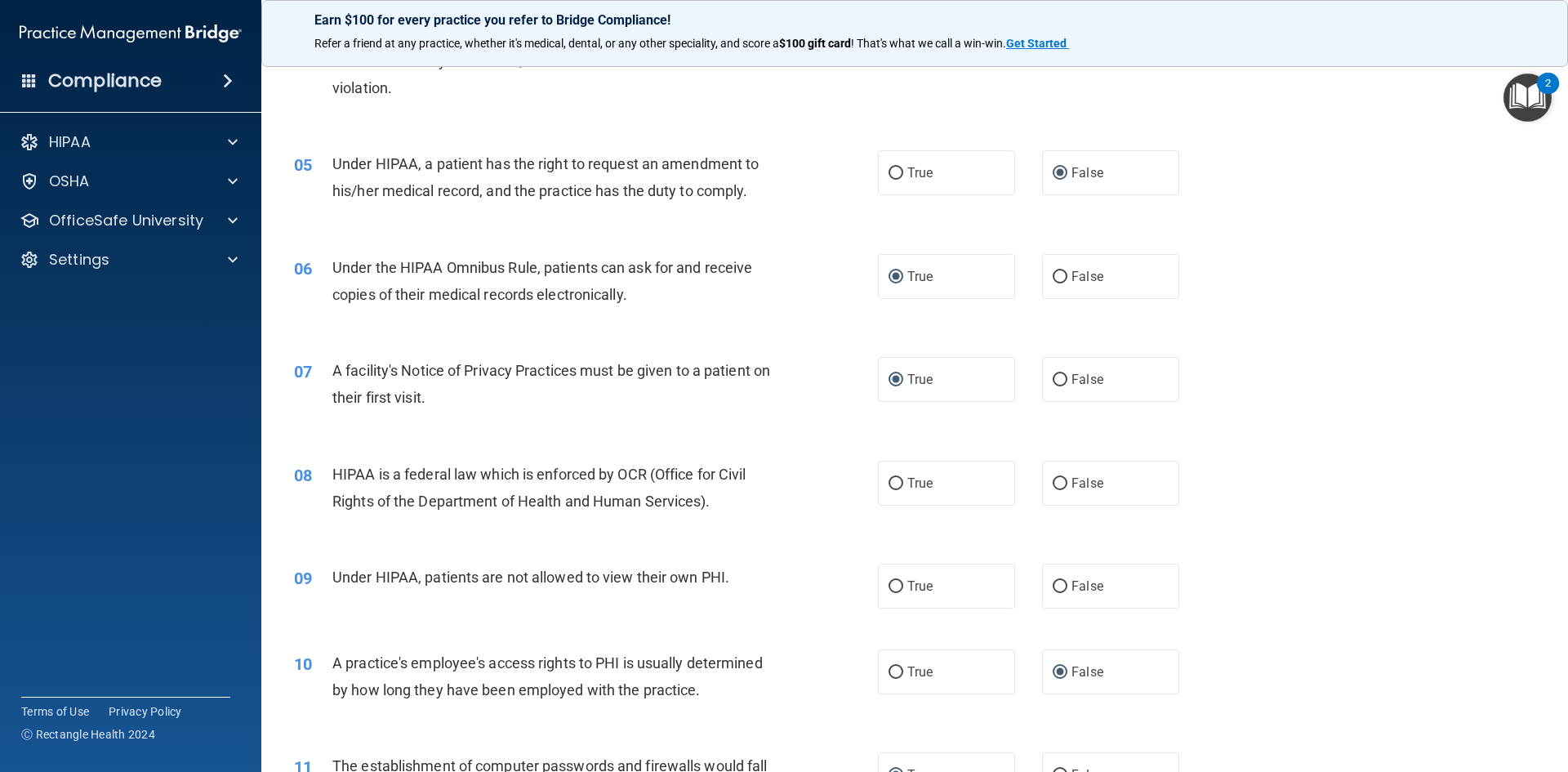
scroll to position [571, 0]
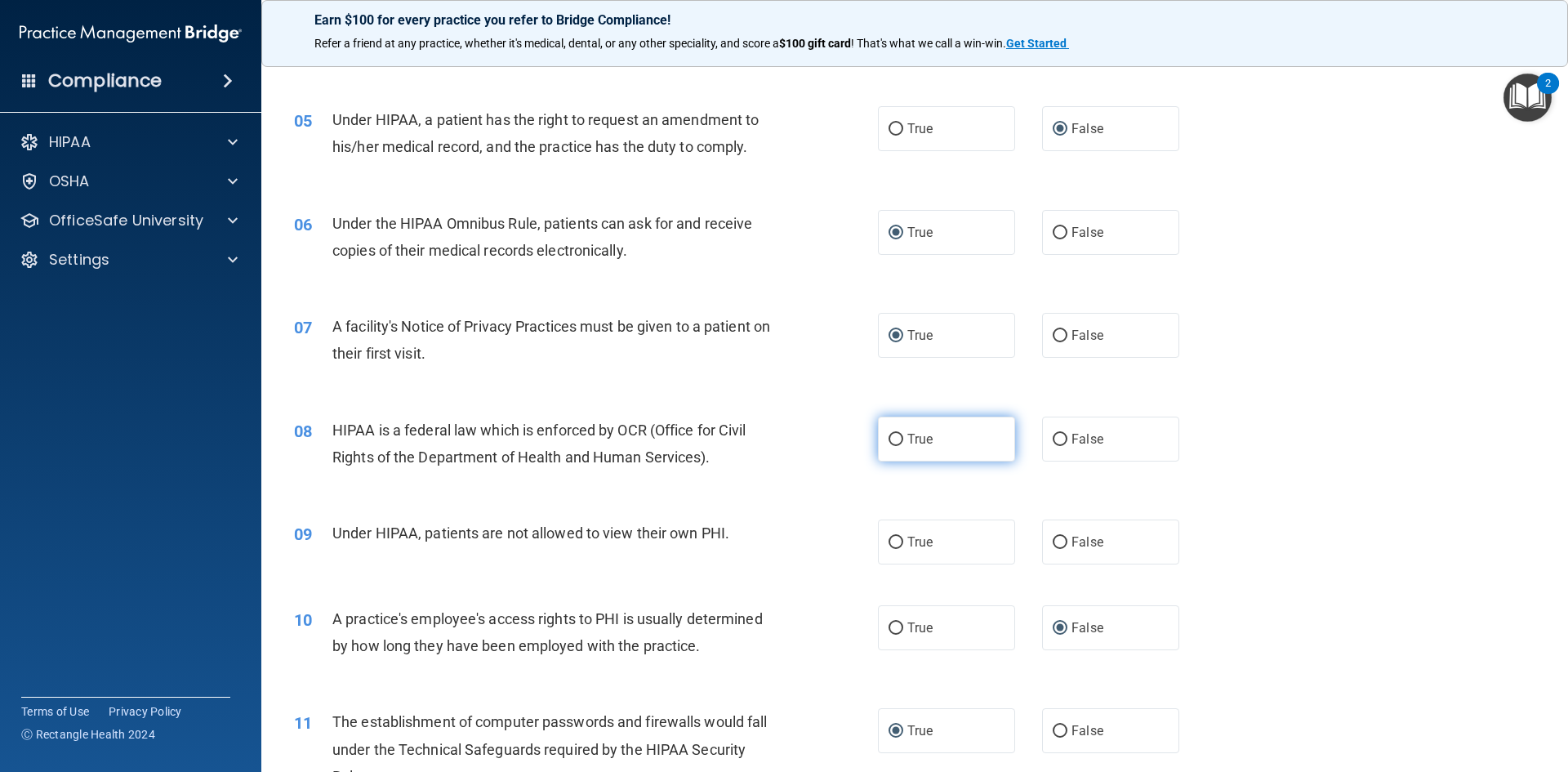
click at [889, 441] on input "True" at bounding box center [896, 439] width 15 height 12
radio input "true"
click at [889, 542] on input "True" at bounding box center [896, 542] width 15 height 12
radio input "true"
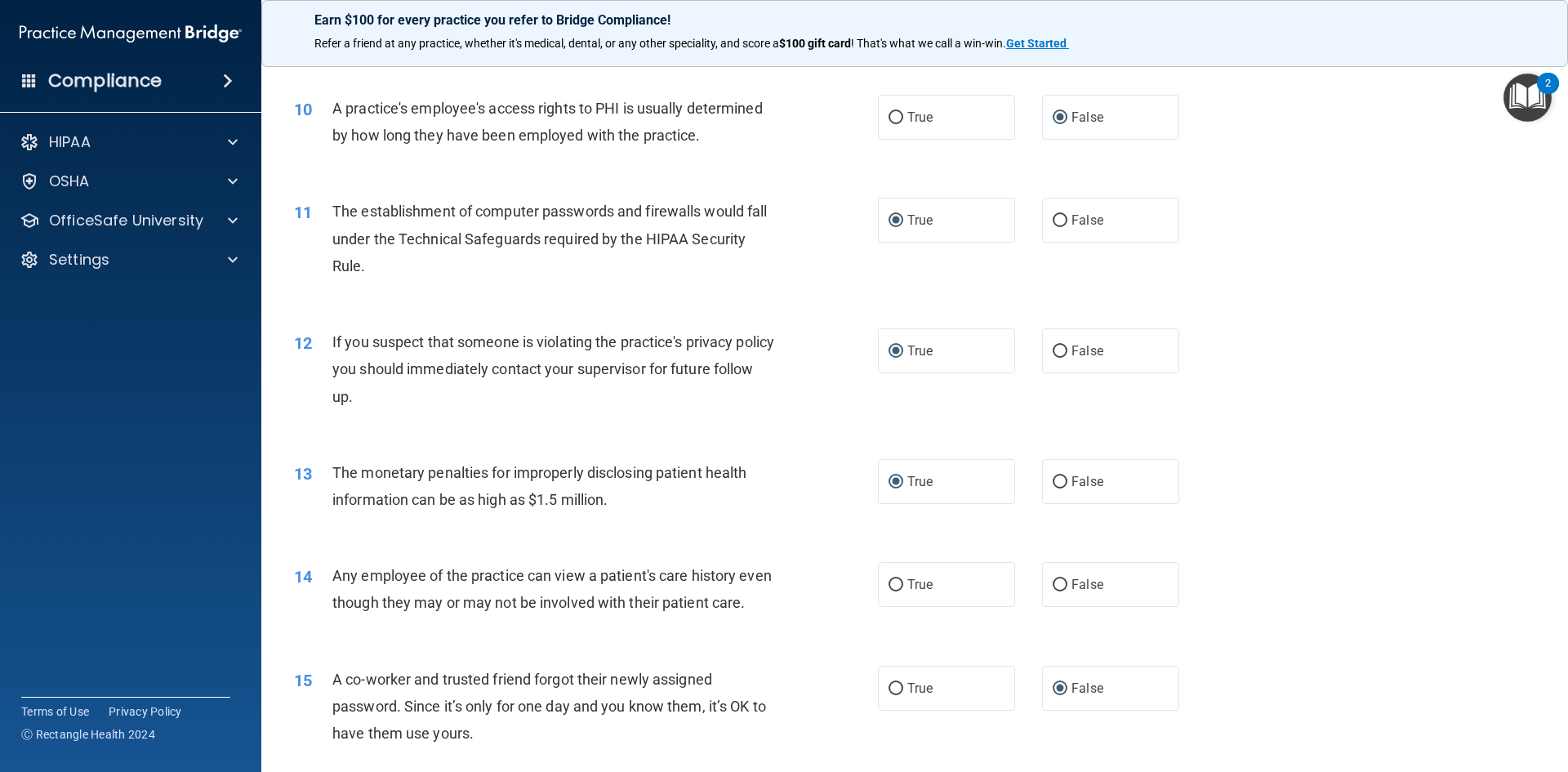
scroll to position [1144, 0]
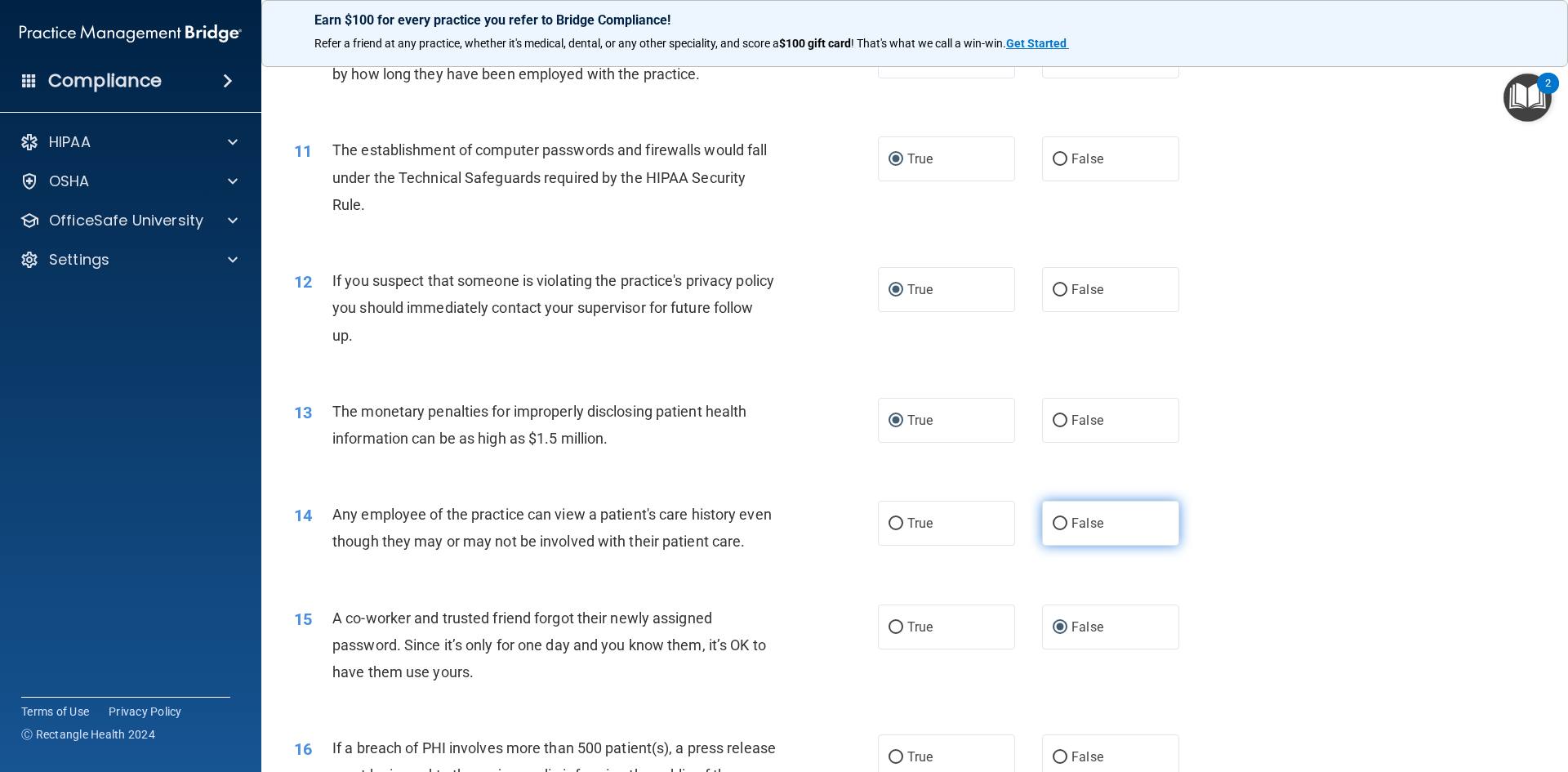
click at [1053, 523] on input "False" at bounding box center [1060, 524] width 15 height 12
radio input "true"
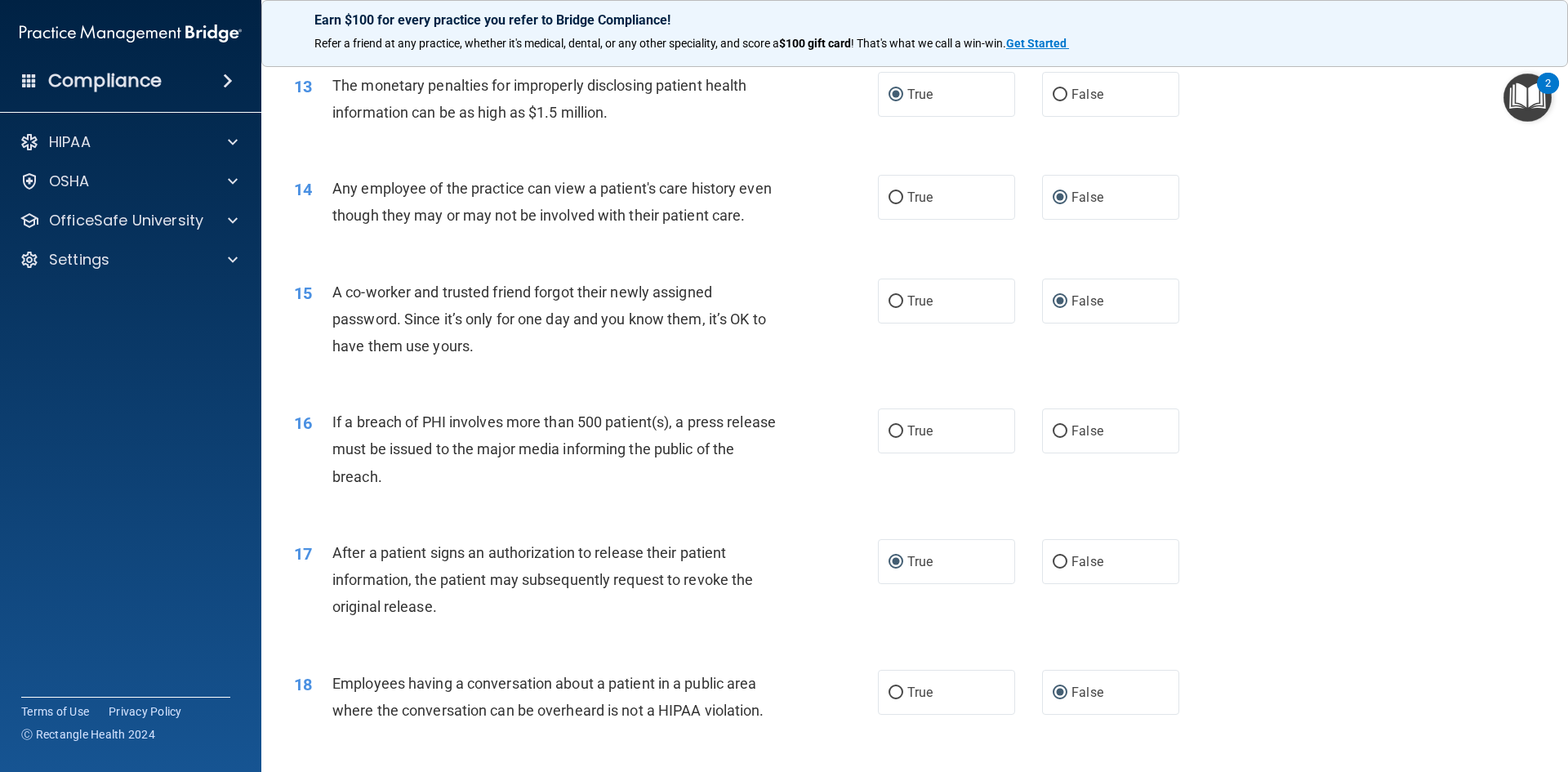
scroll to position [1470, 0]
click at [890, 437] on input "True" at bounding box center [896, 431] width 15 height 12
radio input "true"
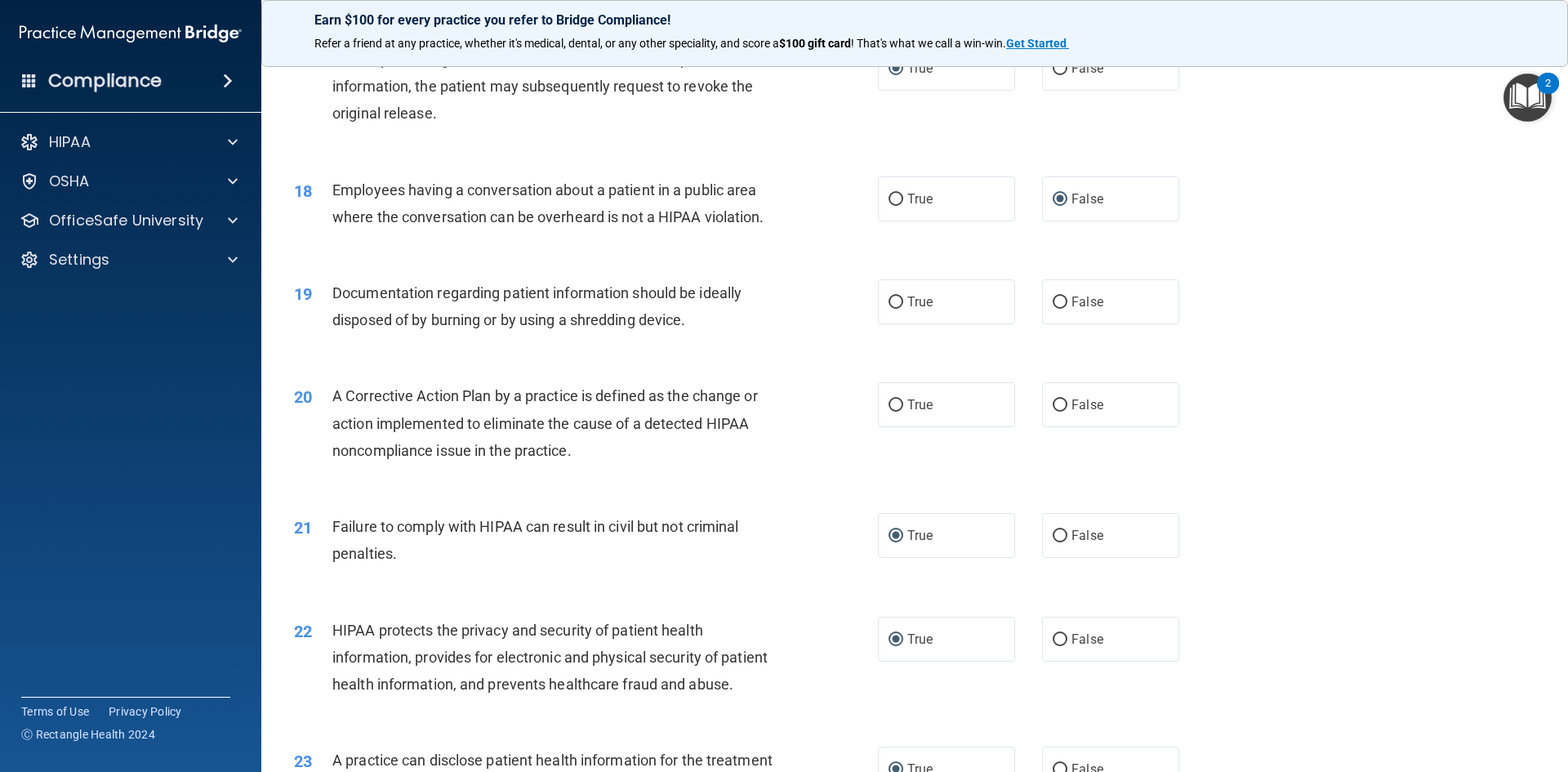
scroll to position [1960, 0]
click at [1053, 311] on input "False" at bounding box center [1060, 305] width 15 height 12
radio input "true"
click at [889, 414] on input "True" at bounding box center [896, 408] width 15 height 12
radio input "true"
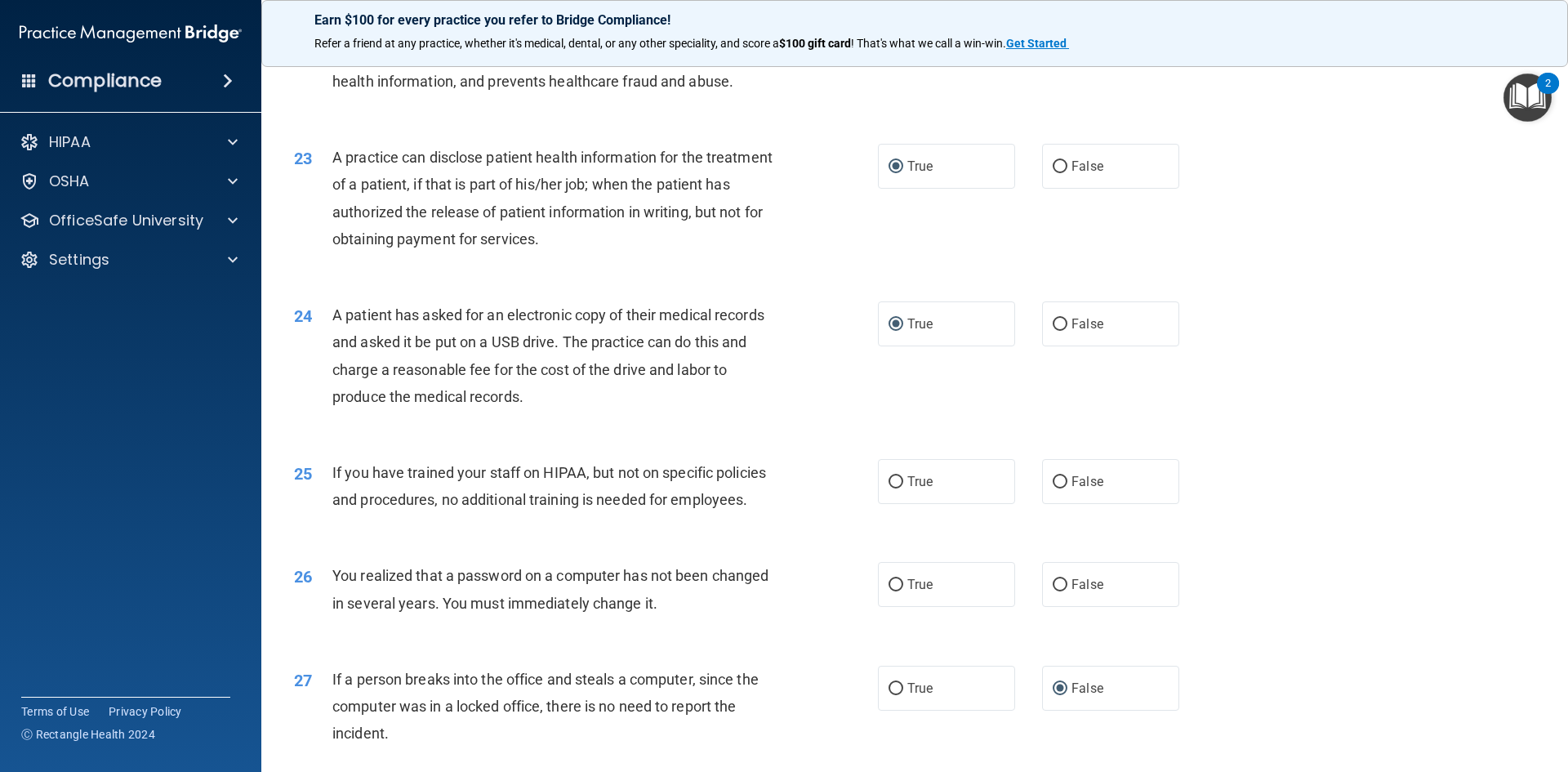
scroll to position [2614, 0]
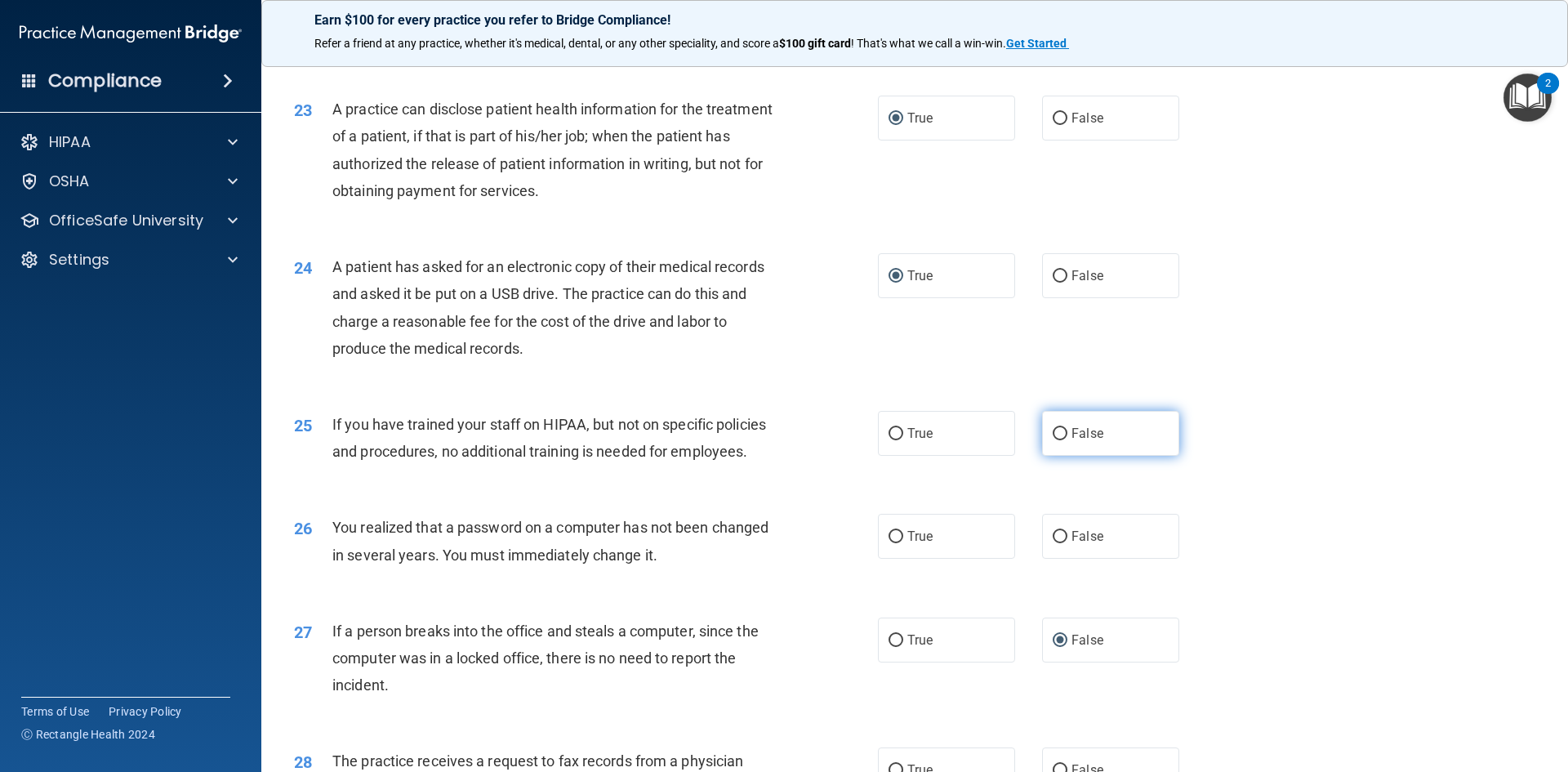
click at [1053, 440] on input "False" at bounding box center [1060, 433] width 15 height 12
radio input "true"
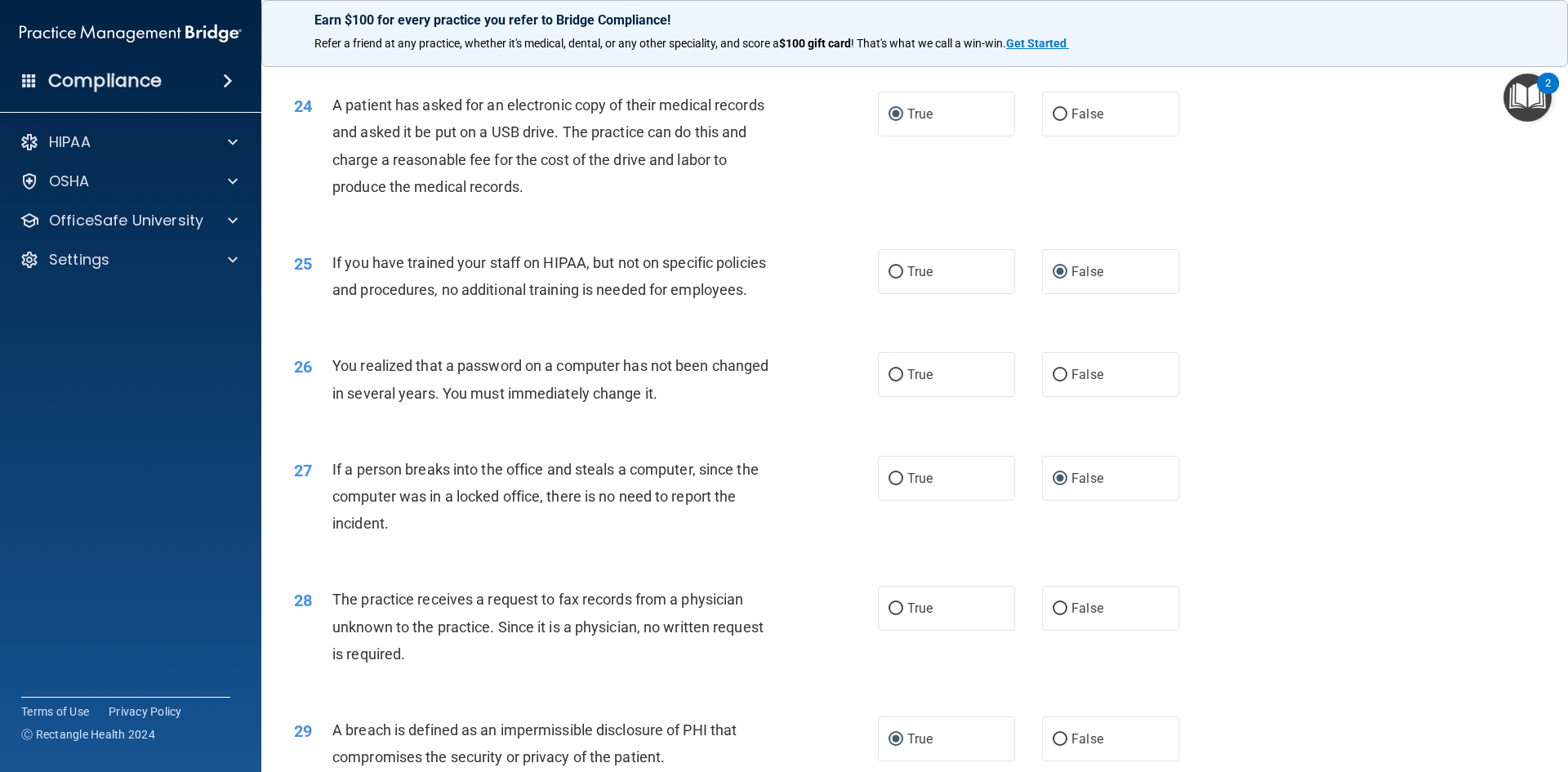
scroll to position [2777, 0]
click at [896, 380] on input "True" at bounding box center [896, 373] width 15 height 12
radio input "true"
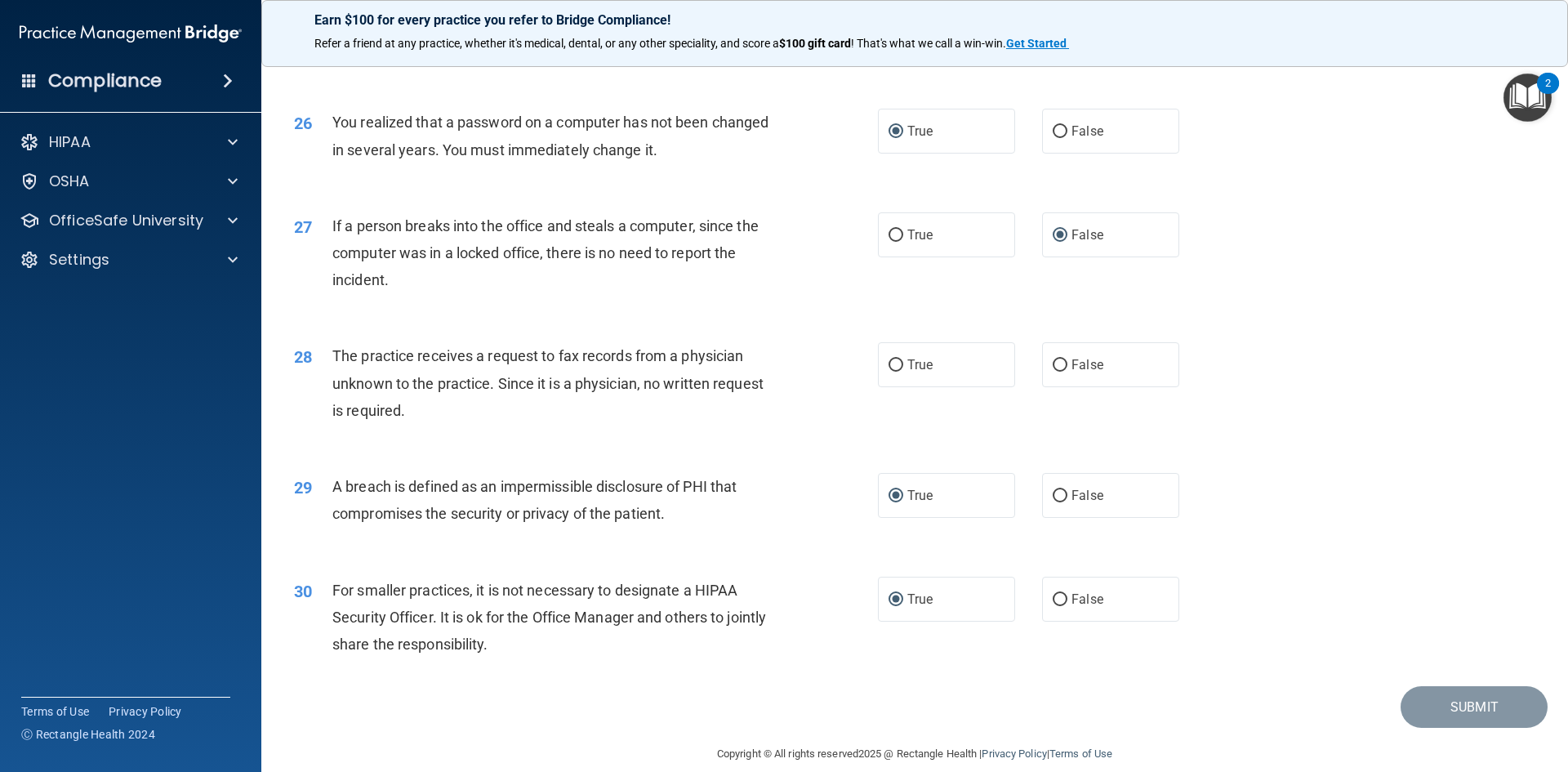
scroll to position [3013, 0]
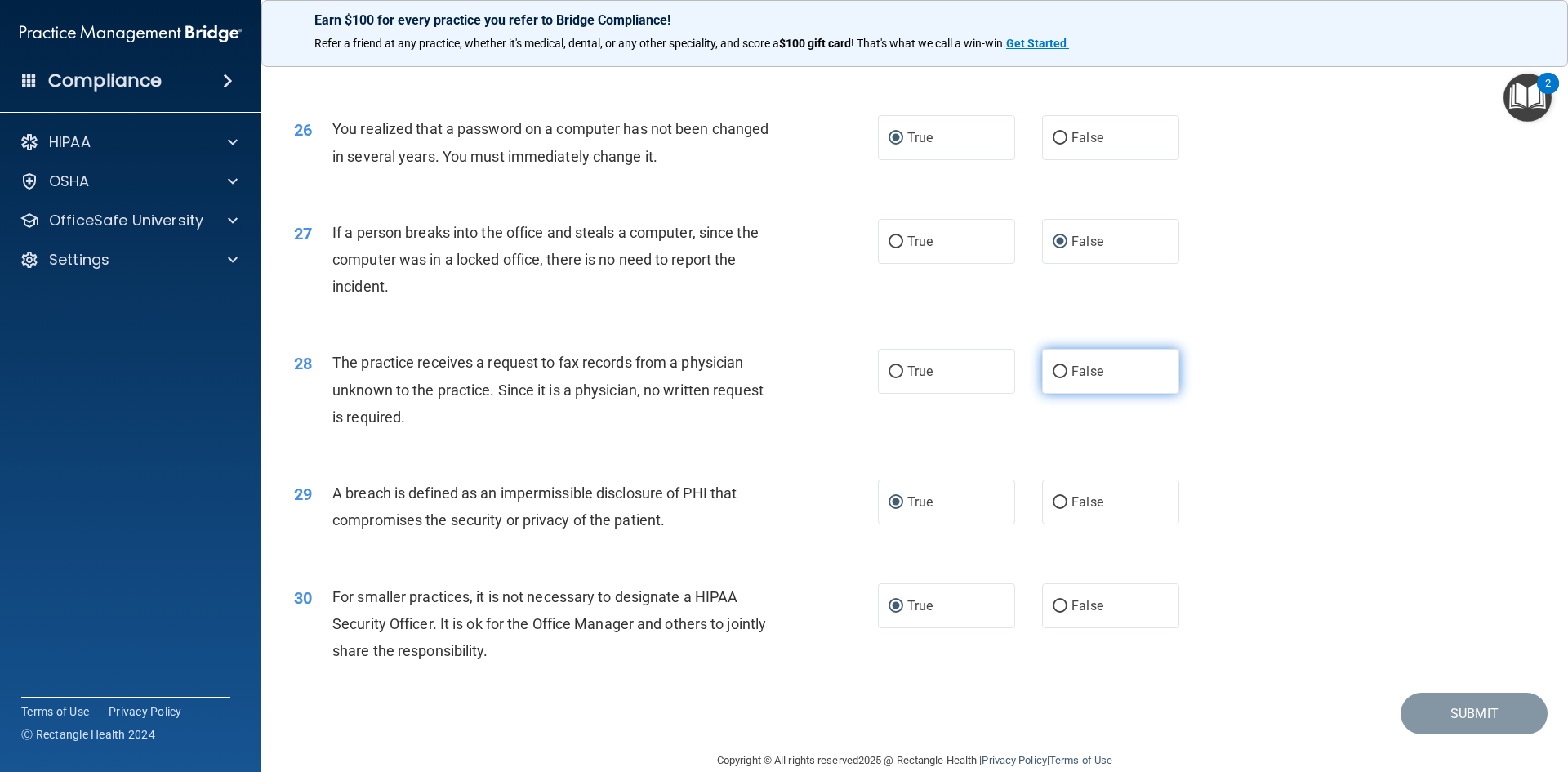
click at [1053, 378] on input "False" at bounding box center [1060, 372] width 15 height 12
radio input "true"
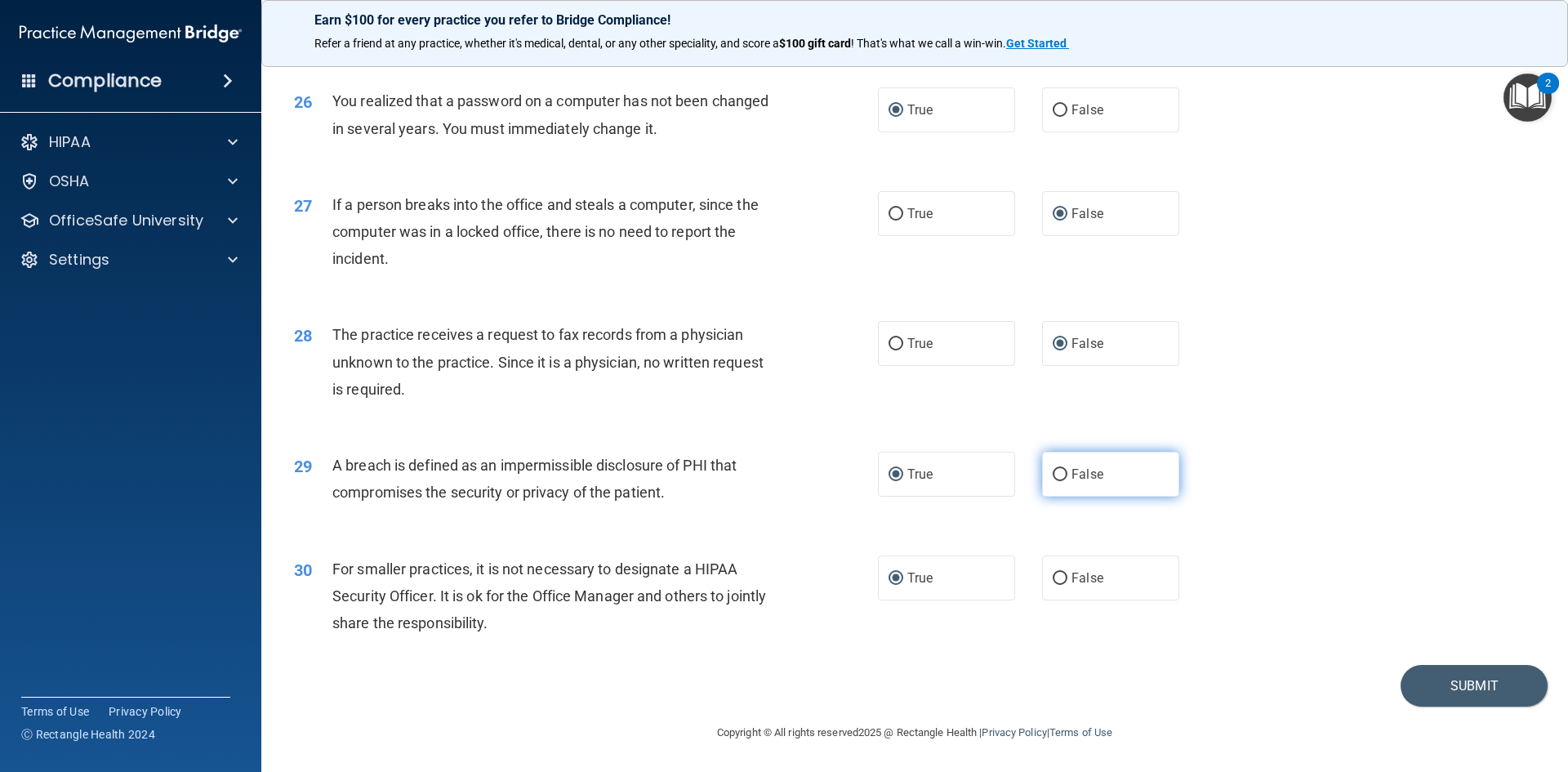
scroll to position [3094, 0]
click at [1432, 681] on button "Submit" at bounding box center [1474, 686] width 147 height 41
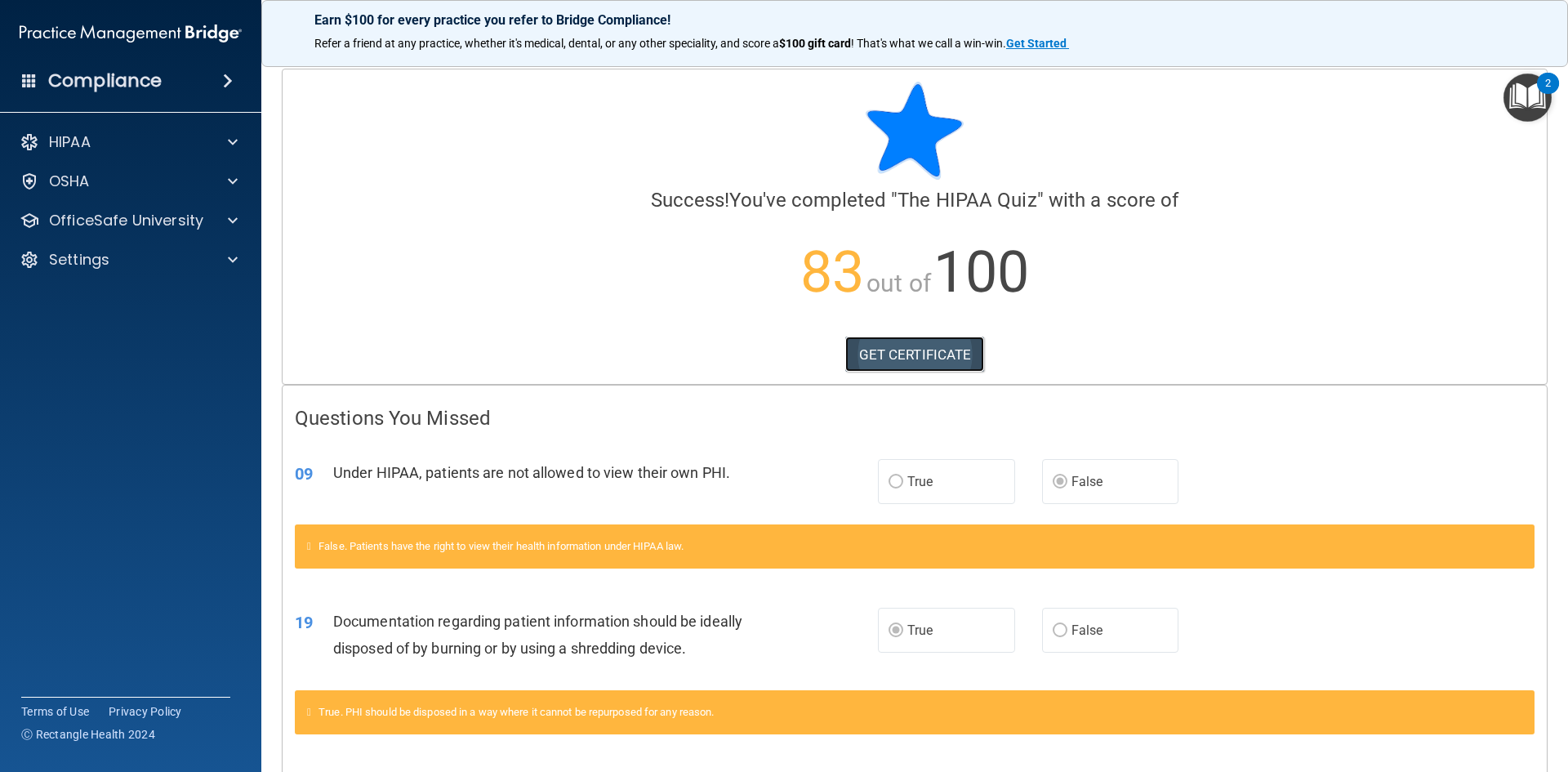
click at [940, 348] on link "GET CERTIFICATE" at bounding box center [916, 354] width 140 height 36
click at [230, 215] on span at bounding box center [233, 220] width 10 height 19
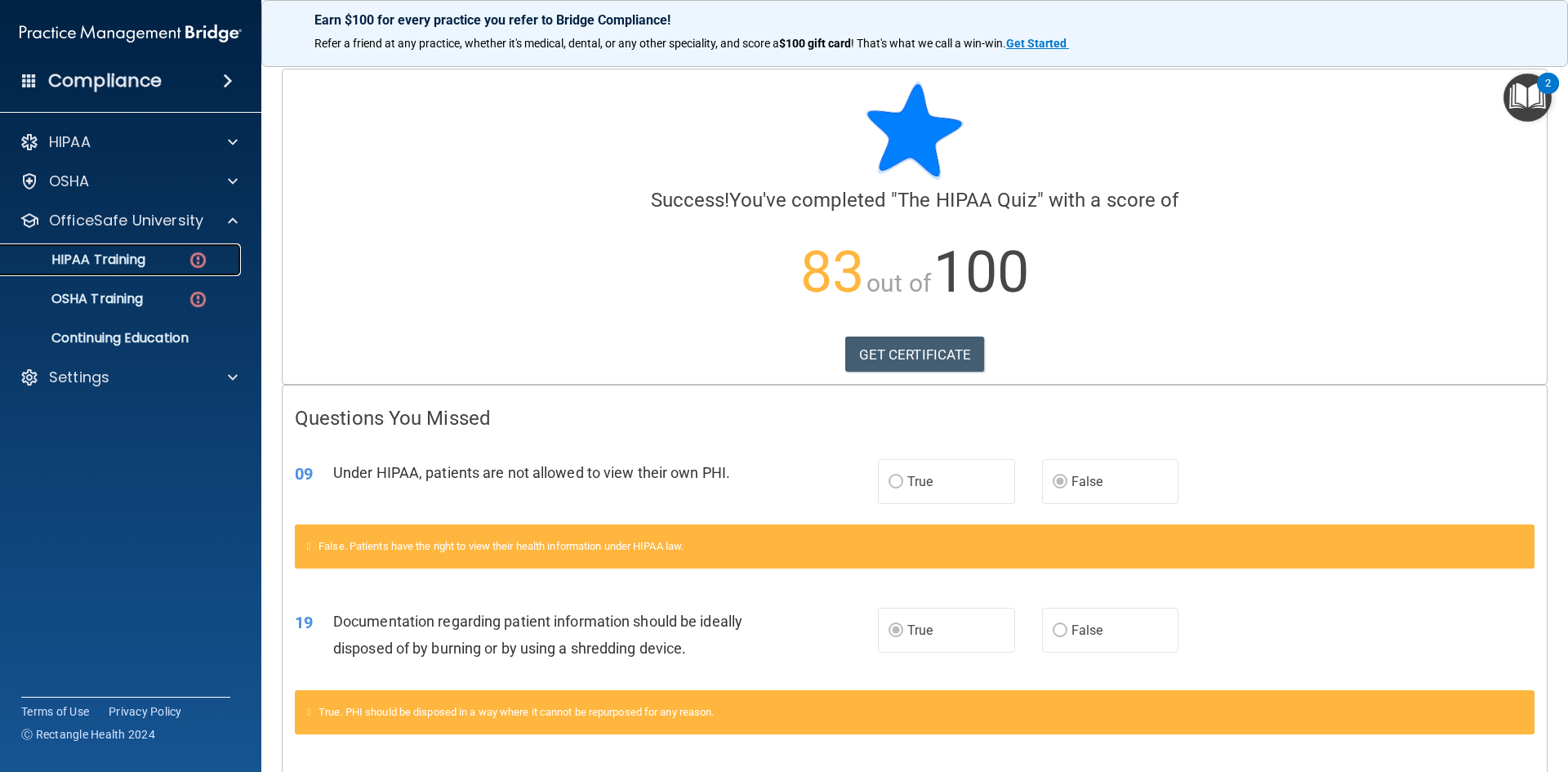
click at [142, 256] on p "HIPAA Training" at bounding box center [78, 259] width 134 height 17
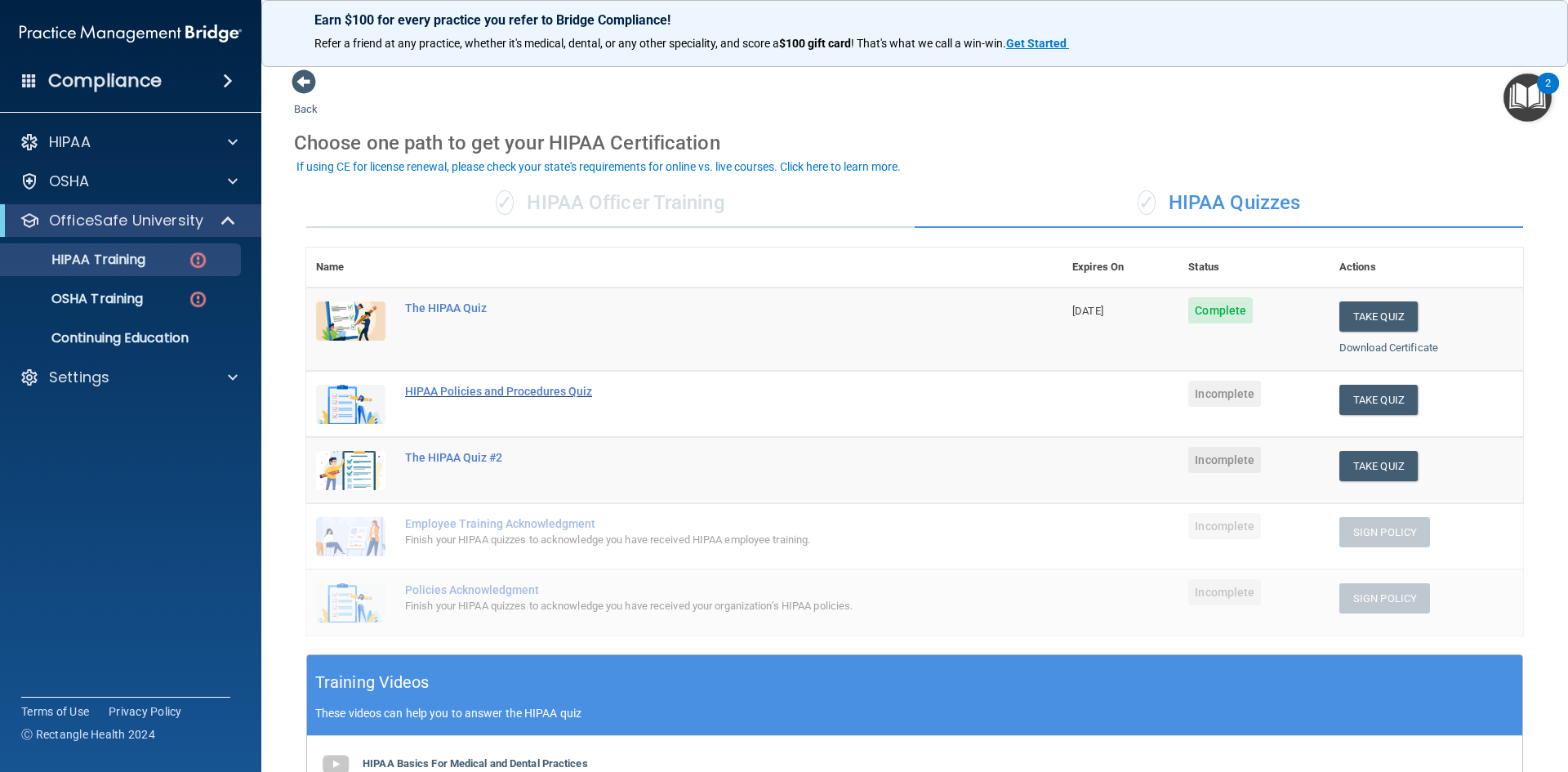
click at [568, 390] on div "HIPAA Policies and Procedures Quiz" at bounding box center [693, 391] width 576 height 13
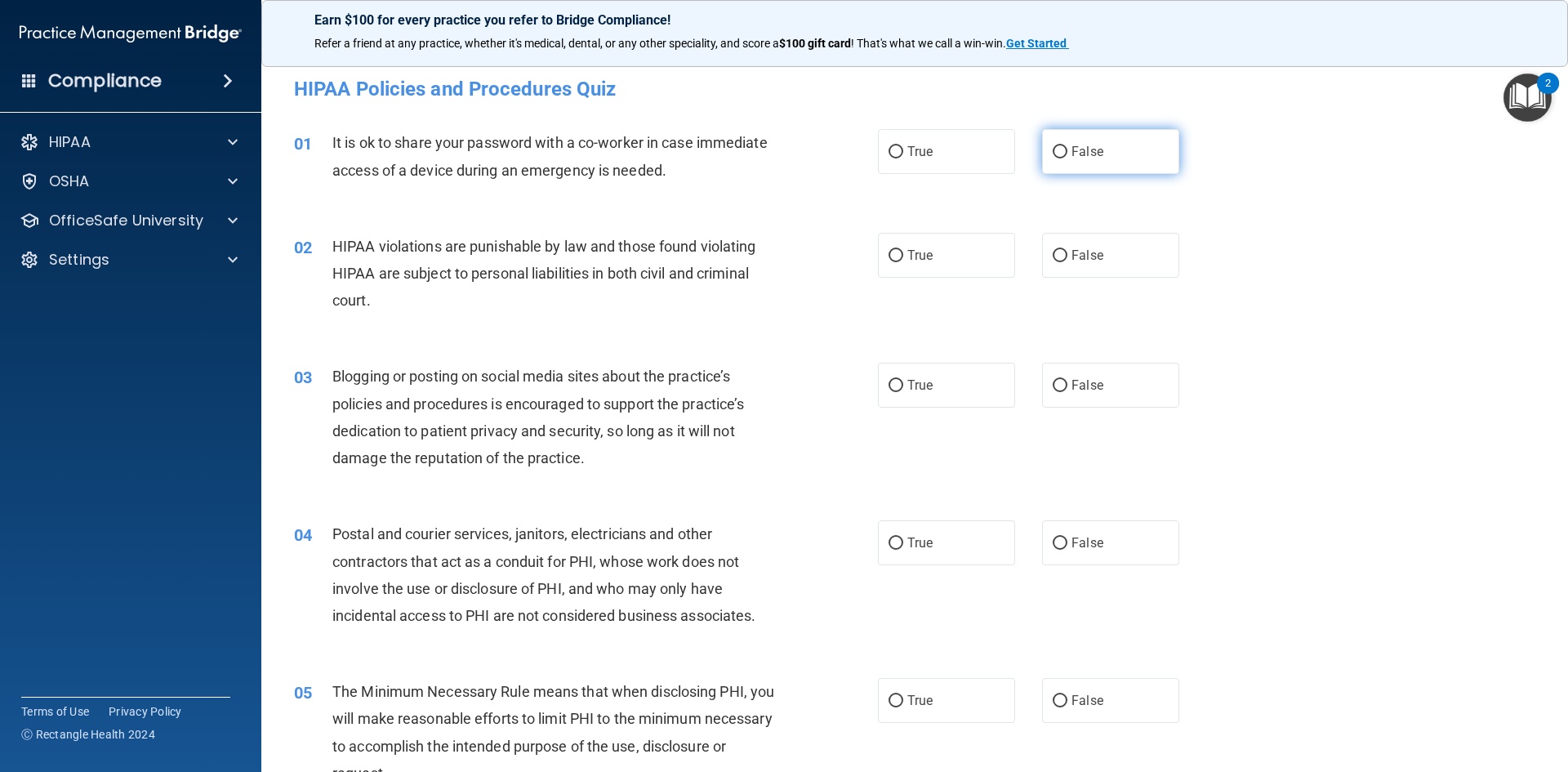
click at [1054, 151] on input "False" at bounding box center [1060, 152] width 15 height 12
radio input "true"
click at [889, 258] on input "True" at bounding box center [896, 256] width 15 height 12
radio input "true"
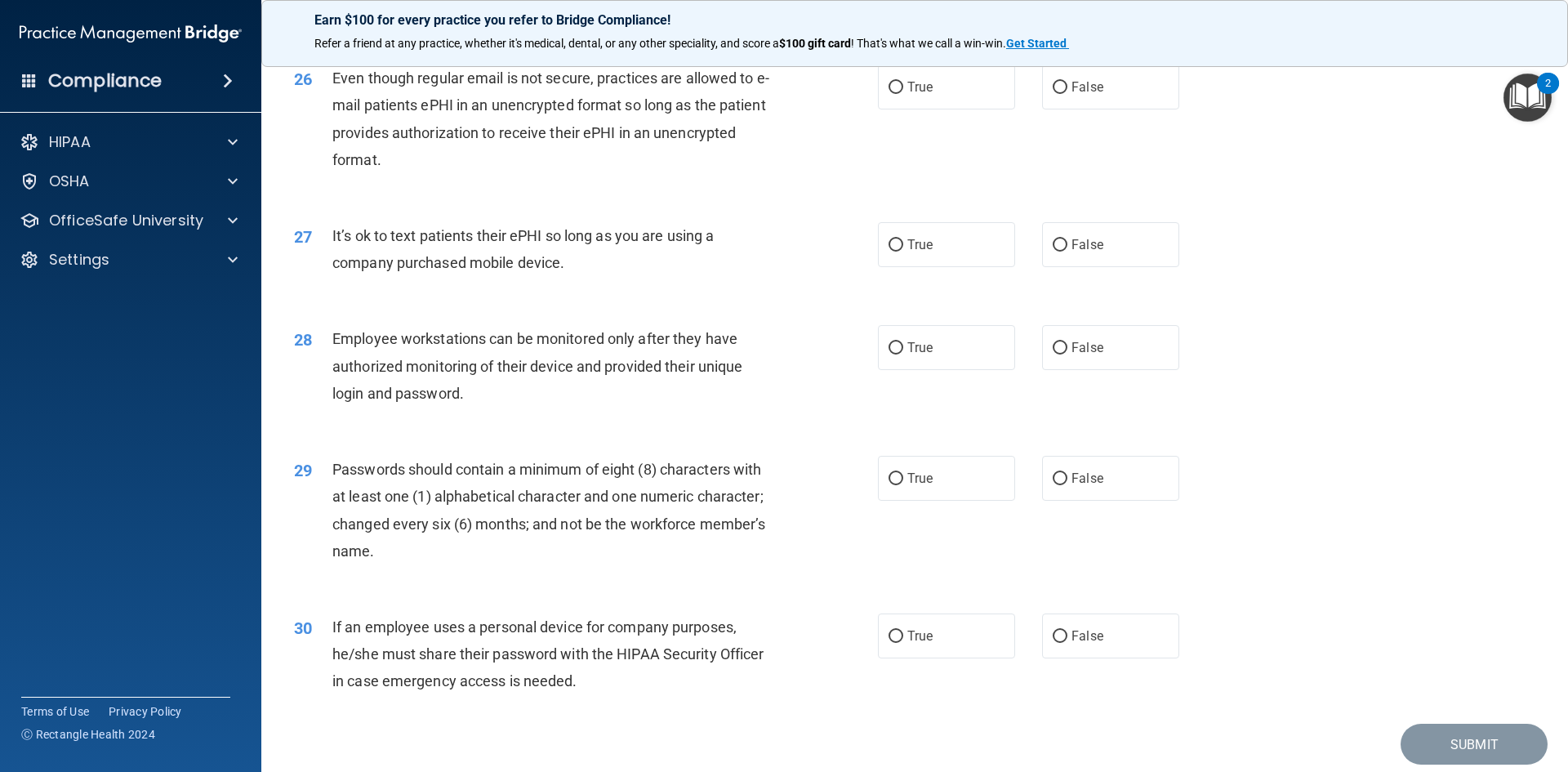
scroll to position [3328, 0]
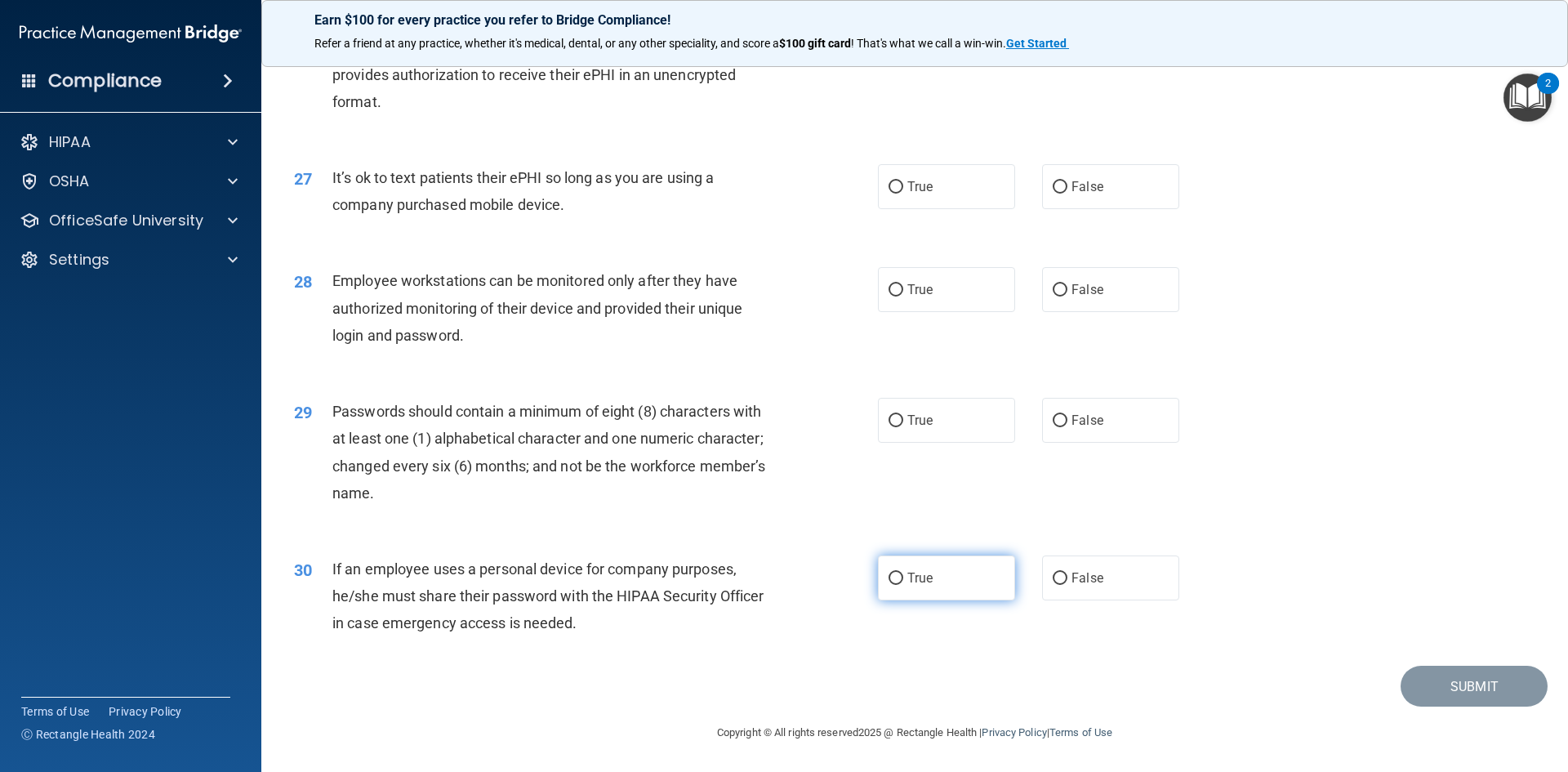
click at [893, 578] on input "True" at bounding box center [896, 578] width 15 height 12
radio input "true"
click at [891, 418] on input "True" at bounding box center [896, 421] width 15 height 12
radio input "true"
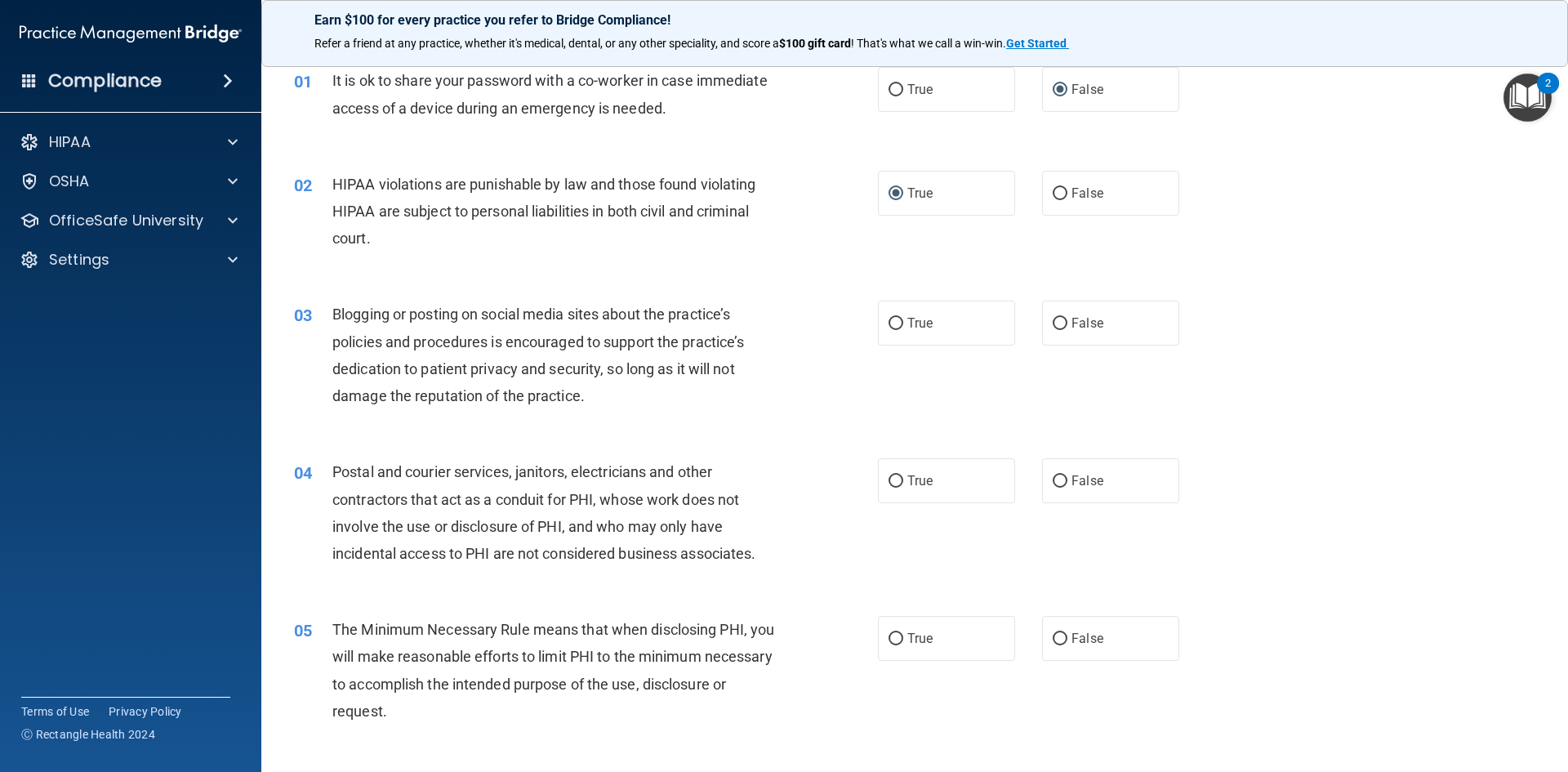
scroll to position [62, 0]
click at [1059, 321] on input "False" at bounding box center [1060, 324] width 15 height 12
radio input "true"
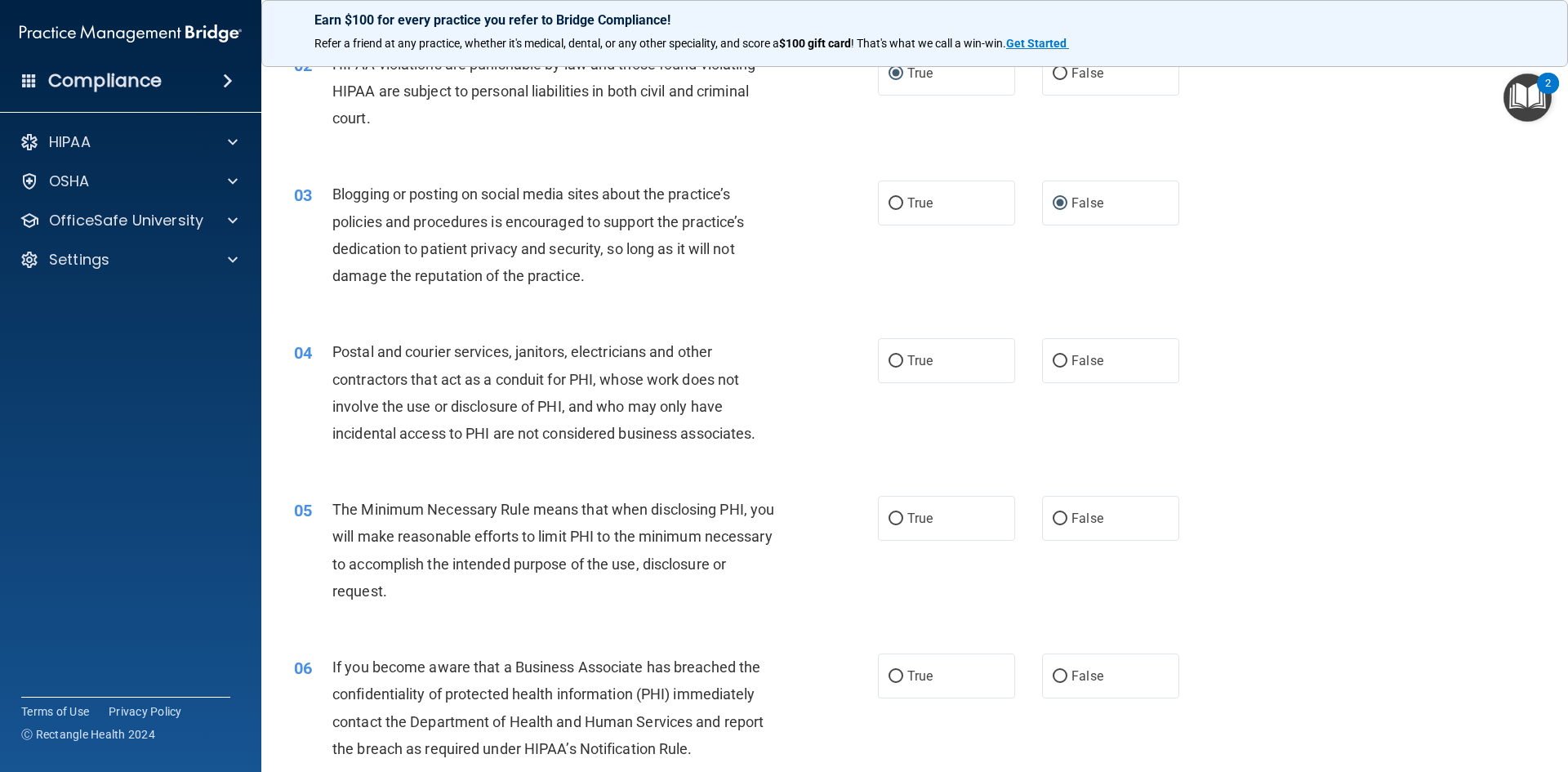
scroll to position [225, 0]
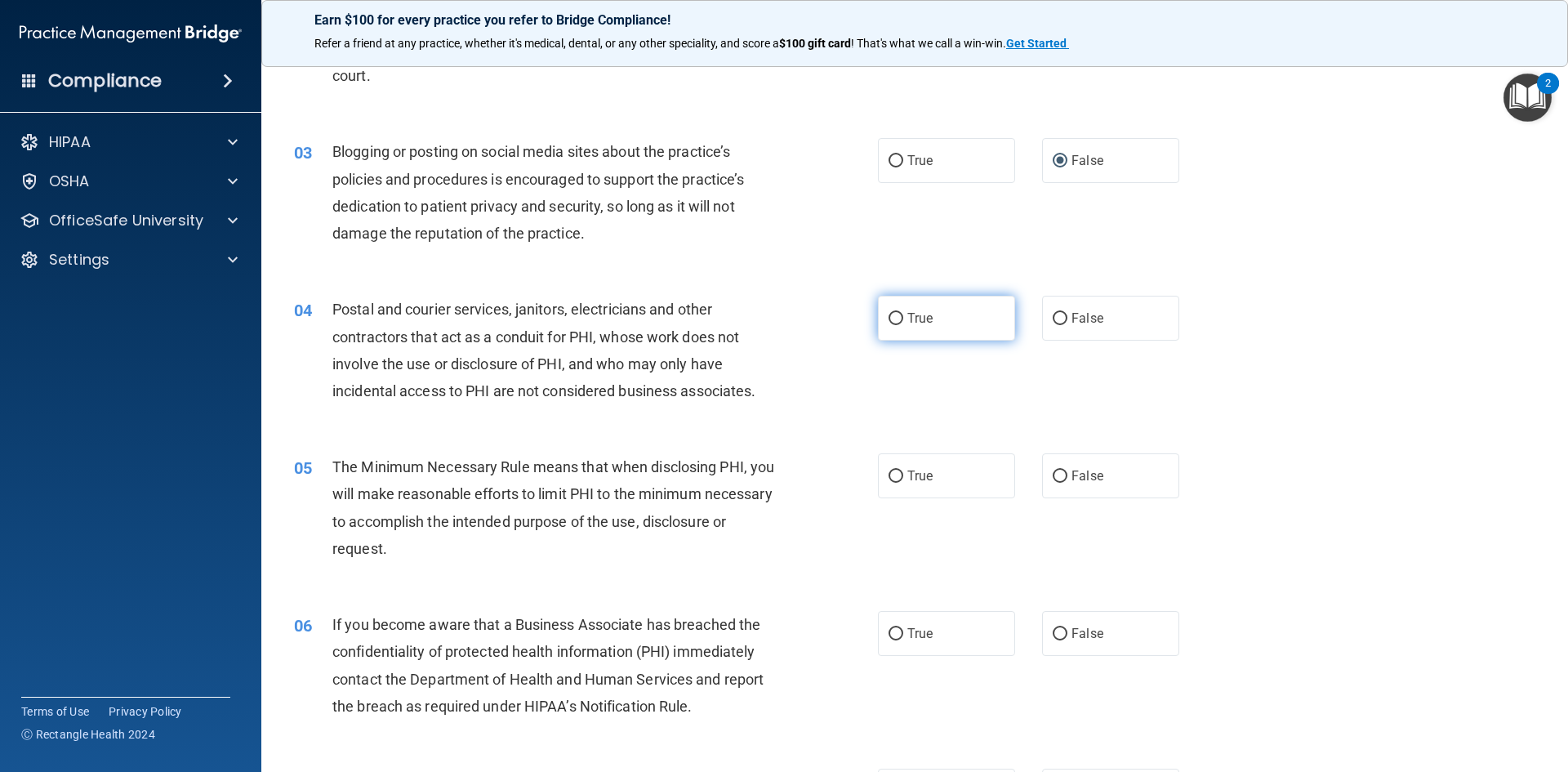
click at [891, 319] on input "True" at bounding box center [896, 318] width 15 height 12
radio input "true"
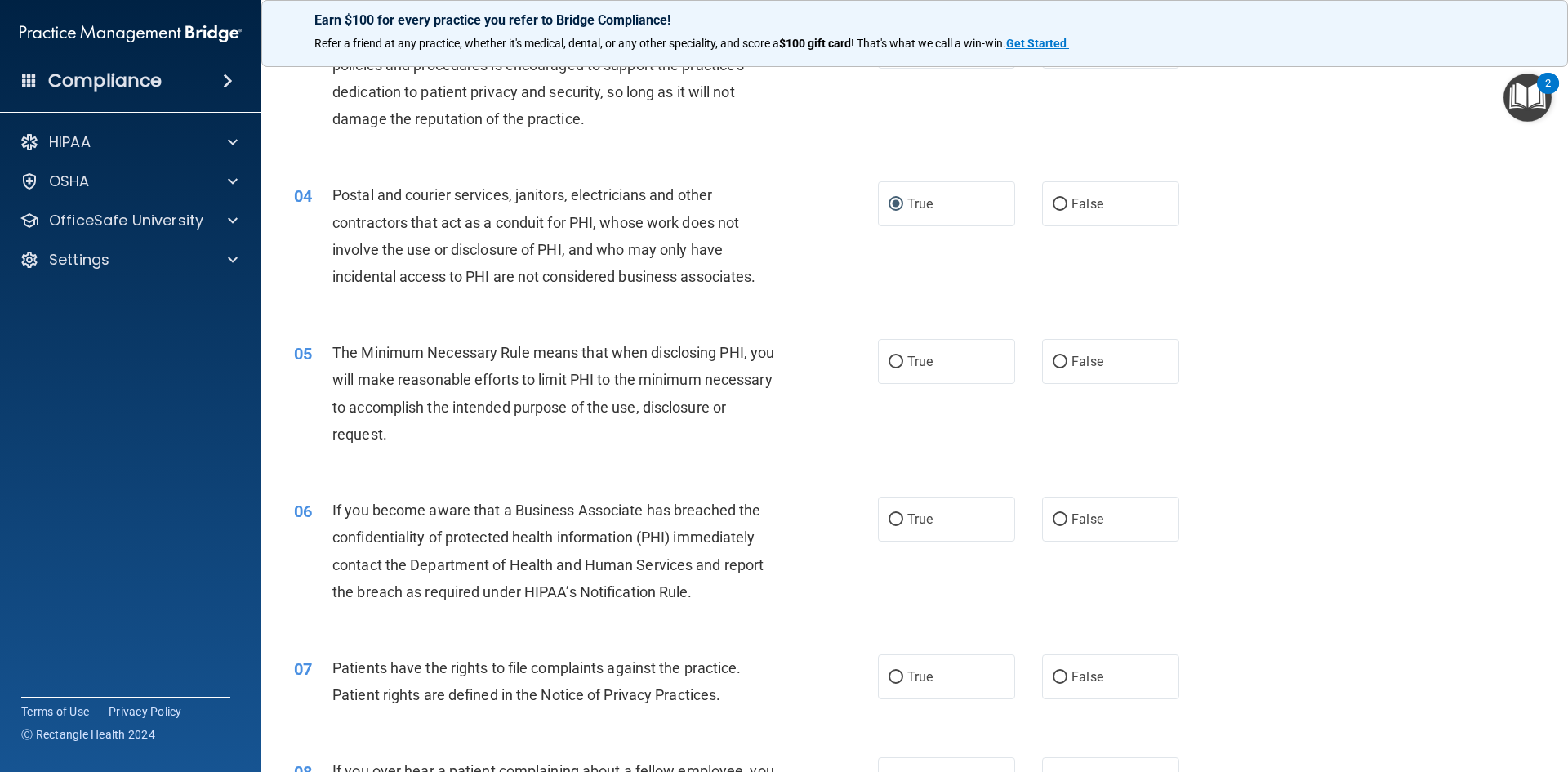
scroll to position [388, 0]
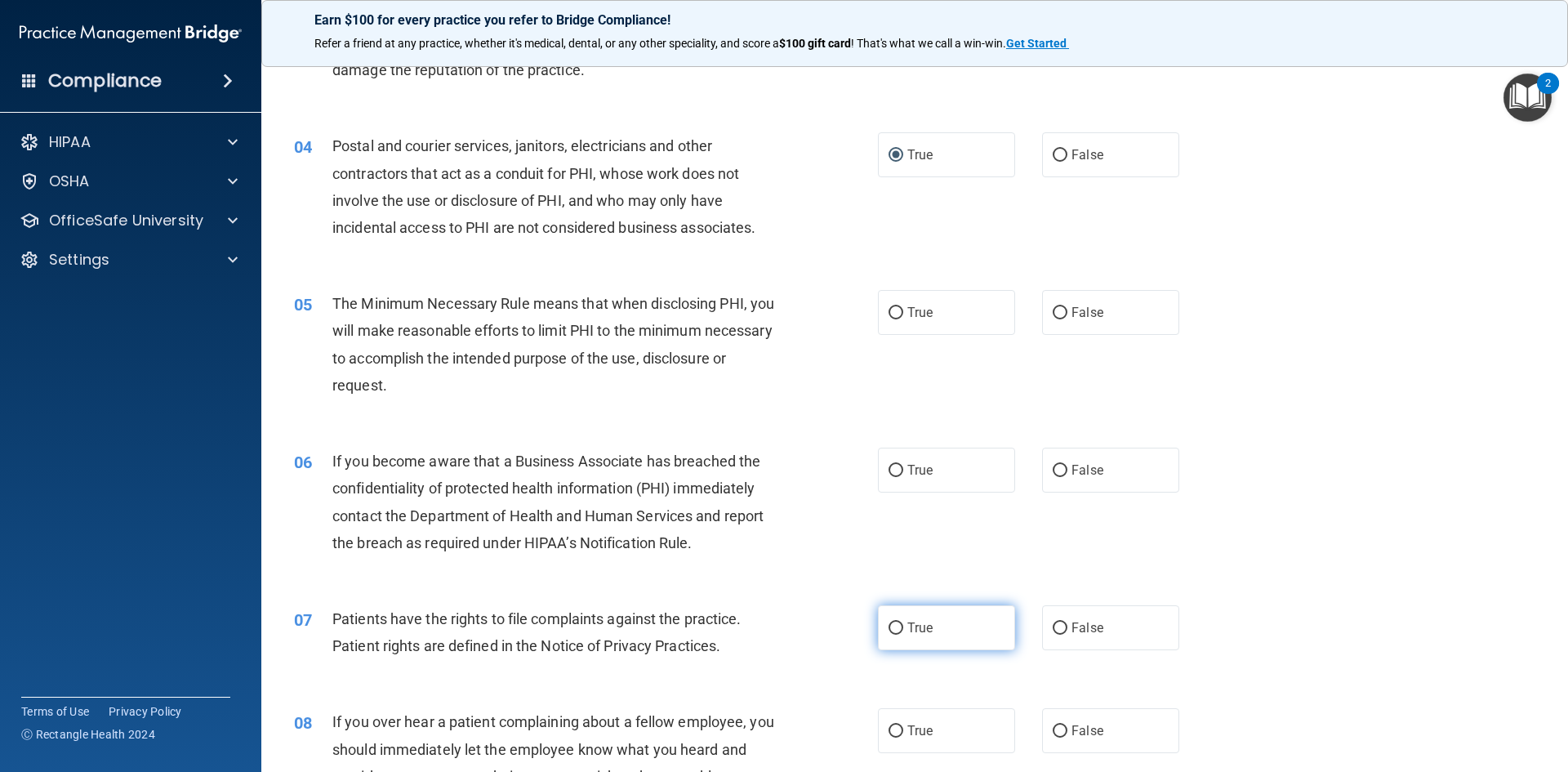
click at [892, 627] on input "True" at bounding box center [896, 628] width 15 height 12
radio input "true"
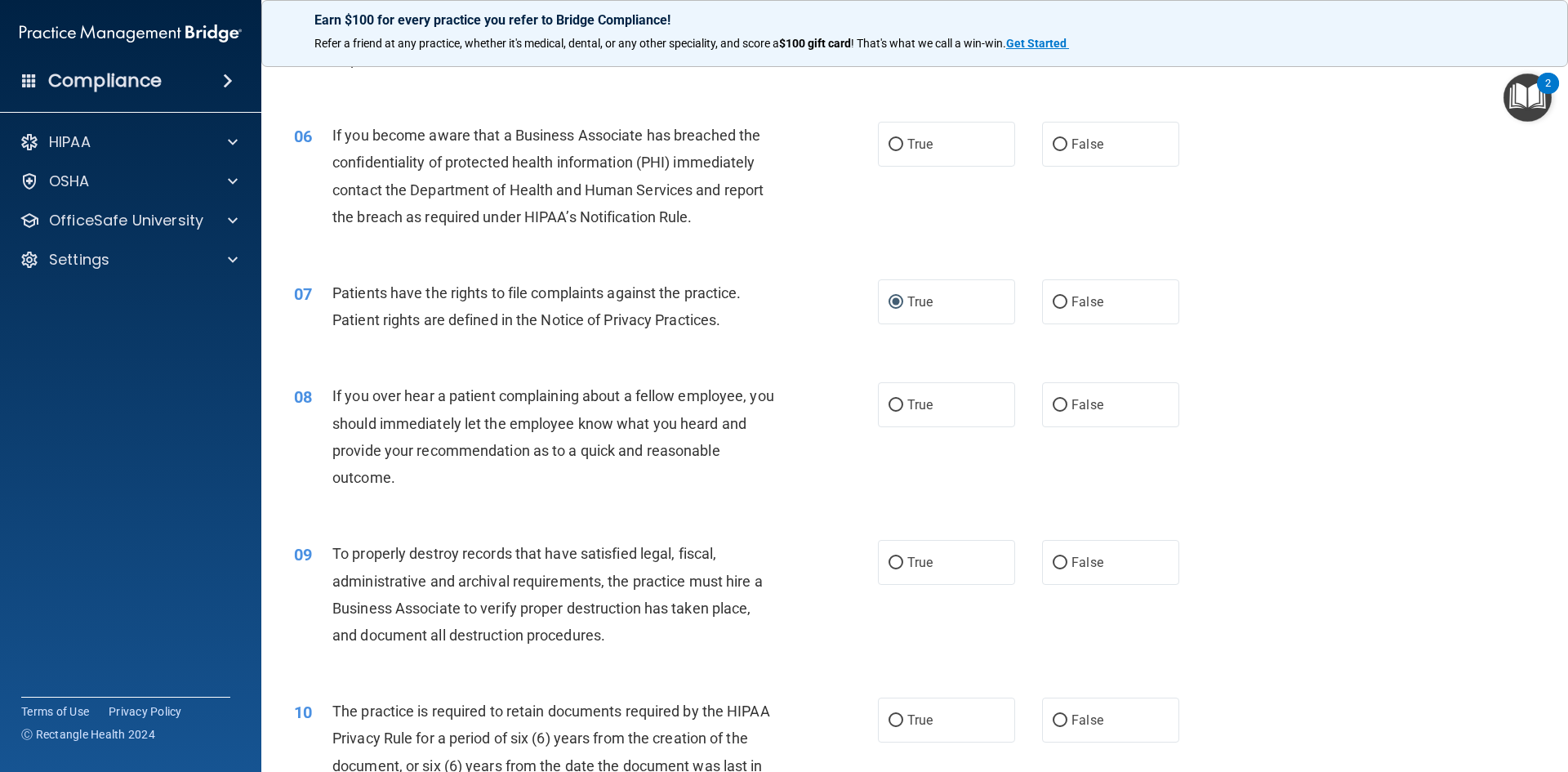
scroll to position [715, 0]
click at [889, 562] on input "True" at bounding box center [896, 562] width 15 height 12
radio input "true"
click at [1058, 403] on input "False" at bounding box center [1060, 404] width 15 height 12
radio input "true"
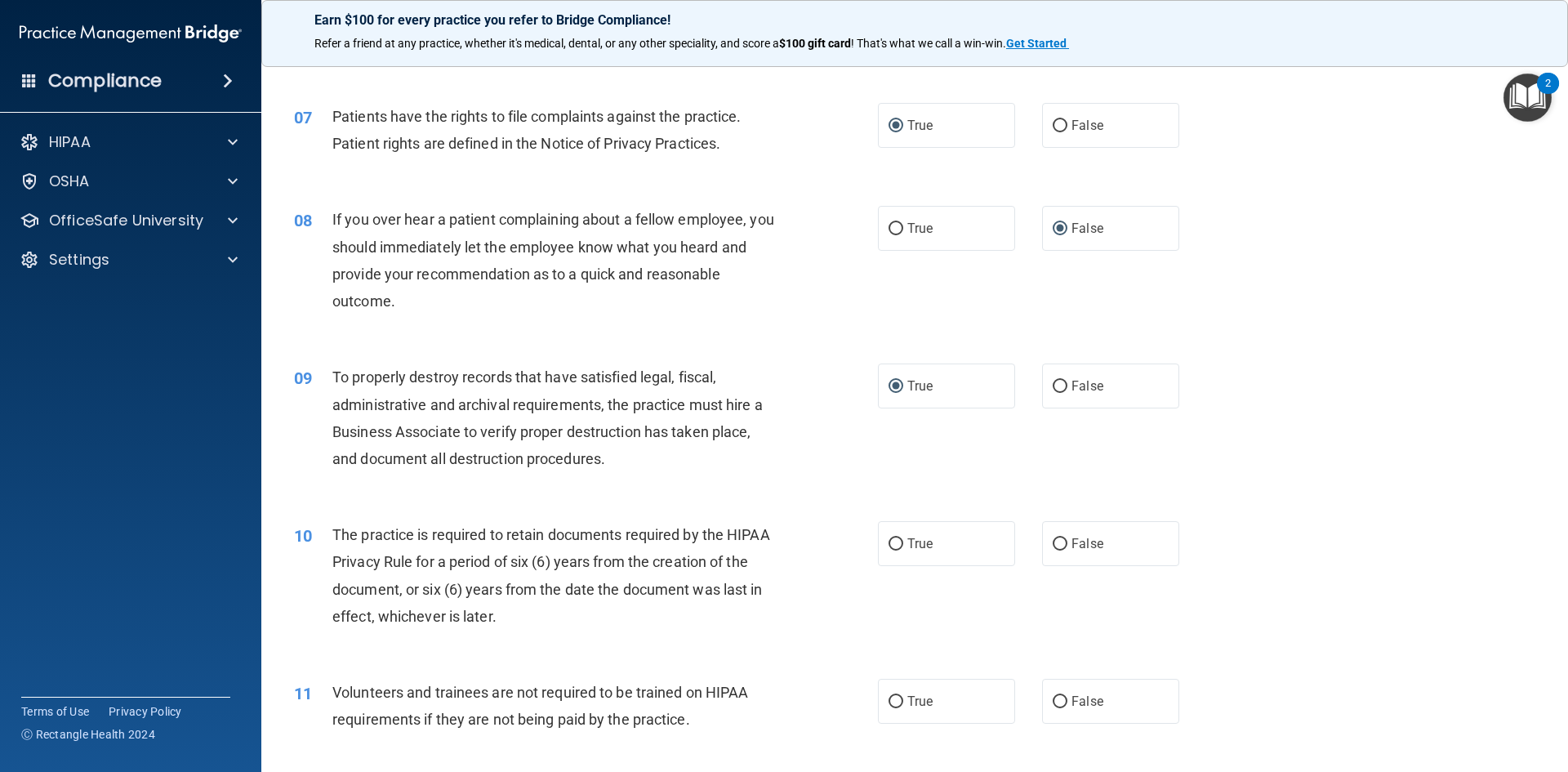
scroll to position [960, 0]
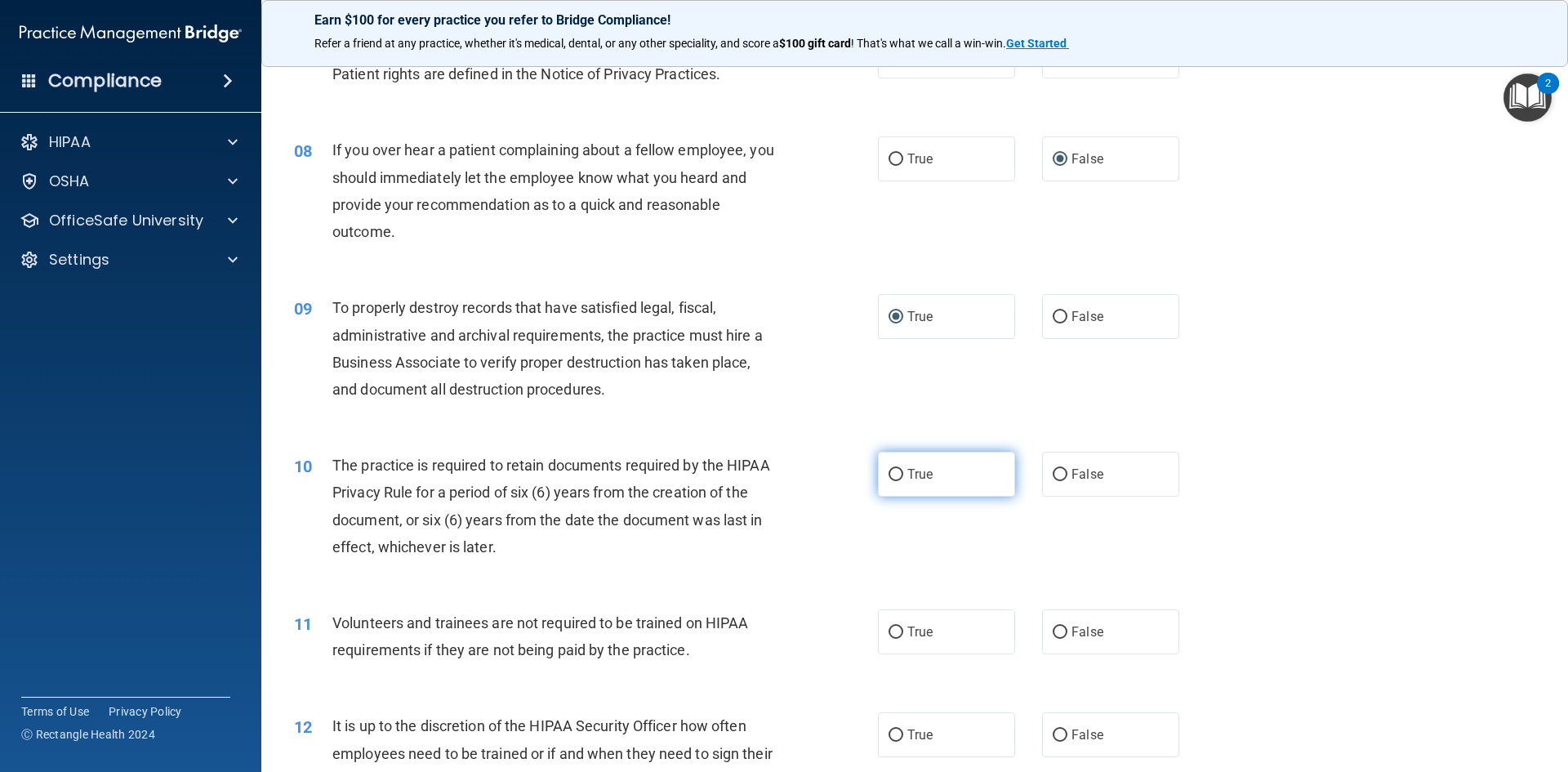
click at [889, 473] on input "True" at bounding box center [896, 475] width 15 height 12
radio input "true"
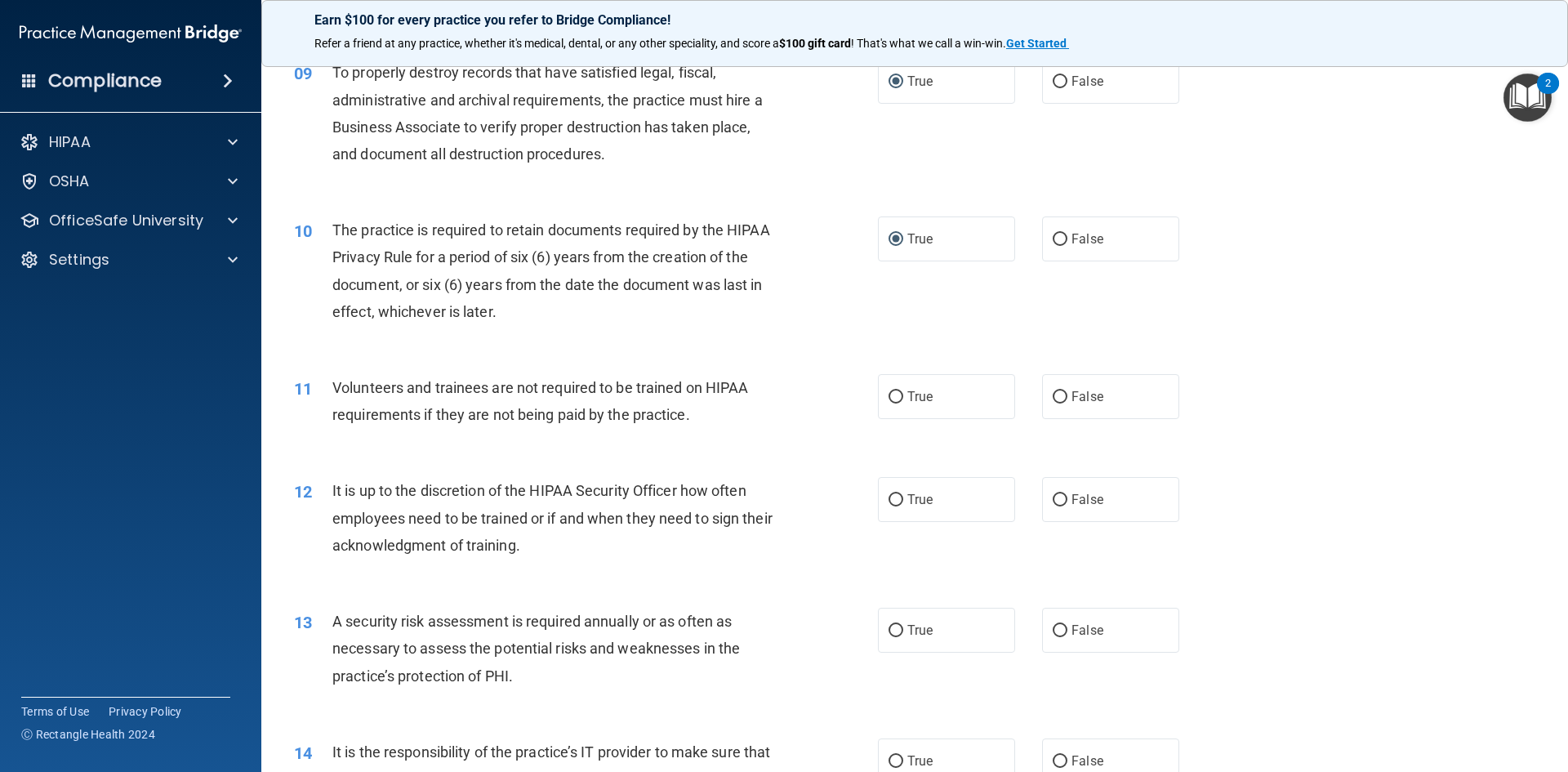
scroll to position [1204, 0]
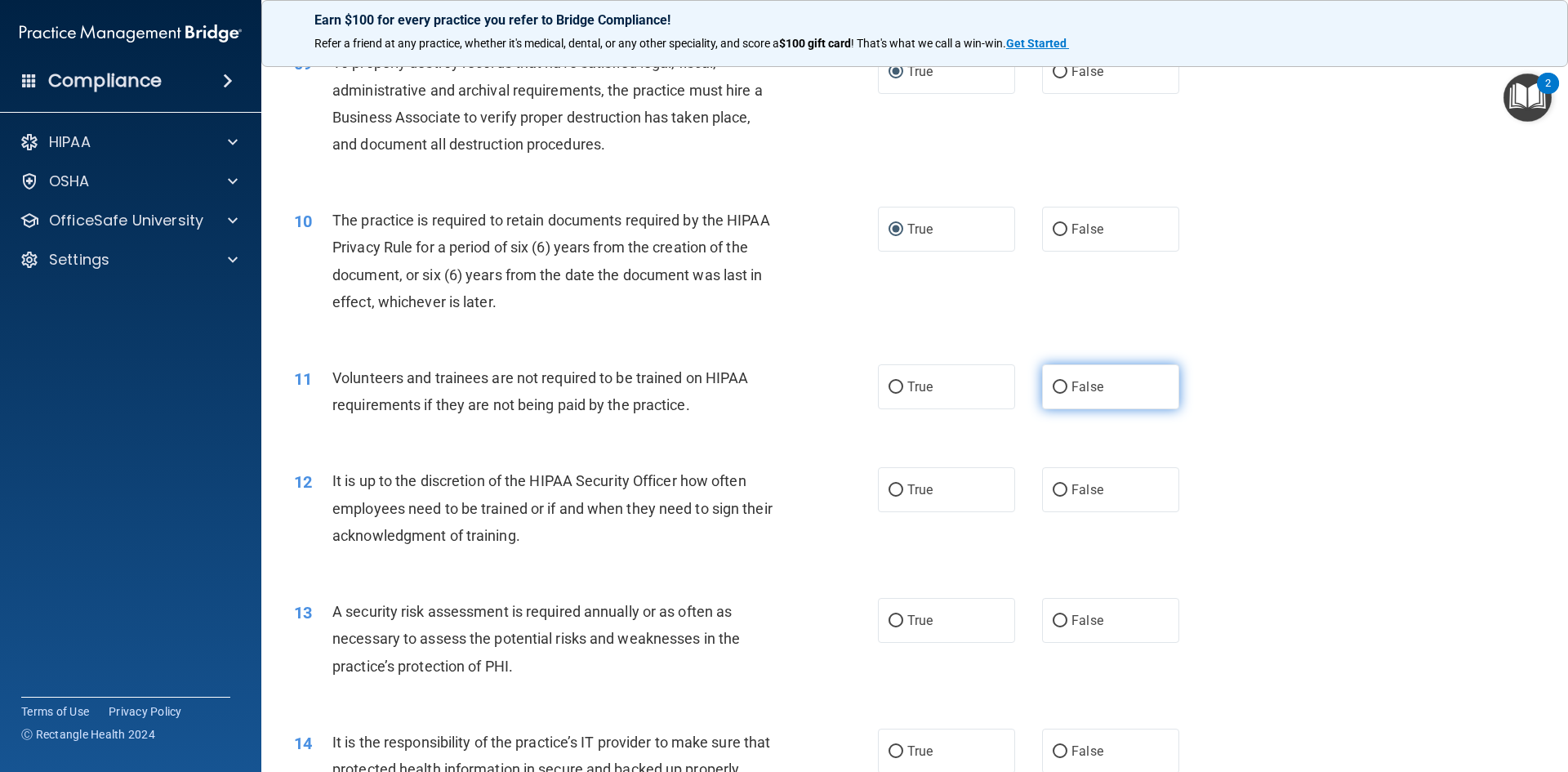
click at [1057, 386] on input "False" at bounding box center [1060, 387] width 15 height 12
radio input "true"
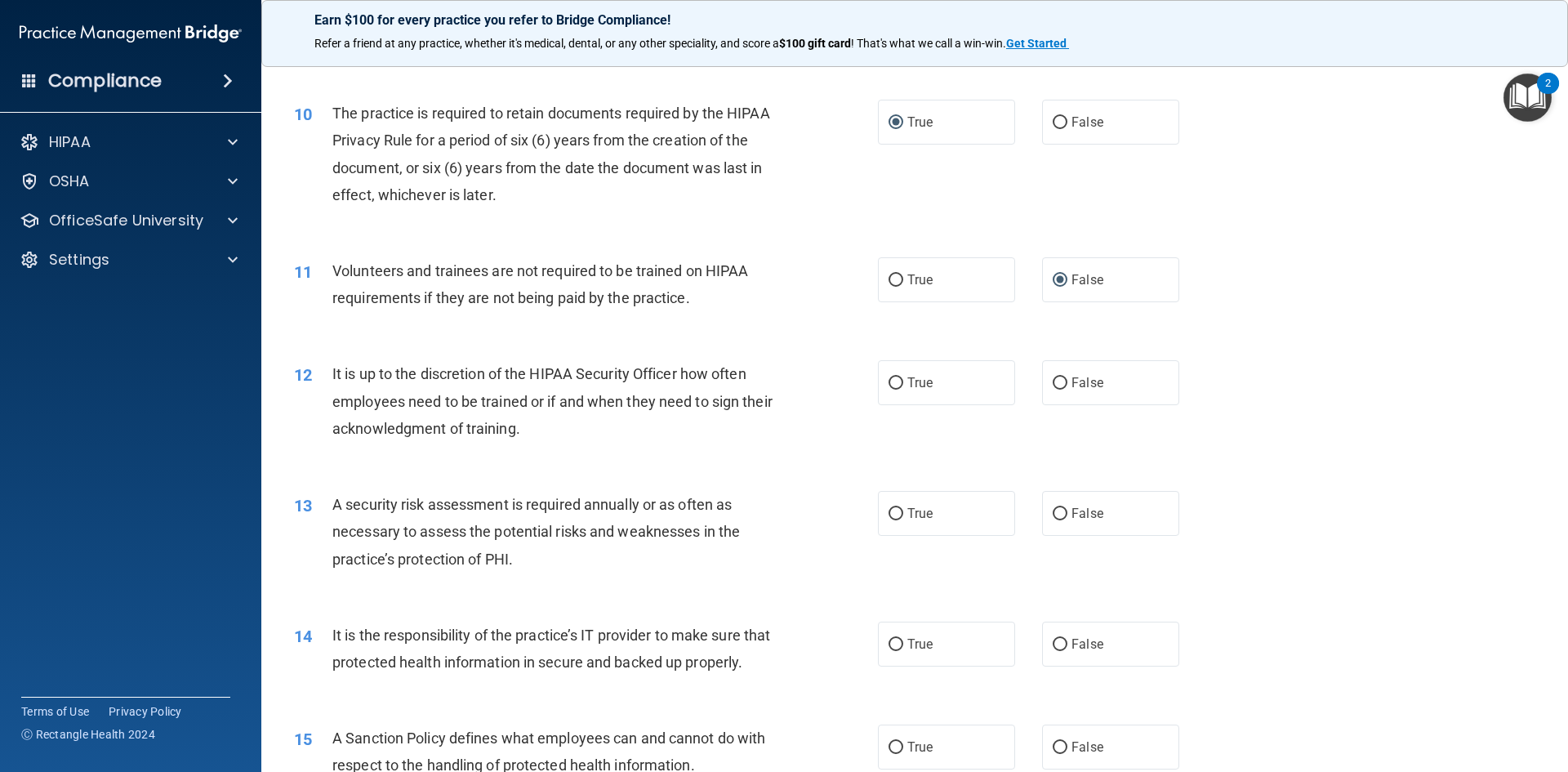
scroll to position [1368, 0]
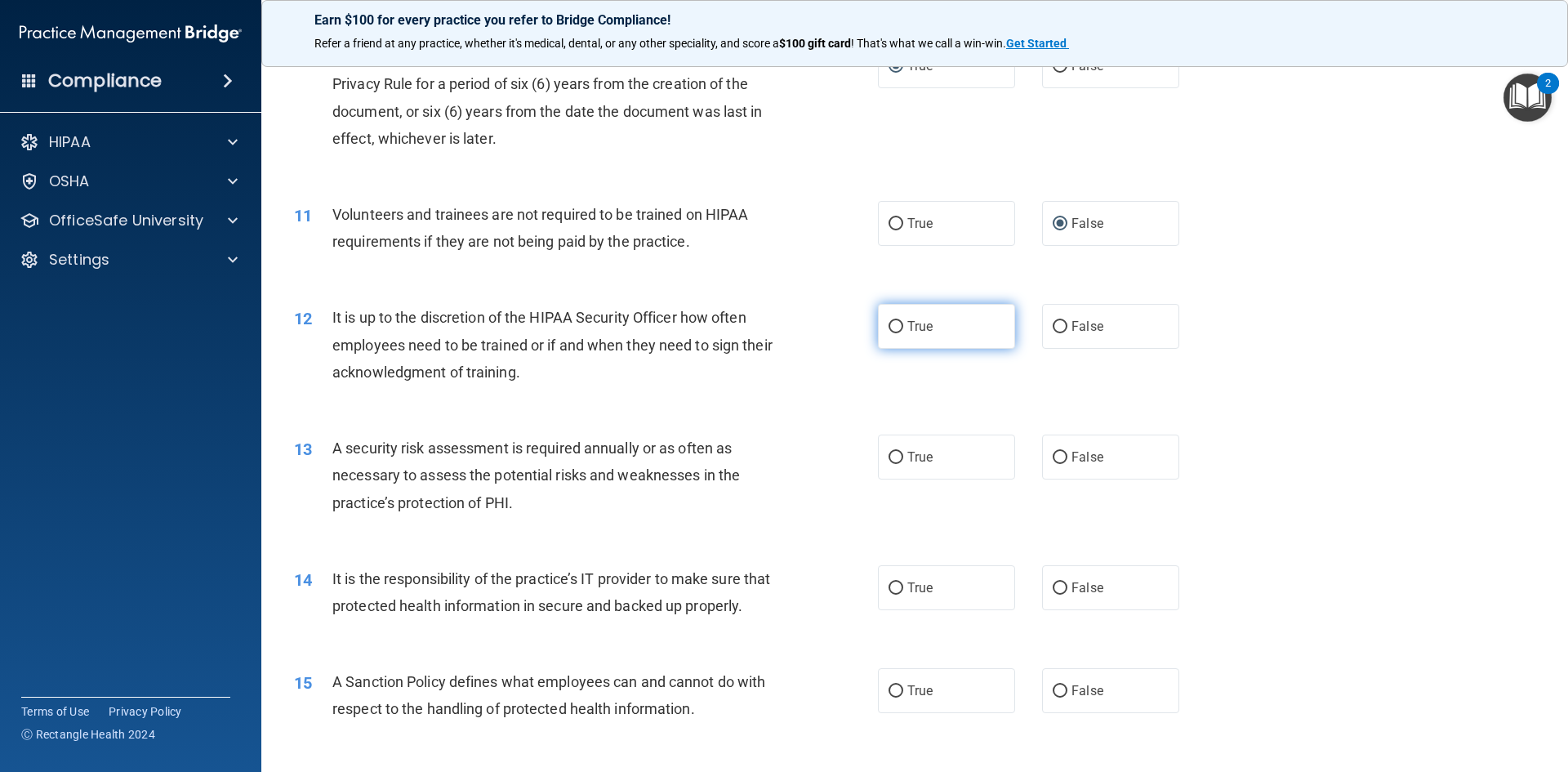
click at [893, 326] on input "True" at bounding box center [896, 327] width 15 height 12
radio input "true"
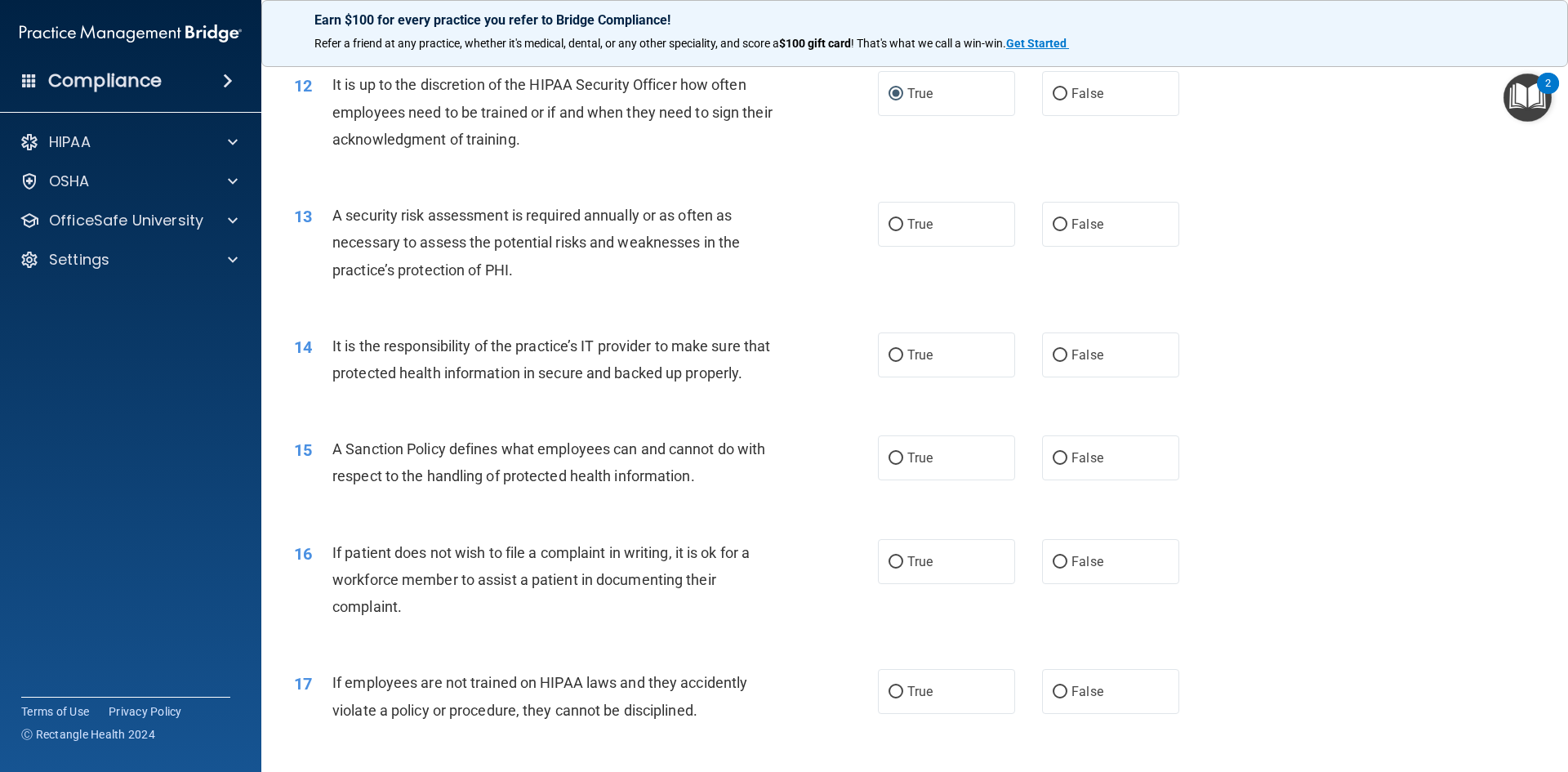
scroll to position [1613, 0]
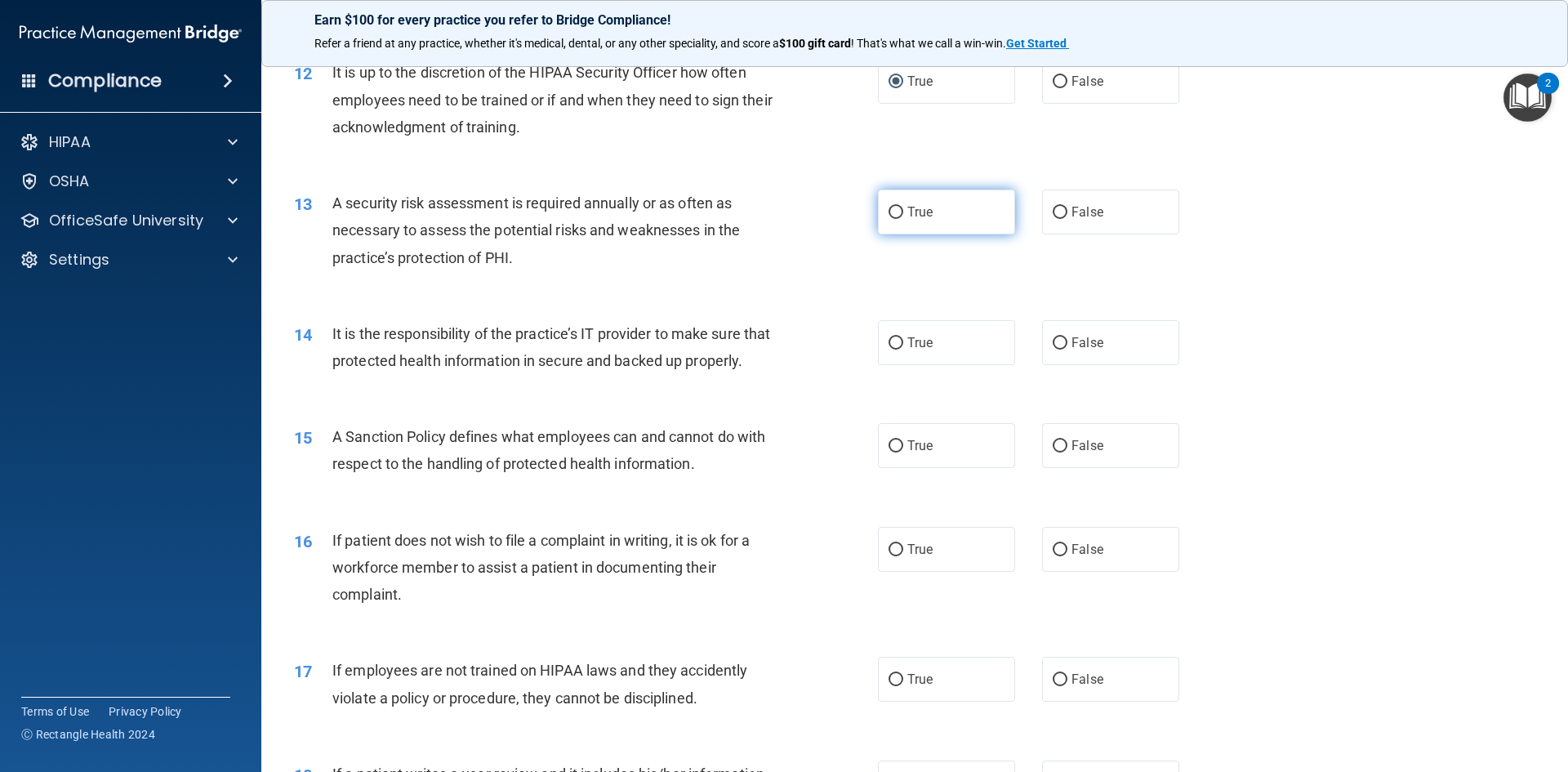
click at [895, 211] on input "True" at bounding box center [896, 213] width 15 height 12
radio input "true"
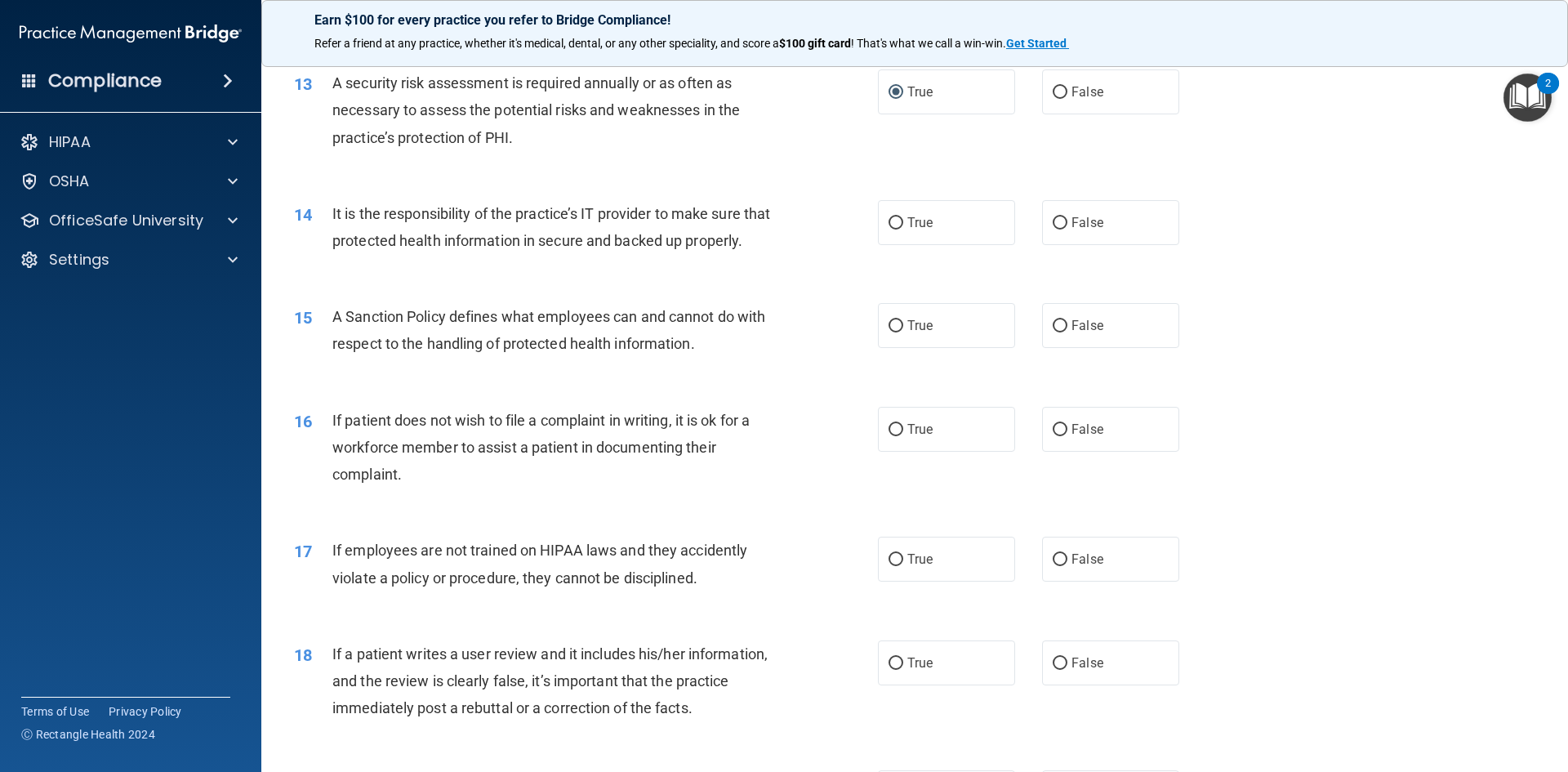
scroll to position [1777, 0]
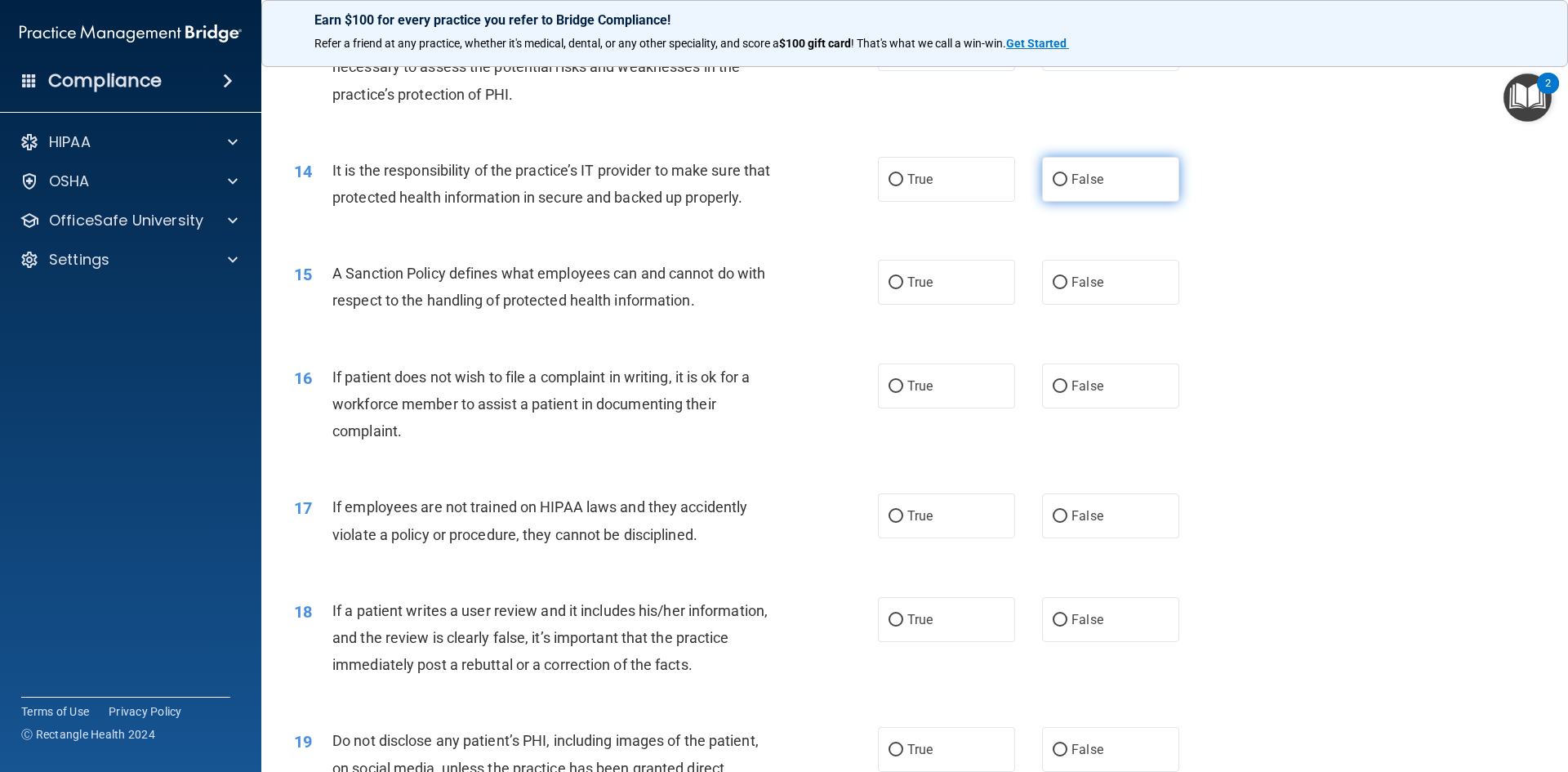
click at [1053, 180] on input "False" at bounding box center [1060, 179] width 15 height 12
radio input "true"
click at [1053, 523] on input "False" at bounding box center [1060, 516] width 15 height 12
radio input "true"
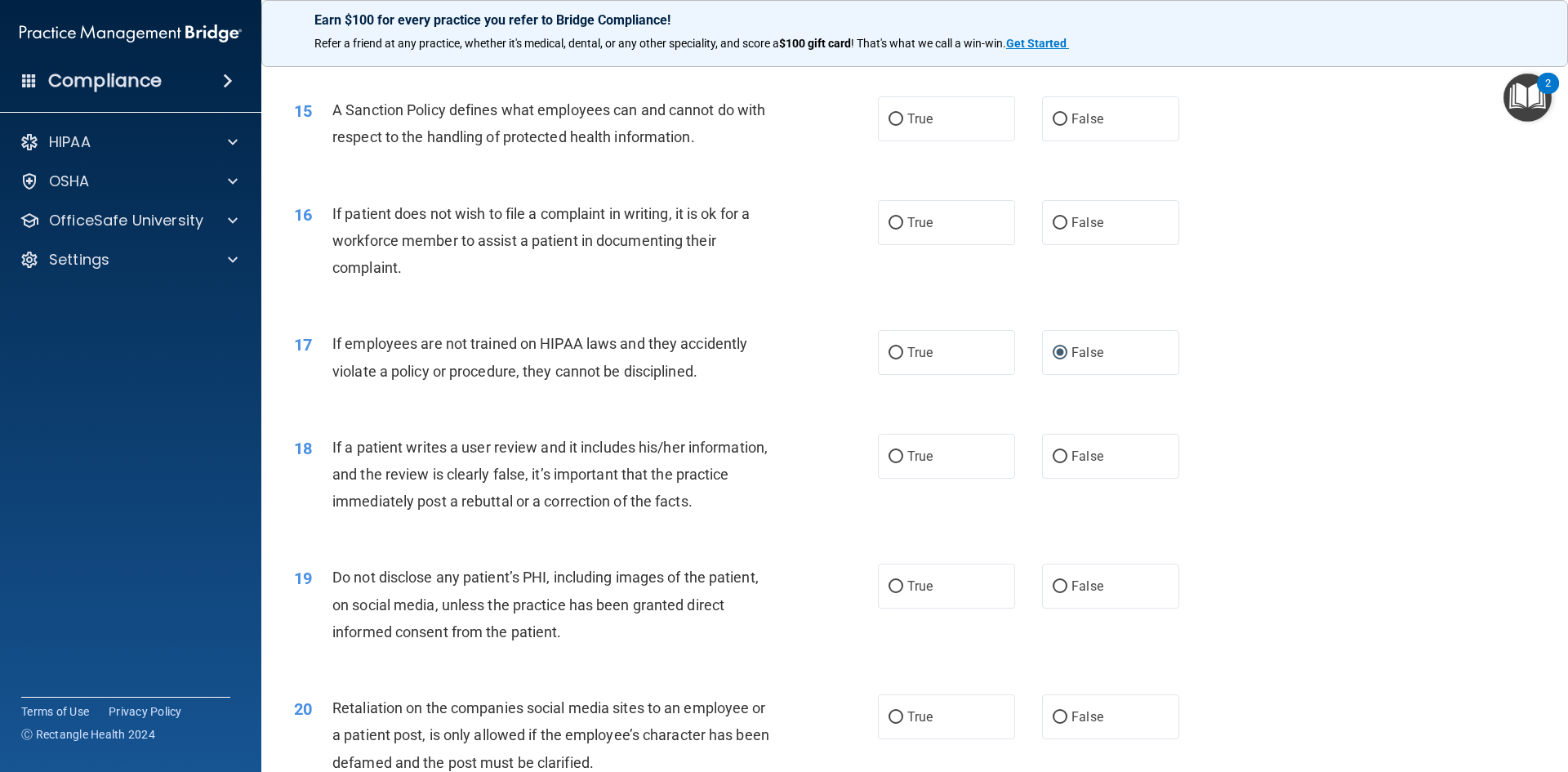
scroll to position [2022, 0]
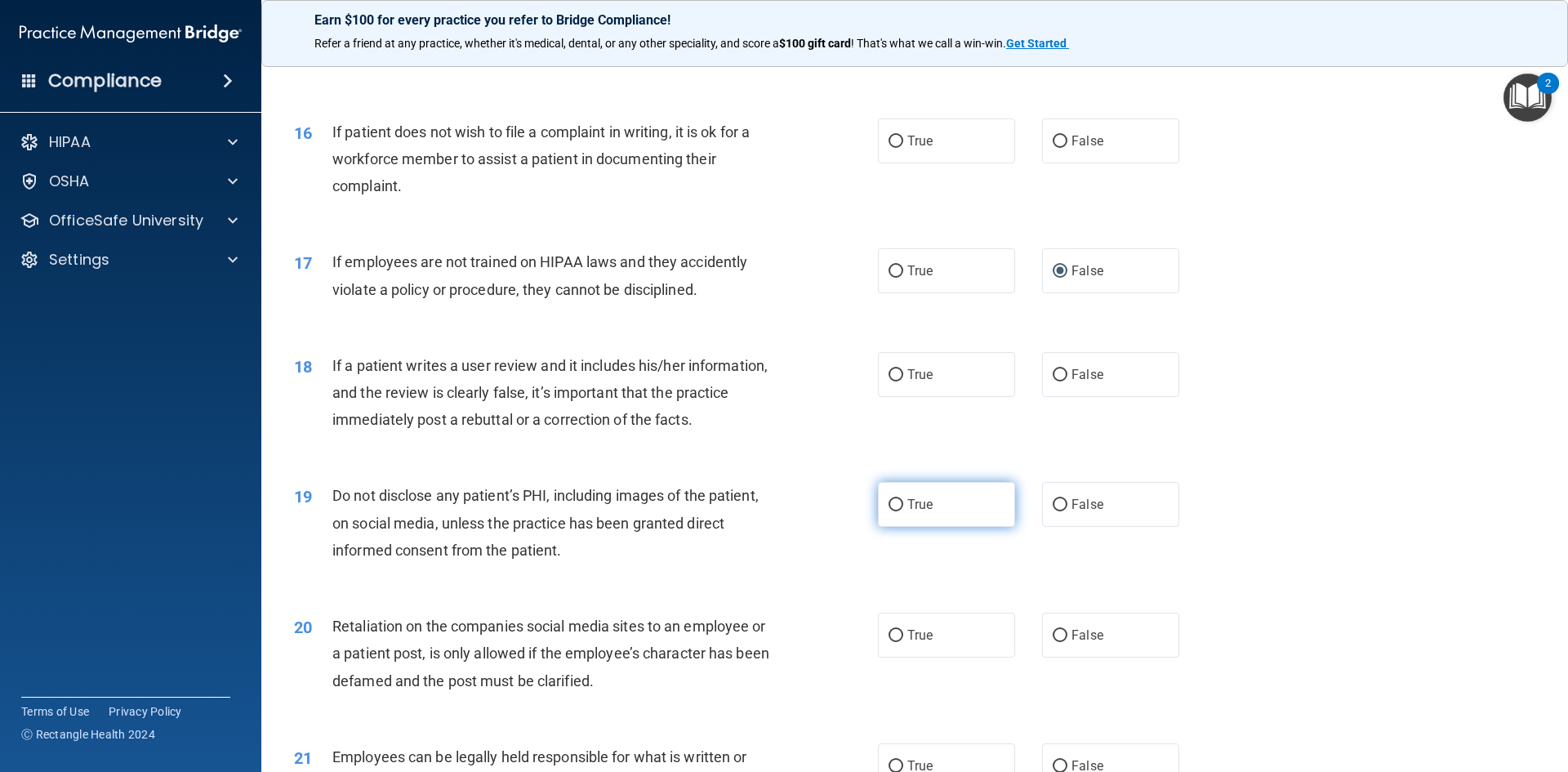
click at [892, 512] on input "True" at bounding box center [896, 504] width 15 height 12
radio input "true"
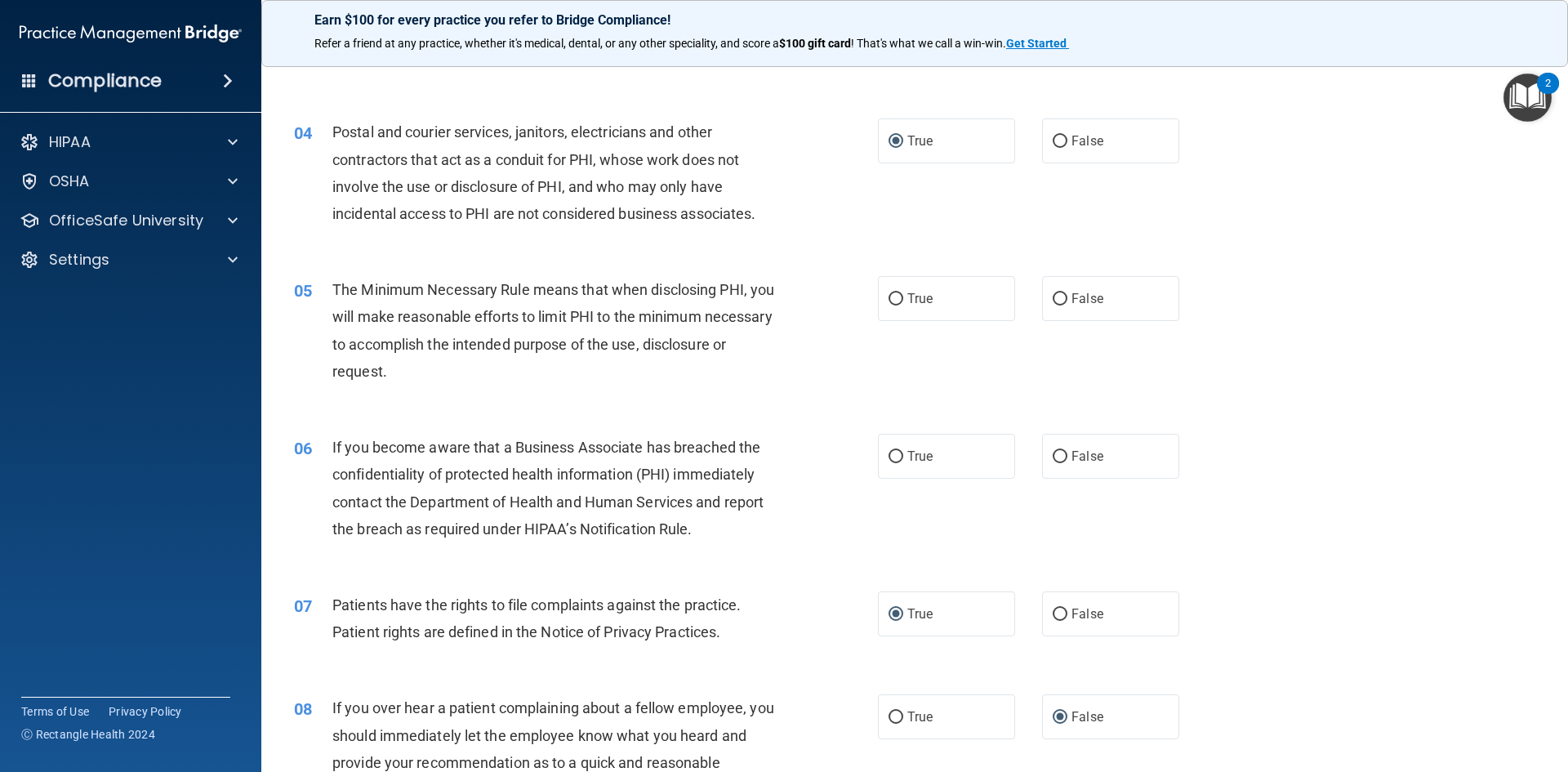
scroll to position [409, 0]
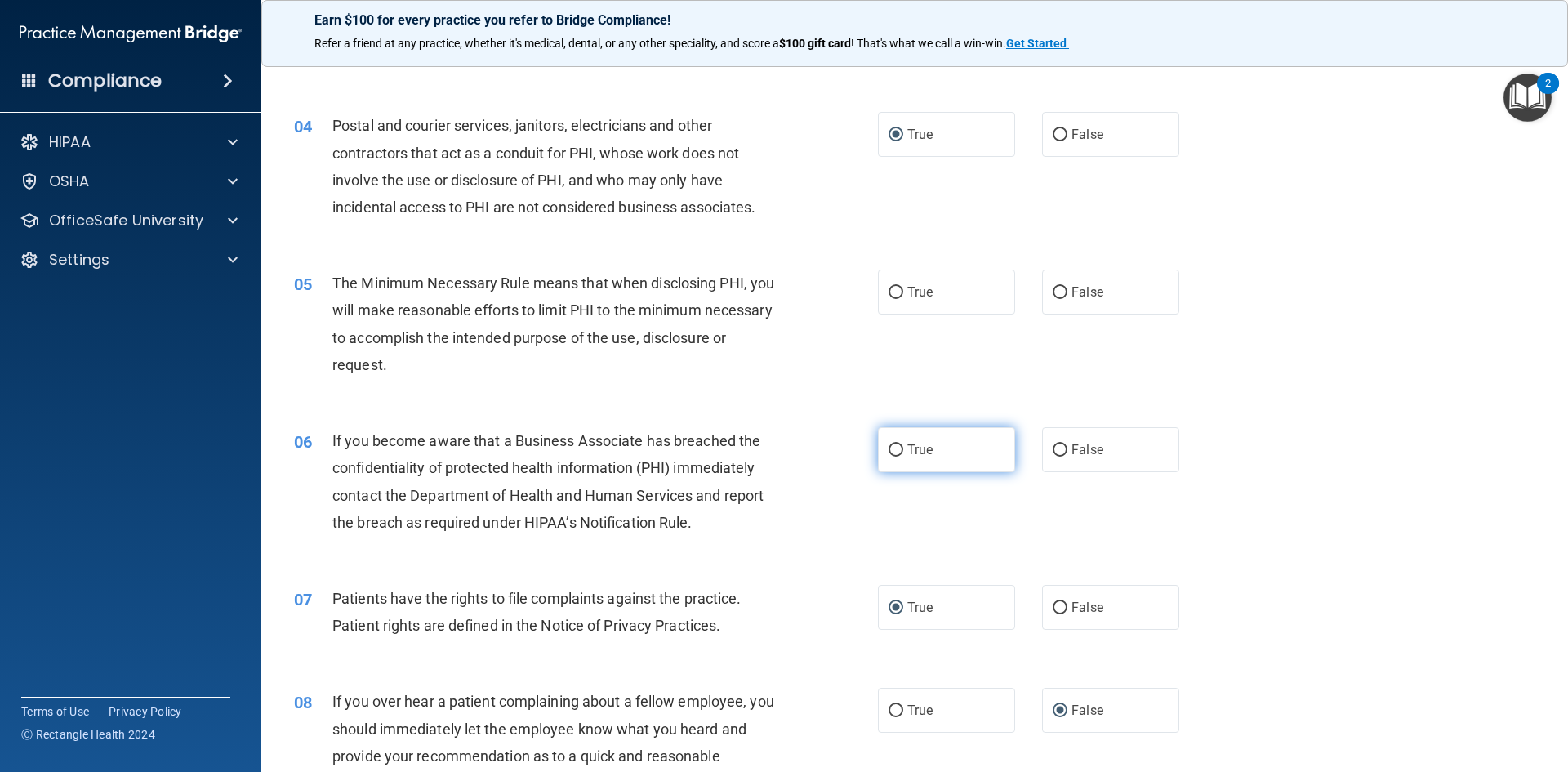
click at [889, 448] on input "True" at bounding box center [896, 450] width 15 height 12
radio input "true"
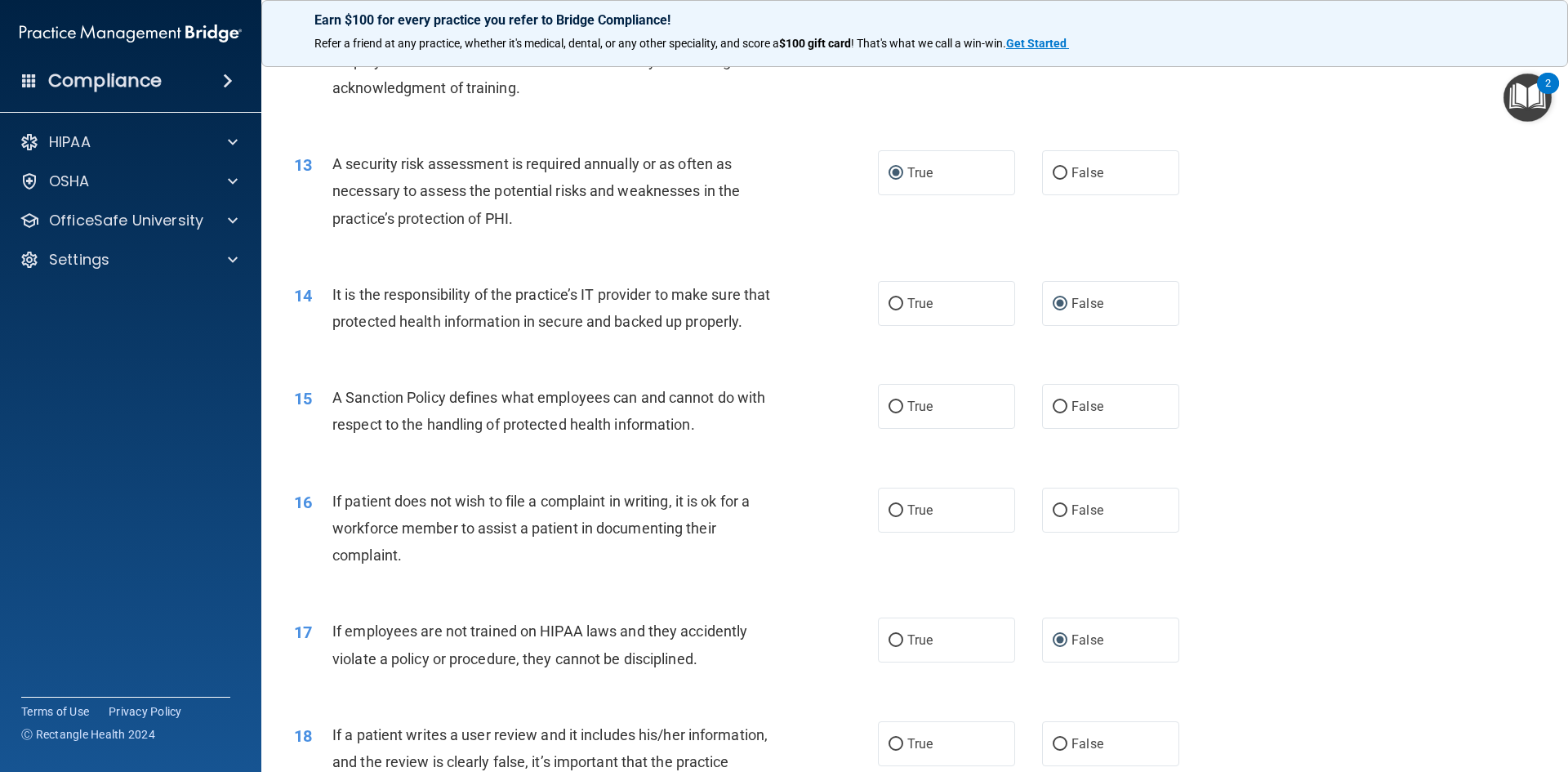
scroll to position [1715, 0]
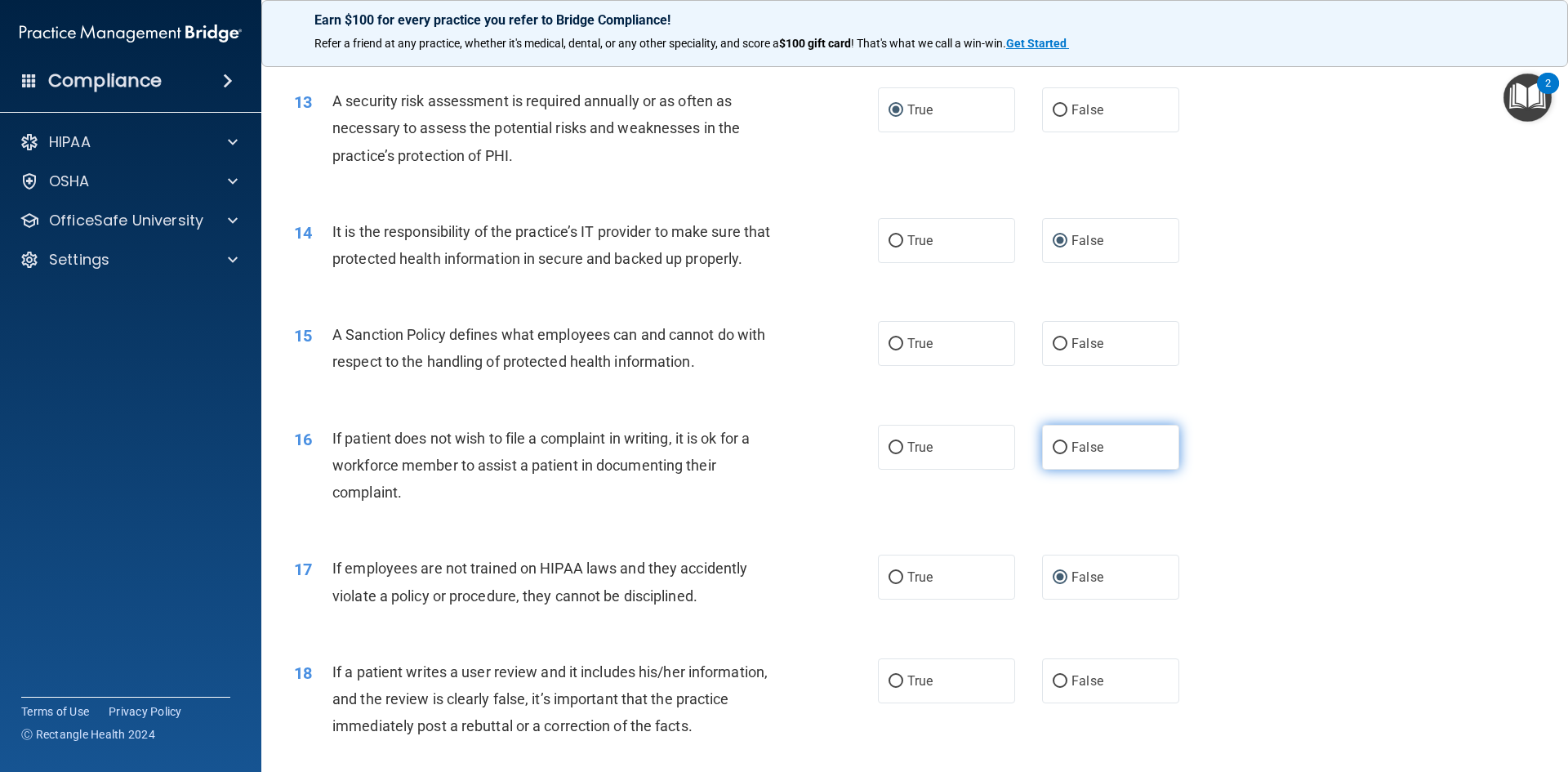
click at [1056, 455] on input "False" at bounding box center [1060, 447] width 15 height 12
radio input "true"
click at [892, 351] on input "True" at bounding box center [896, 343] width 15 height 12
radio input "true"
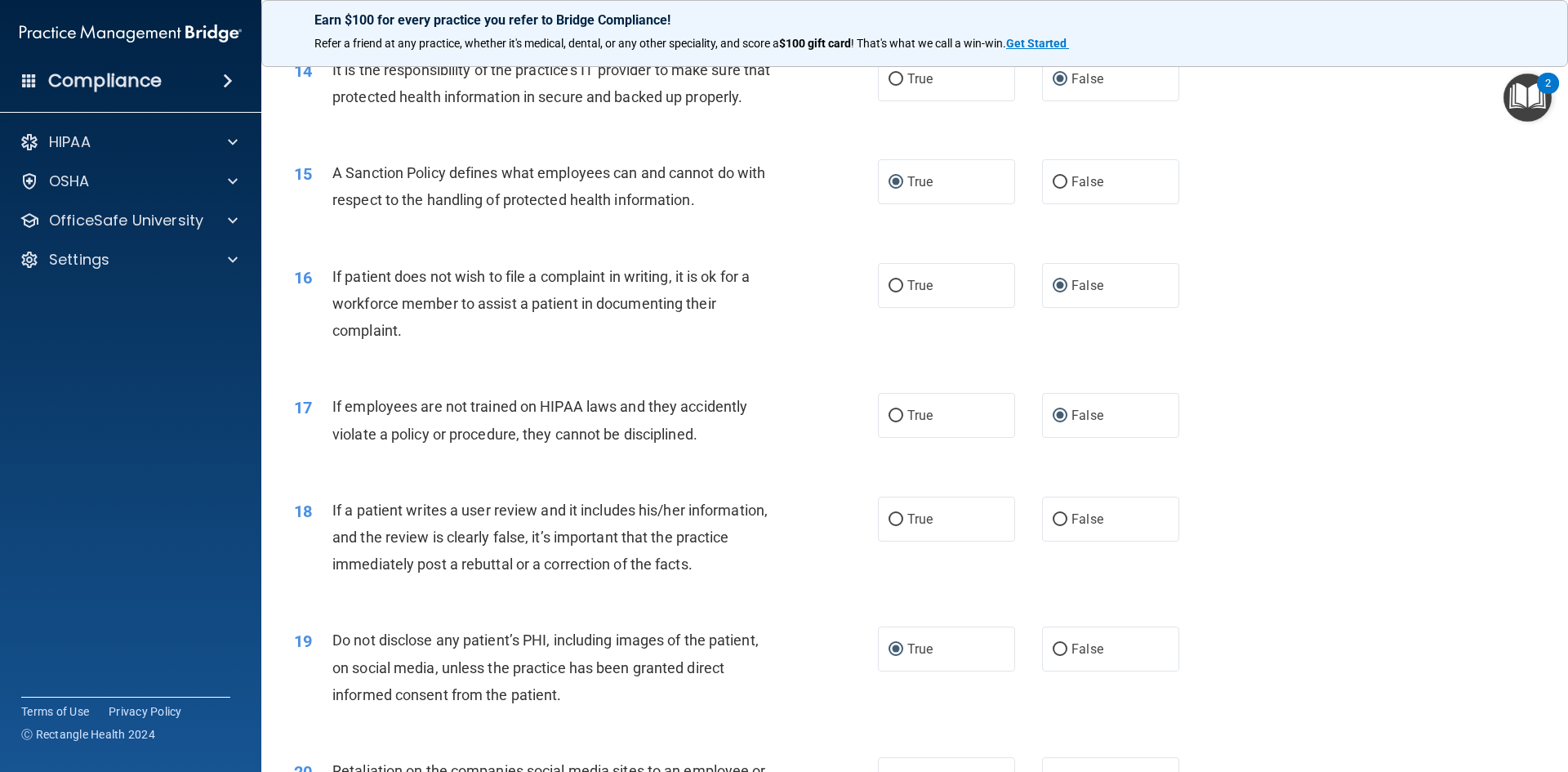
scroll to position [1879, 0]
click at [1058, 524] on input "False" at bounding box center [1060, 518] width 15 height 12
radio input "true"
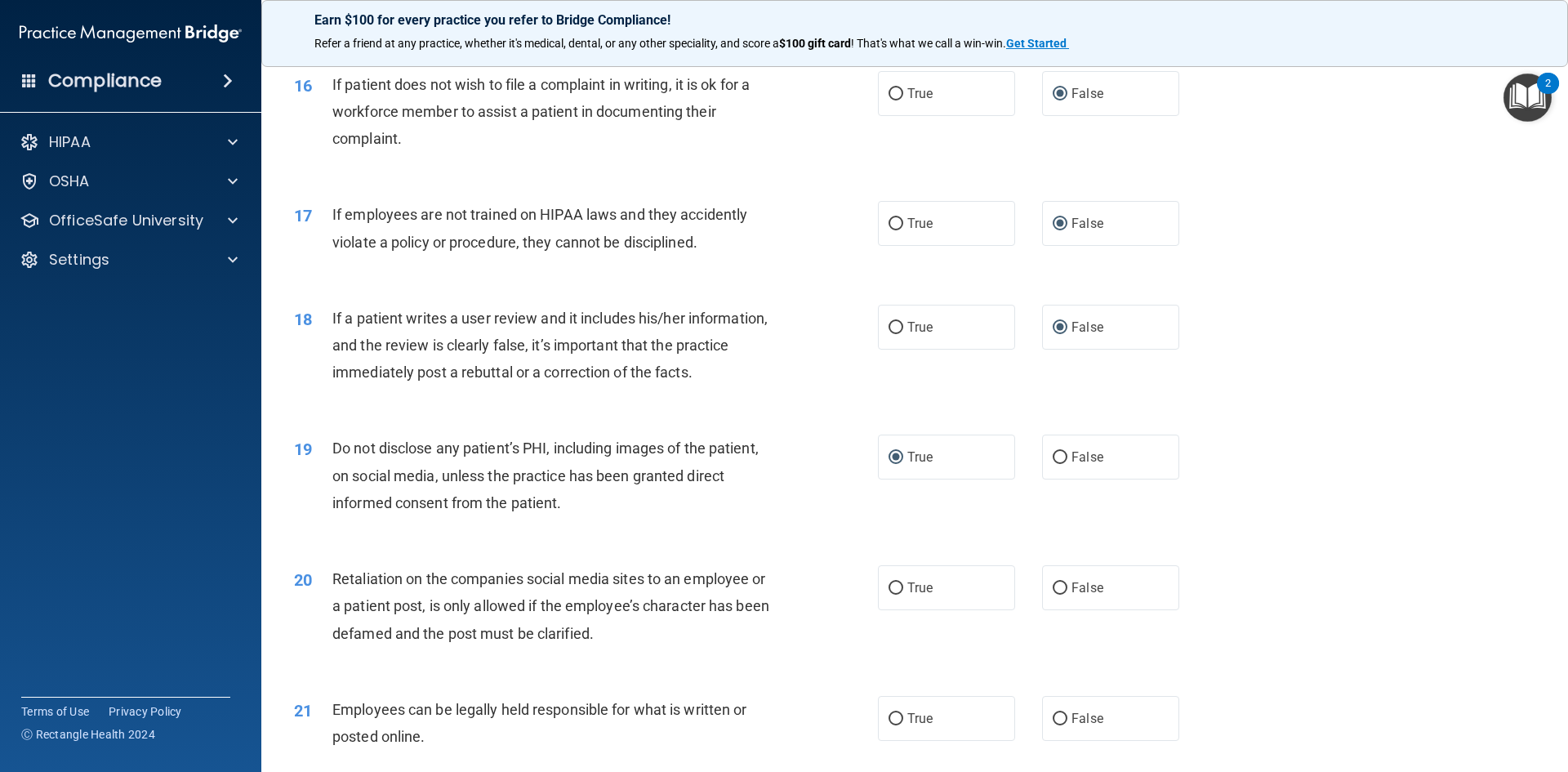
scroll to position [2124, 0]
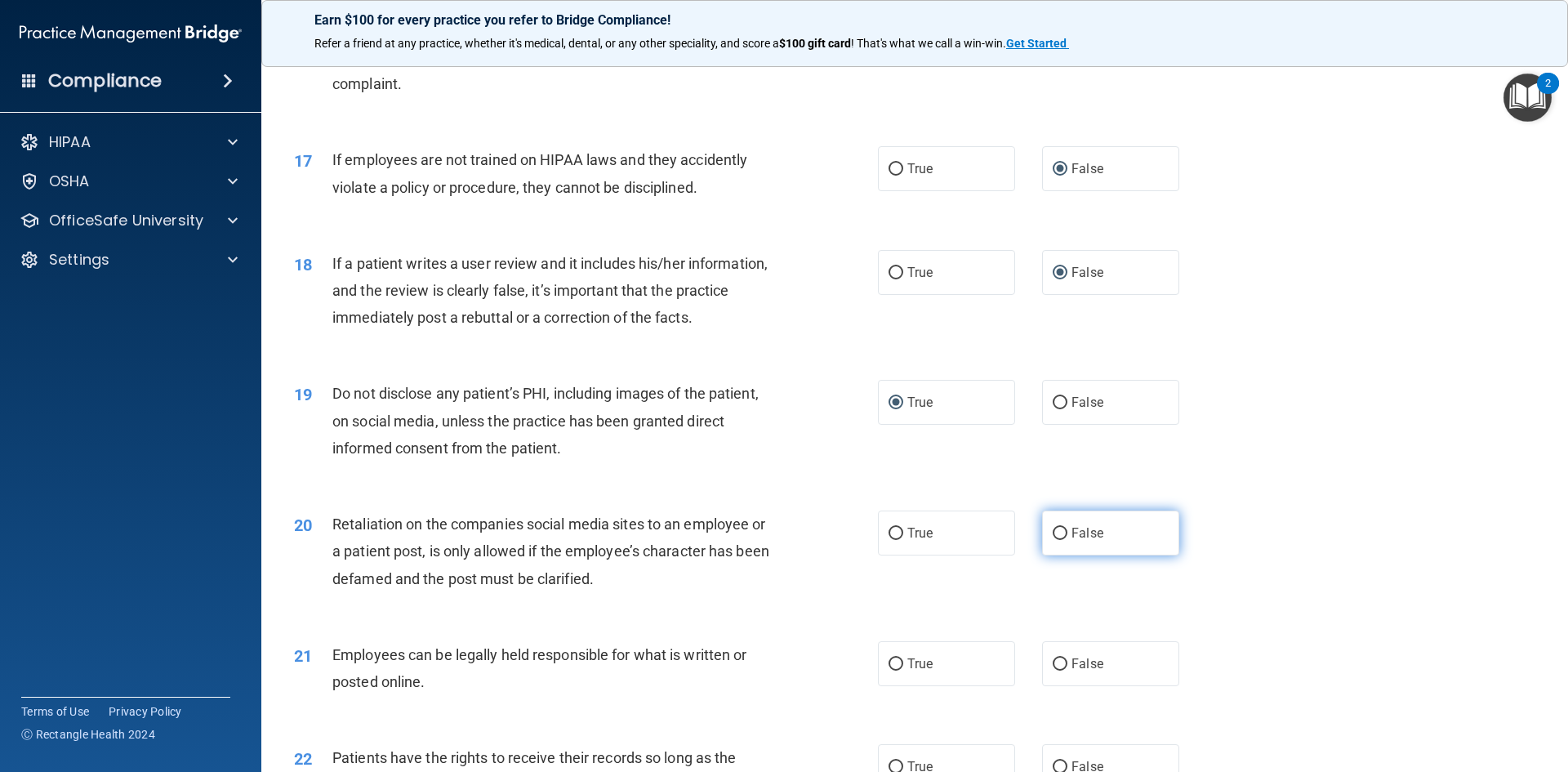
click at [1053, 540] on input "False" at bounding box center [1060, 533] width 15 height 12
radio input "true"
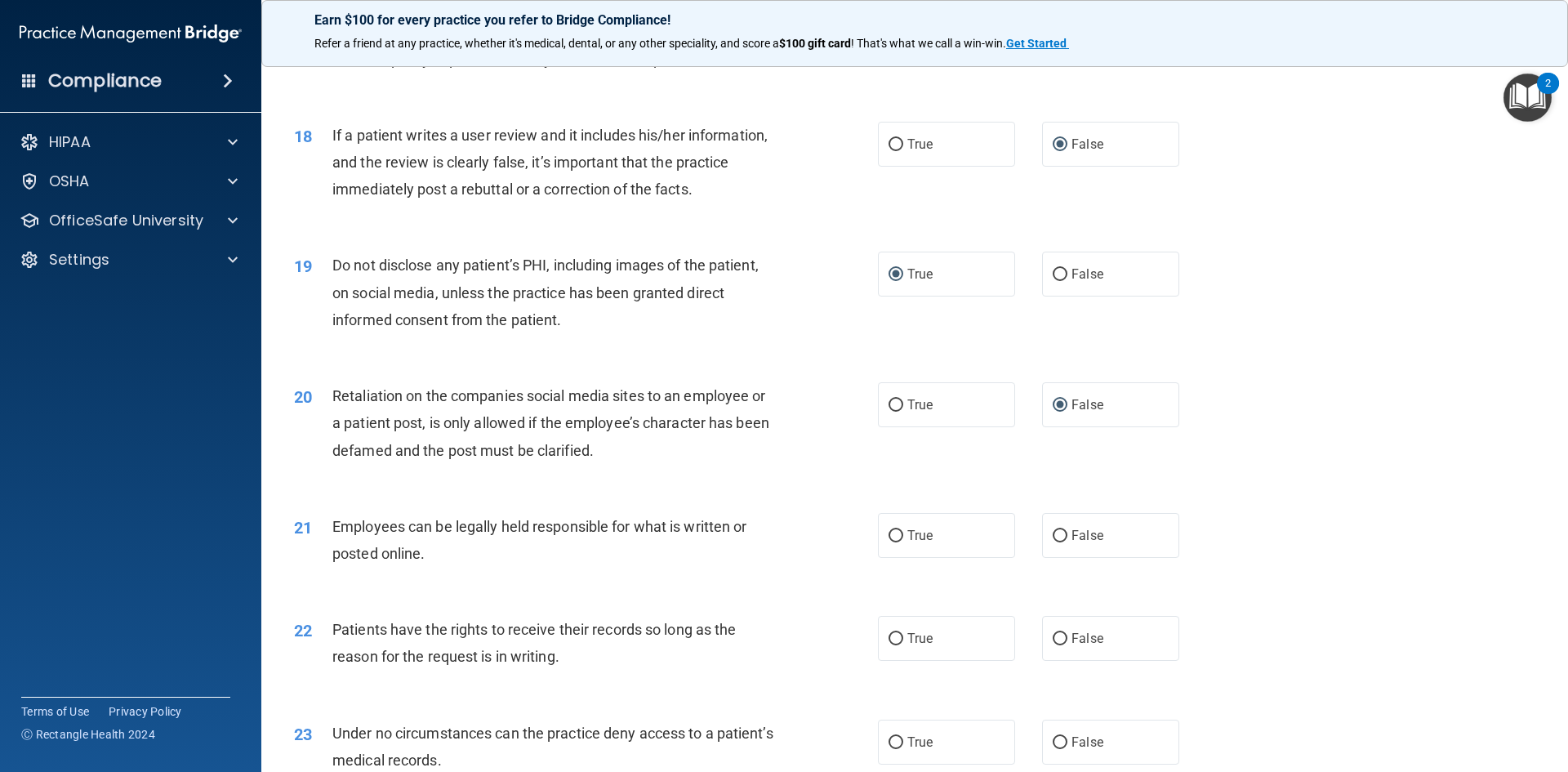
scroll to position [2287, 0]
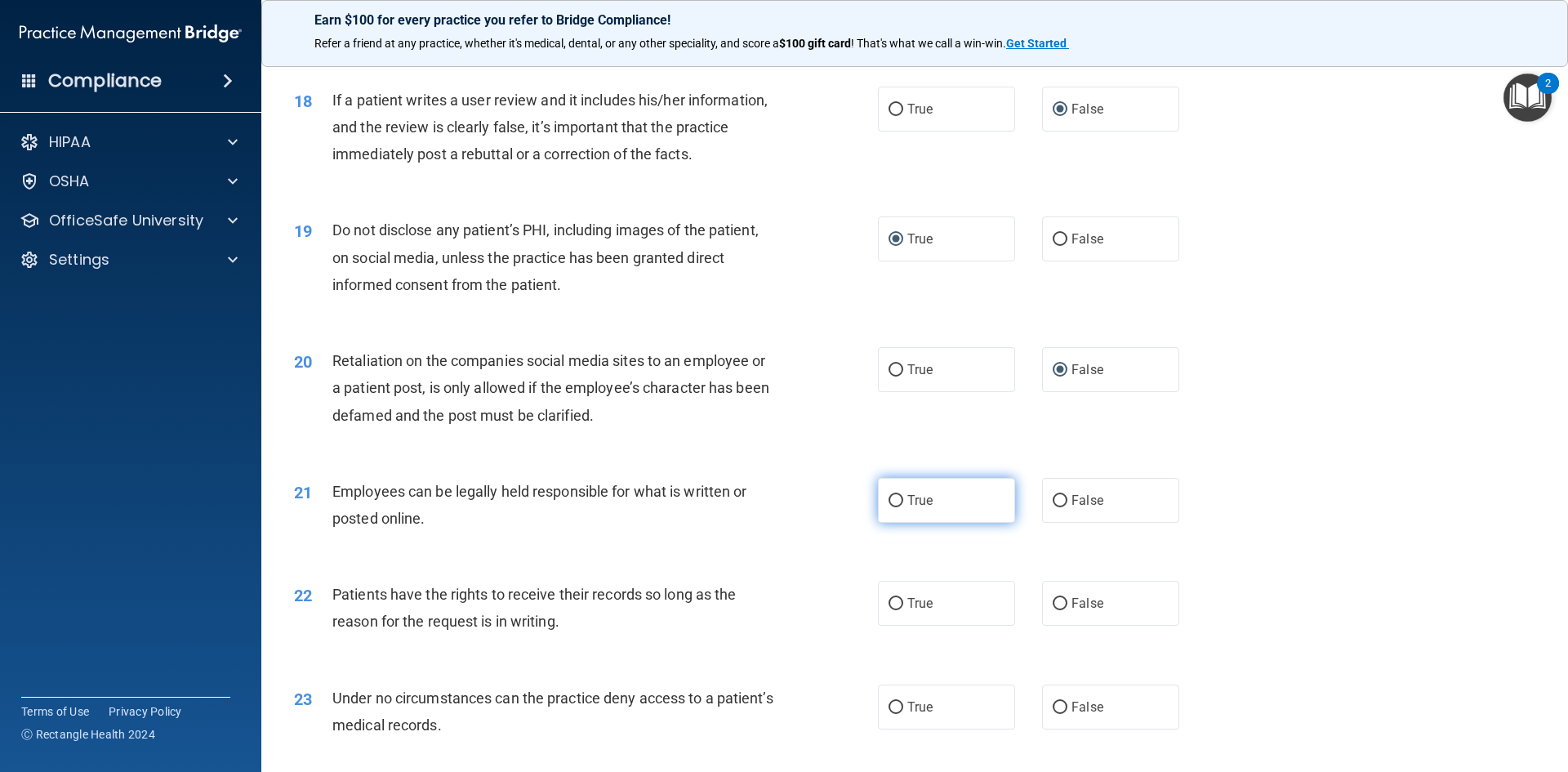
click at [895, 507] on input "True" at bounding box center [896, 501] width 15 height 12
radio input "true"
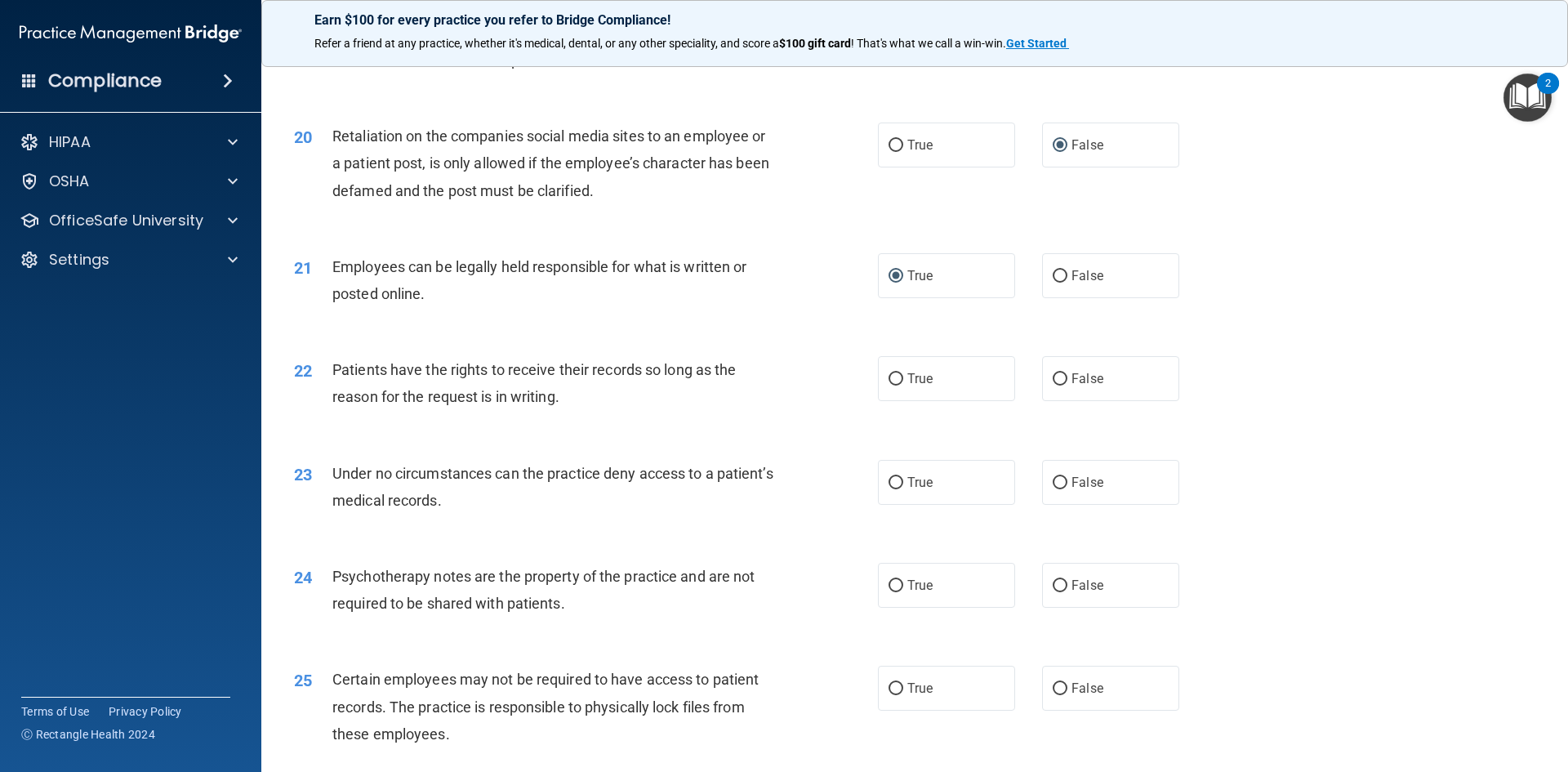
scroll to position [2532, 0]
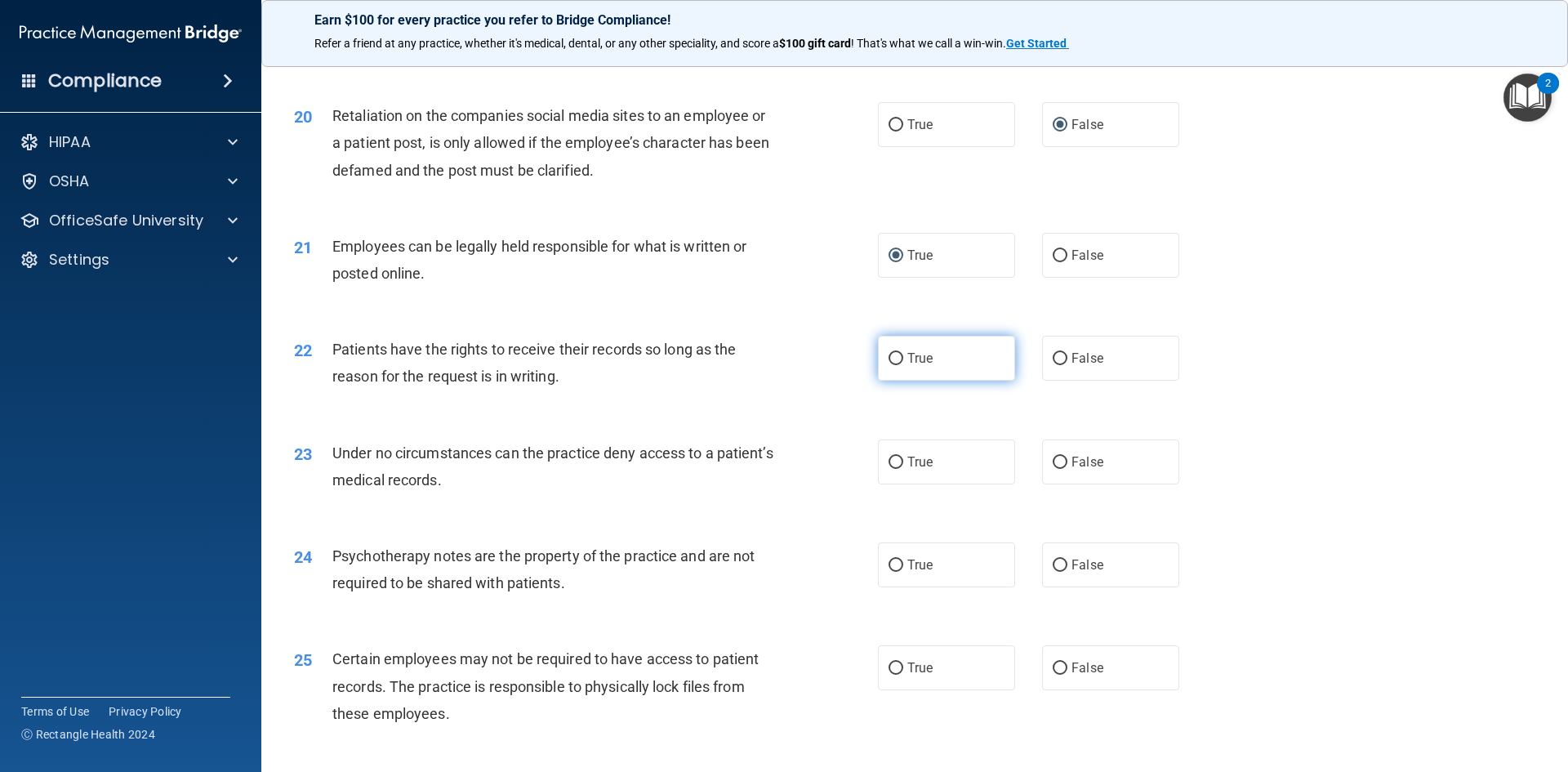
click at [894, 365] on input "True" at bounding box center [896, 358] width 15 height 12
radio input "true"
click at [883, 484] on label "True" at bounding box center [946, 462] width 137 height 45
click at [889, 469] on input "True" at bounding box center [896, 462] width 15 height 12
radio input "true"
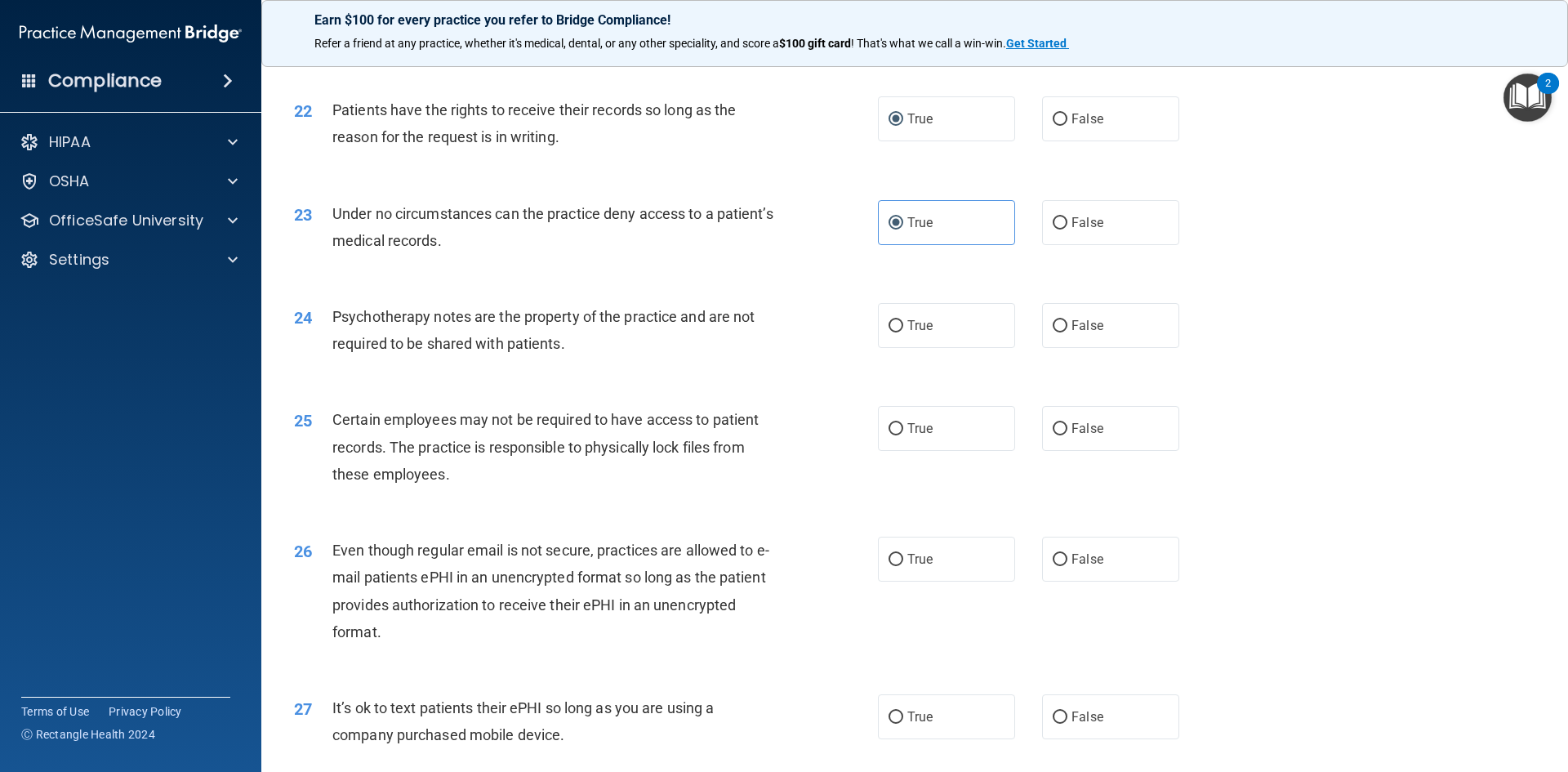
scroll to position [2777, 0]
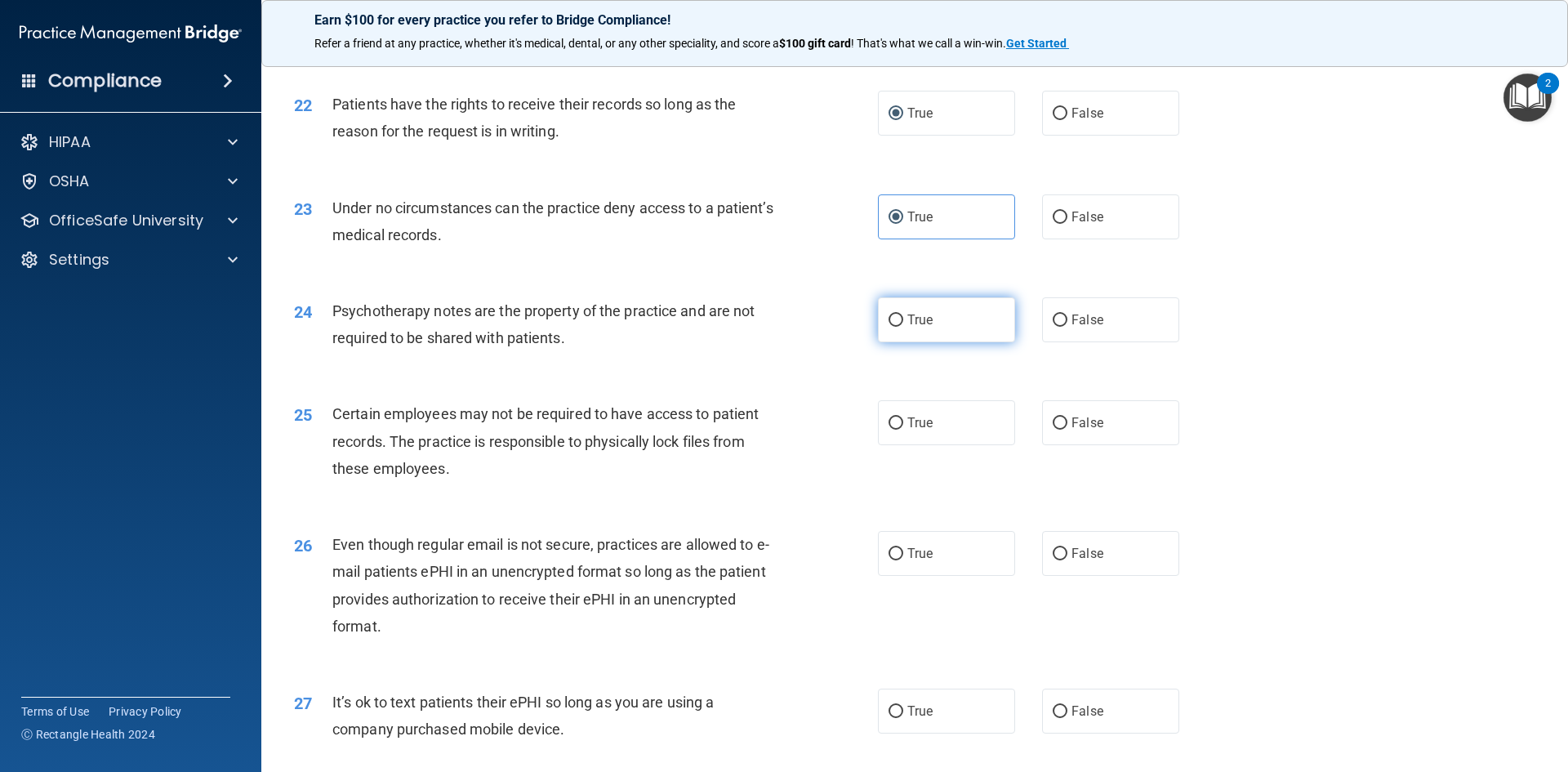
click at [891, 327] on input "True" at bounding box center [896, 320] width 15 height 12
radio input "true"
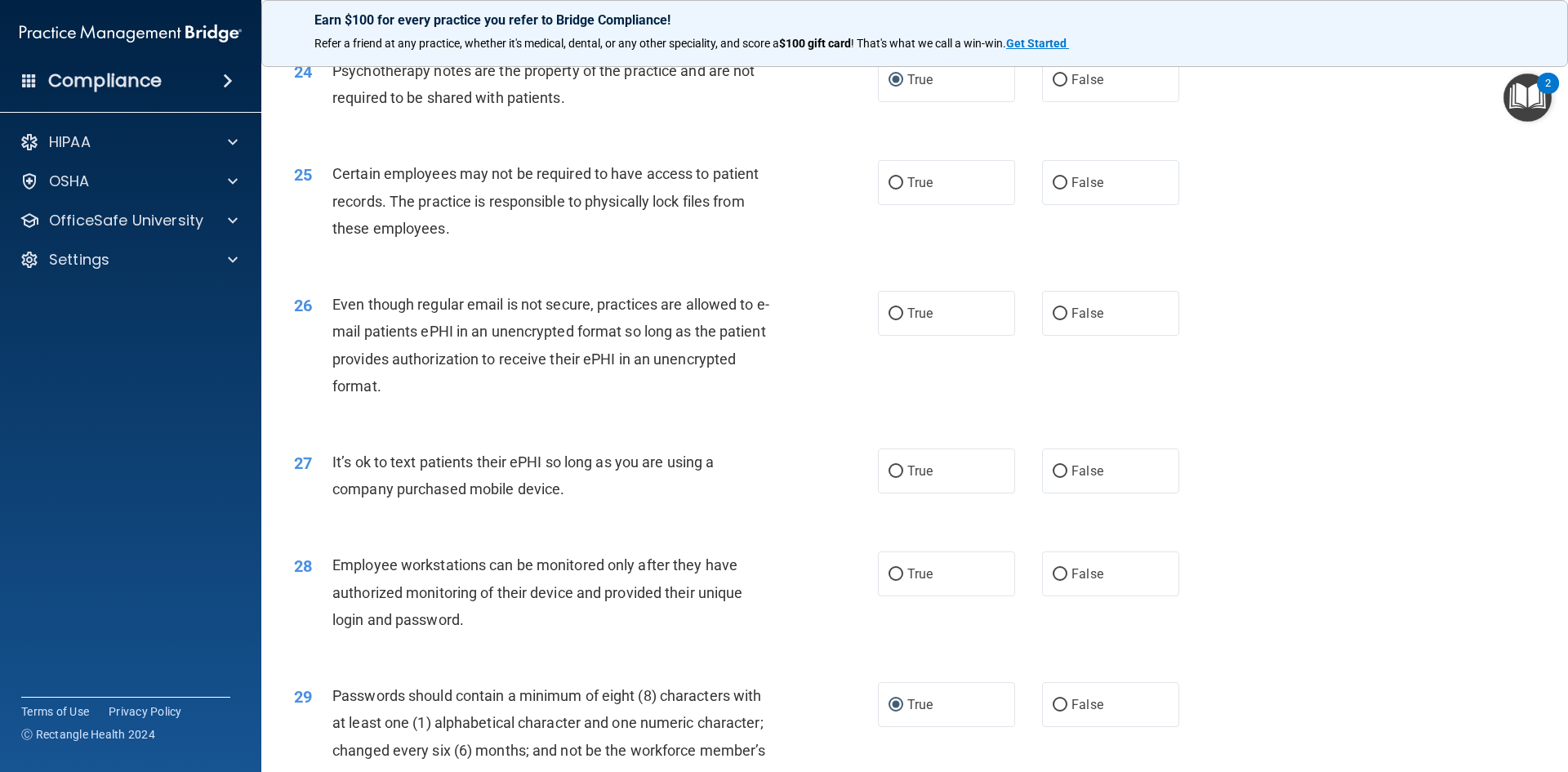
scroll to position [3022, 0]
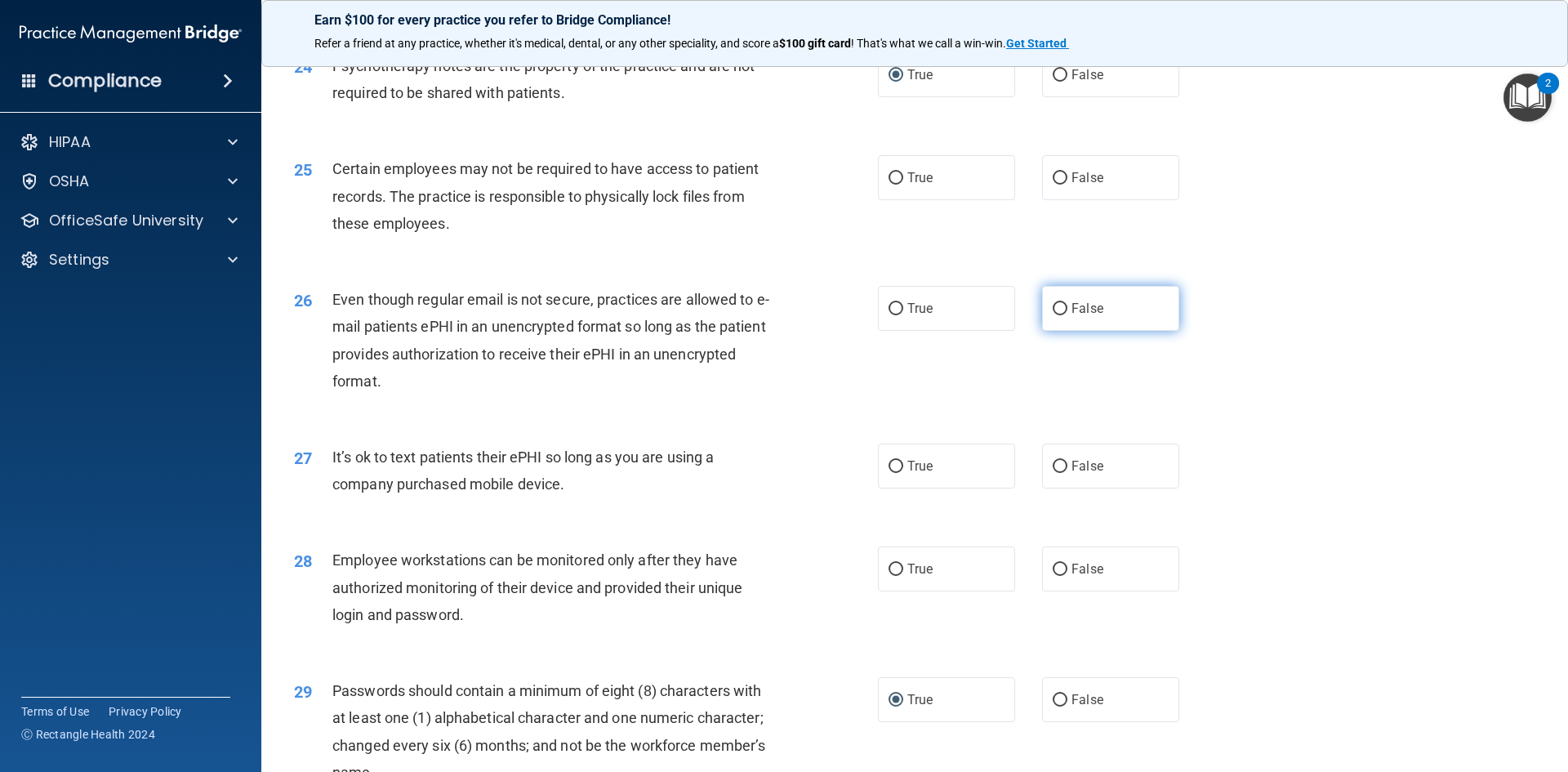
click at [1057, 316] on input "False" at bounding box center [1060, 308] width 15 height 12
radio input "true"
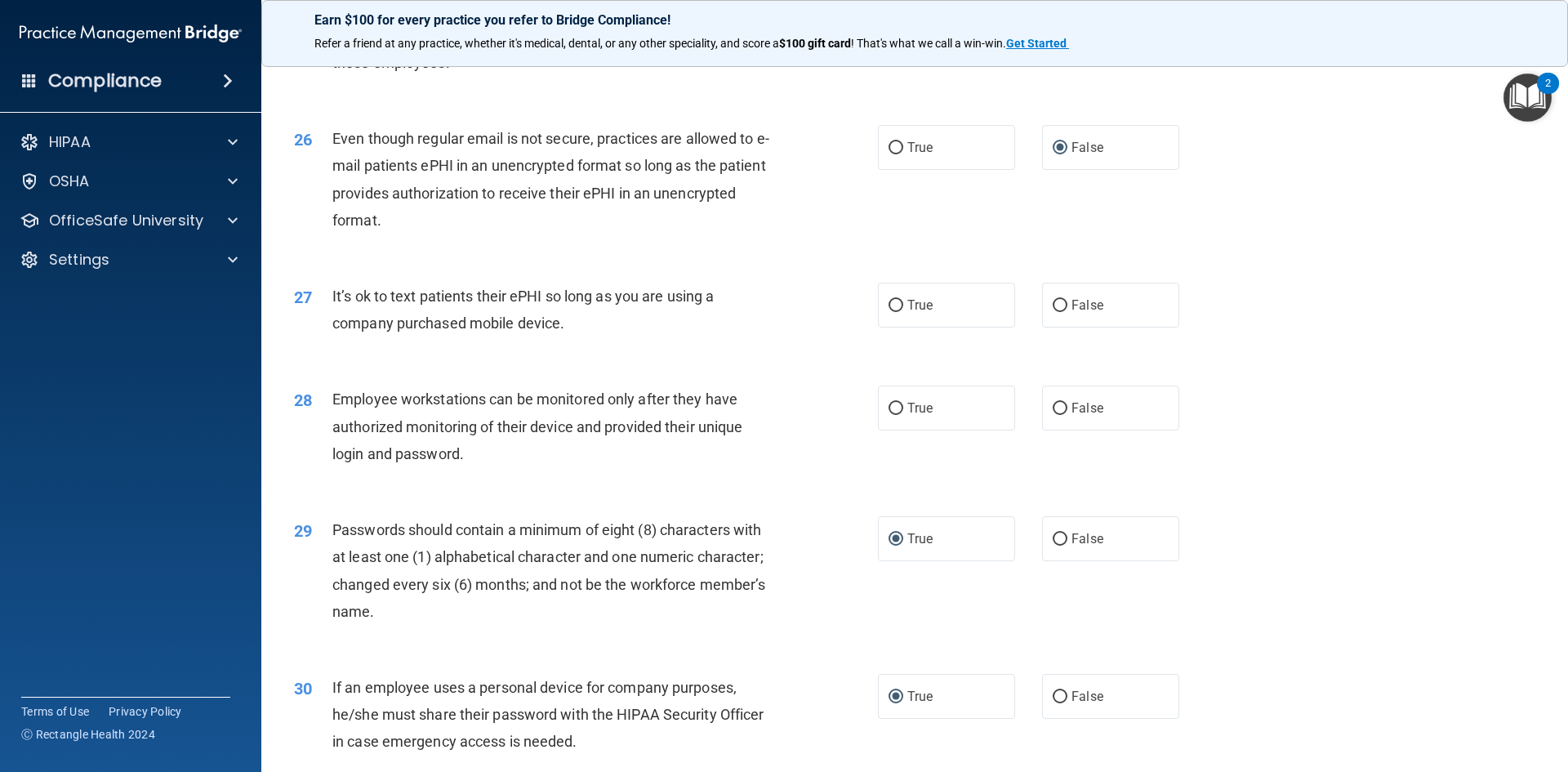
scroll to position [3186, 0]
click at [1055, 309] on input "False" at bounding box center [1060, 303] width 15 height 12
radio input "true"
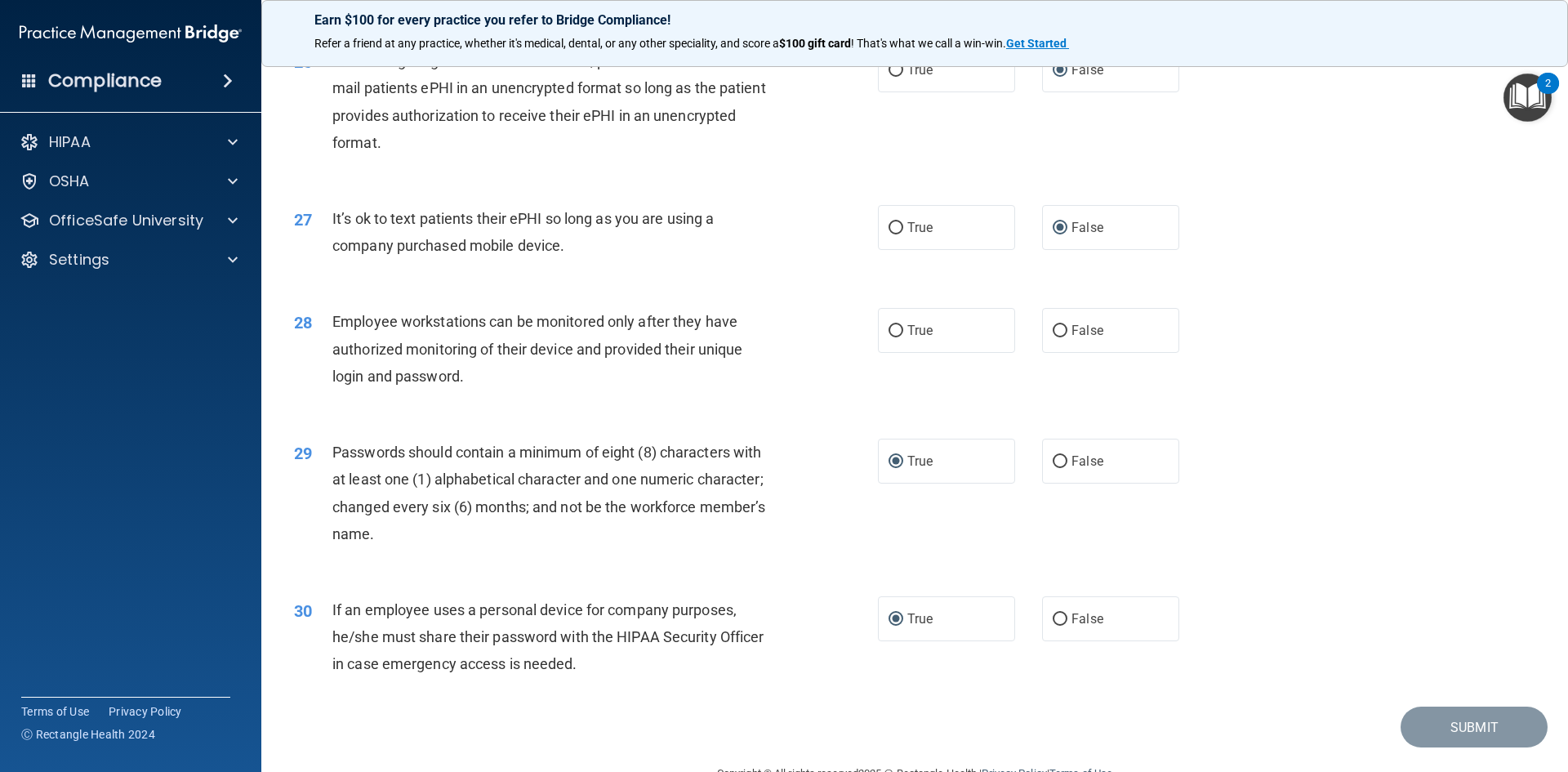
scroll to position [3267, 0]
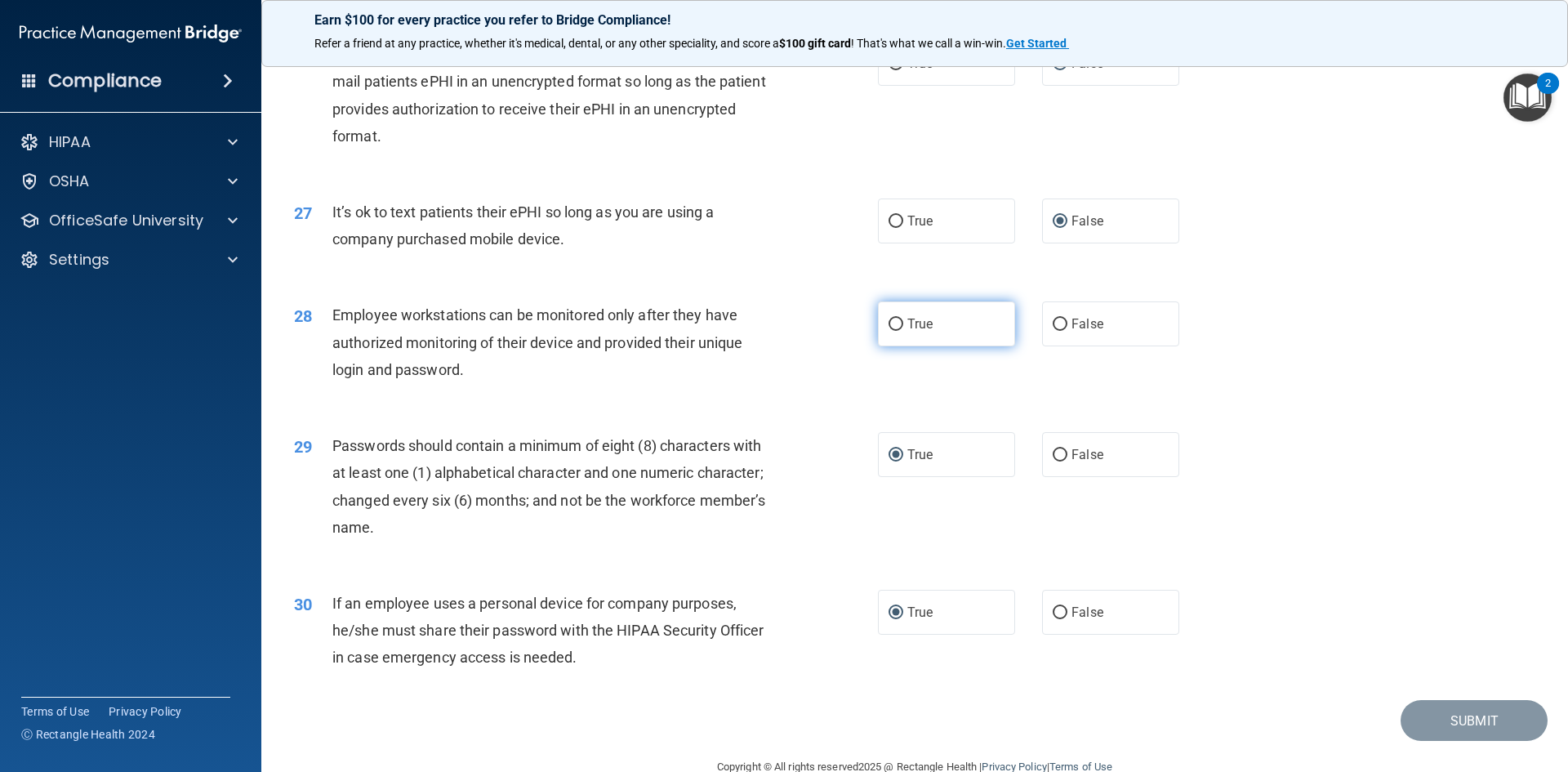
click at [896, 331] on input "True" at bounding box center [896, 324] width 15 height 12
radio input "true"
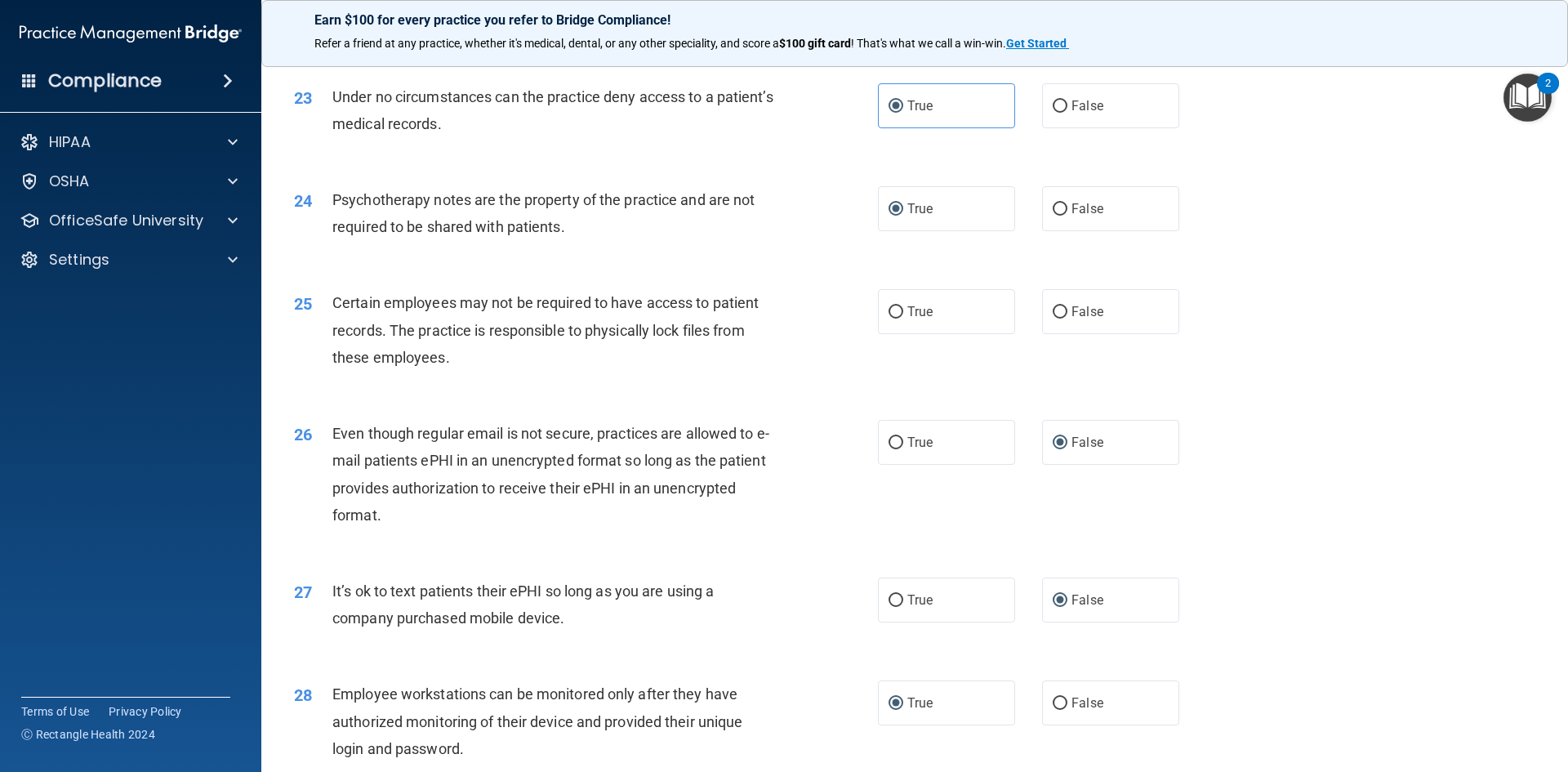
scroll to position [2859, 0]
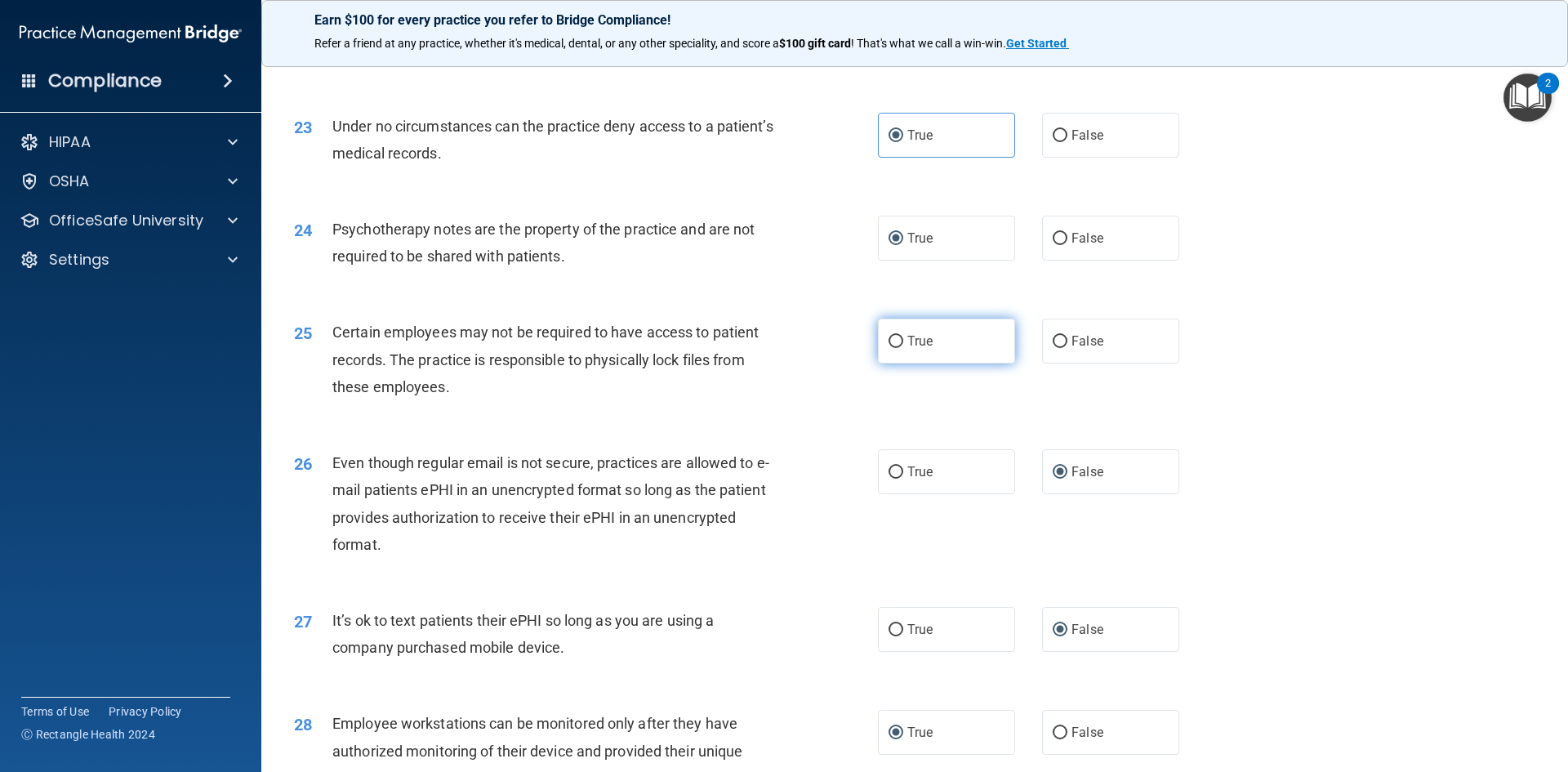
drag, startPoint x: 892, startPoint y: 370, endPoint x: 904, endPoint y: 370, distance: 12.0
click at [894, 348] on input "True" at bounding box center [896, 341] width 15 height 12
radio input "true"
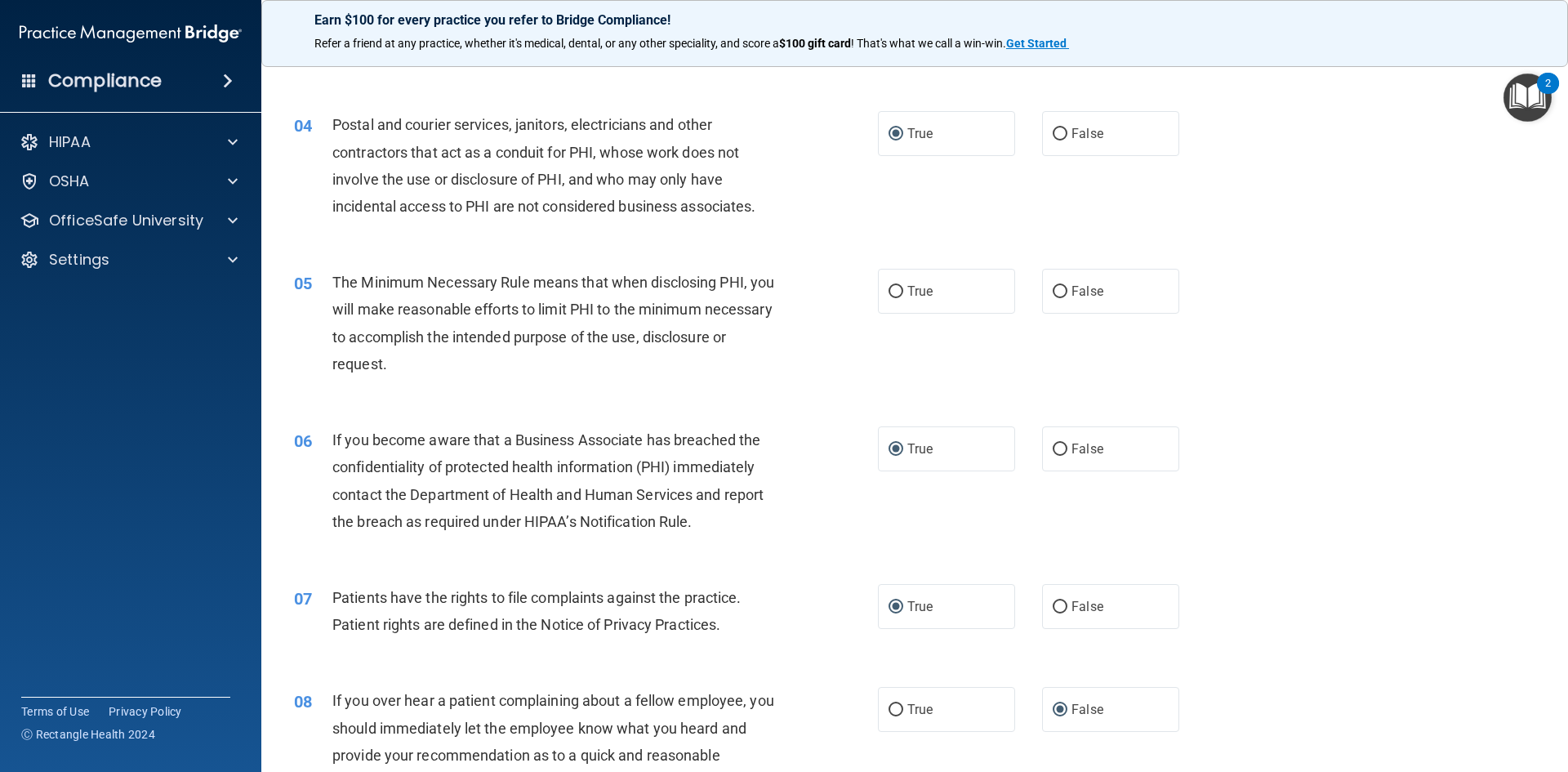
scroll to position [409, 0]
click at [901, 290] on label "True" at bounding box center [946, 292] width 137 height 45
click at [901, 290] on input "True" at bounding box center [896, 293] width 15 height 12
radio input "true"
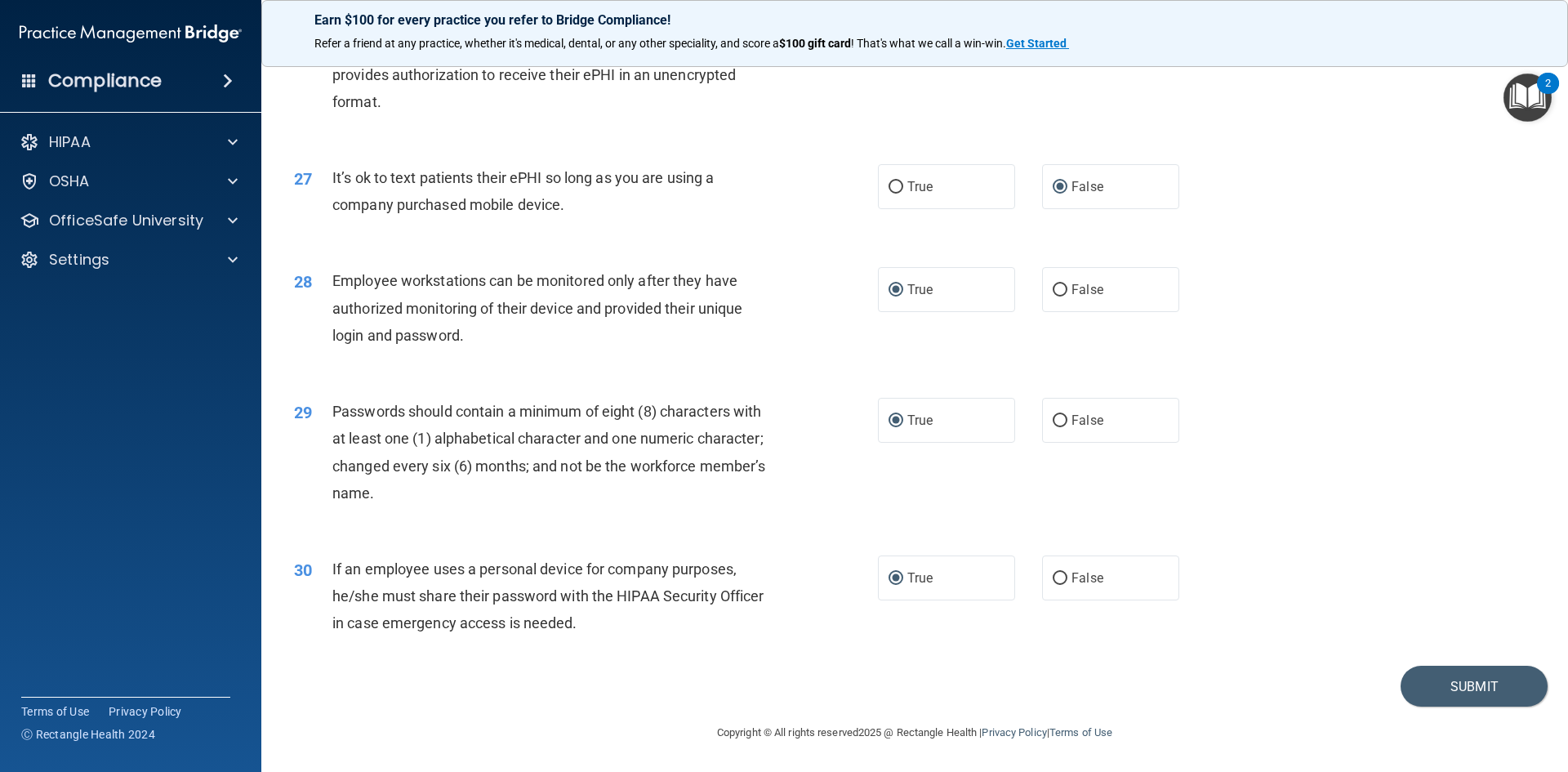
scroll to position [3328, 0]
click at [1483, 681] on button "Submit" at bounding box center [1474, 686] width 147 height 41
click at [1458, 680] on button "Submit" at bounding box center [1474, 686] width 147 height 41
